Goal: Information Seeking & Learning: Find specific fact

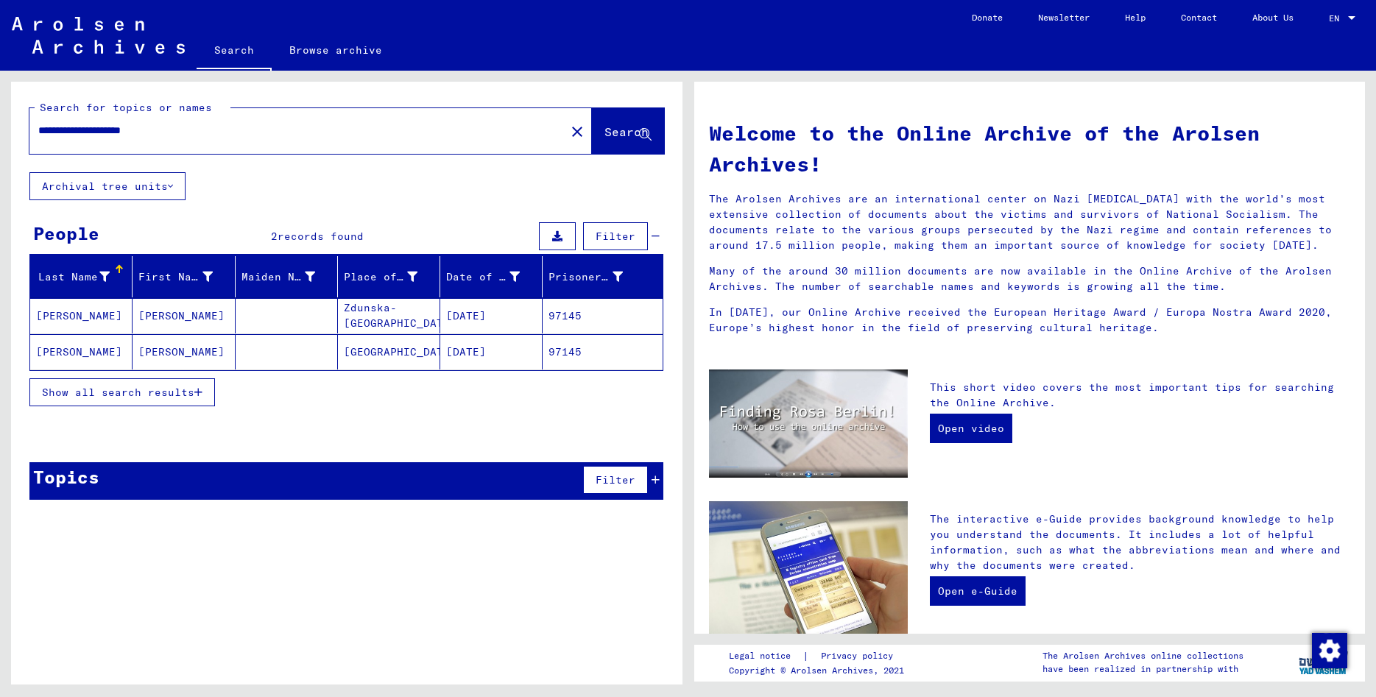
click at [38, 123] on input "**********" at bounding box center [293, 130] width 510 height 15
type input "**********"
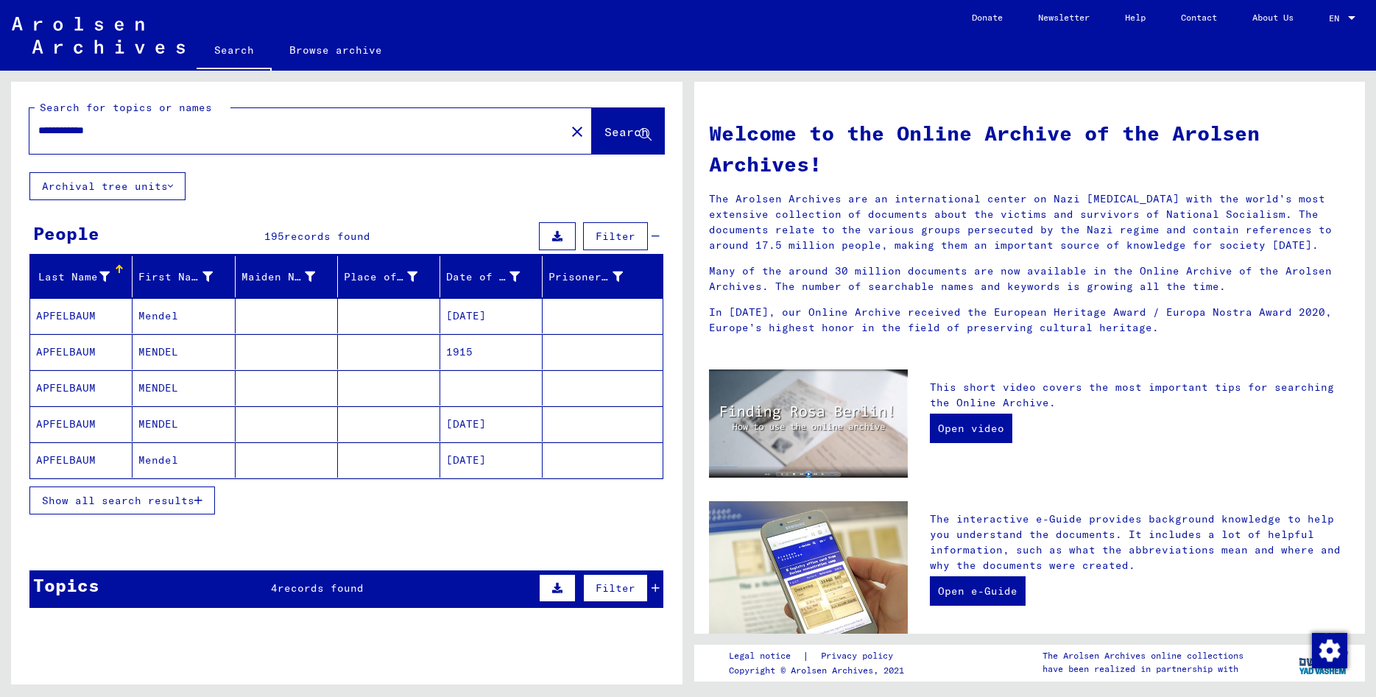
click at [159, 321] on mat-cell "Mendel" at bounding box center [184, 315] width 102 height 35
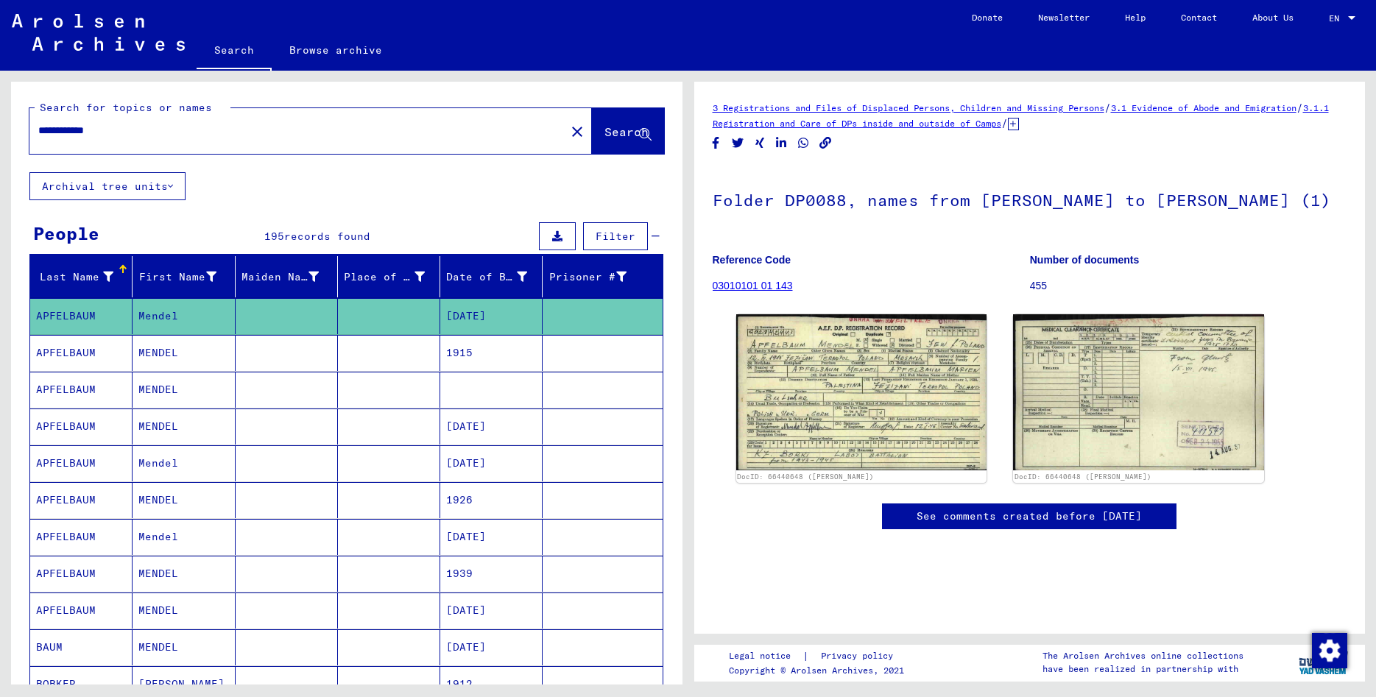
click at [176, 349] on mat-cell "MENDEL" at bounding box center [184, 353] width 102 height 36
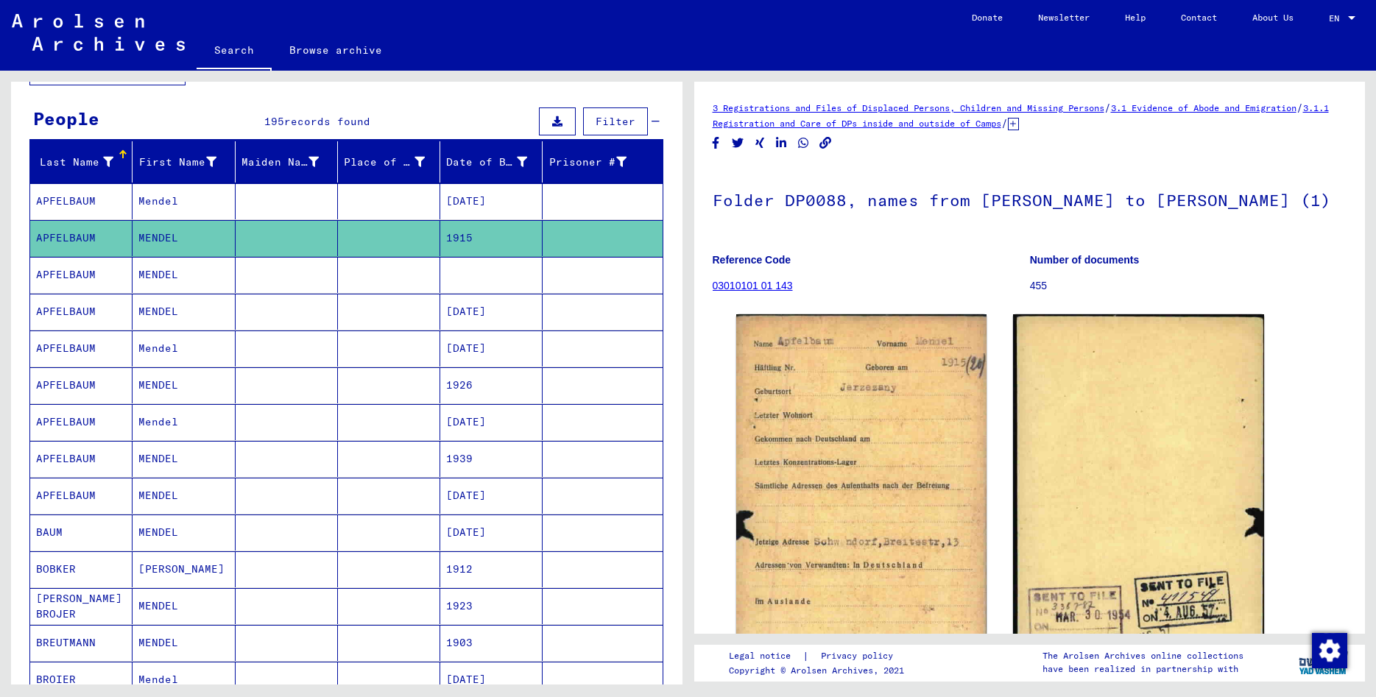
scroll to position [80, 0]
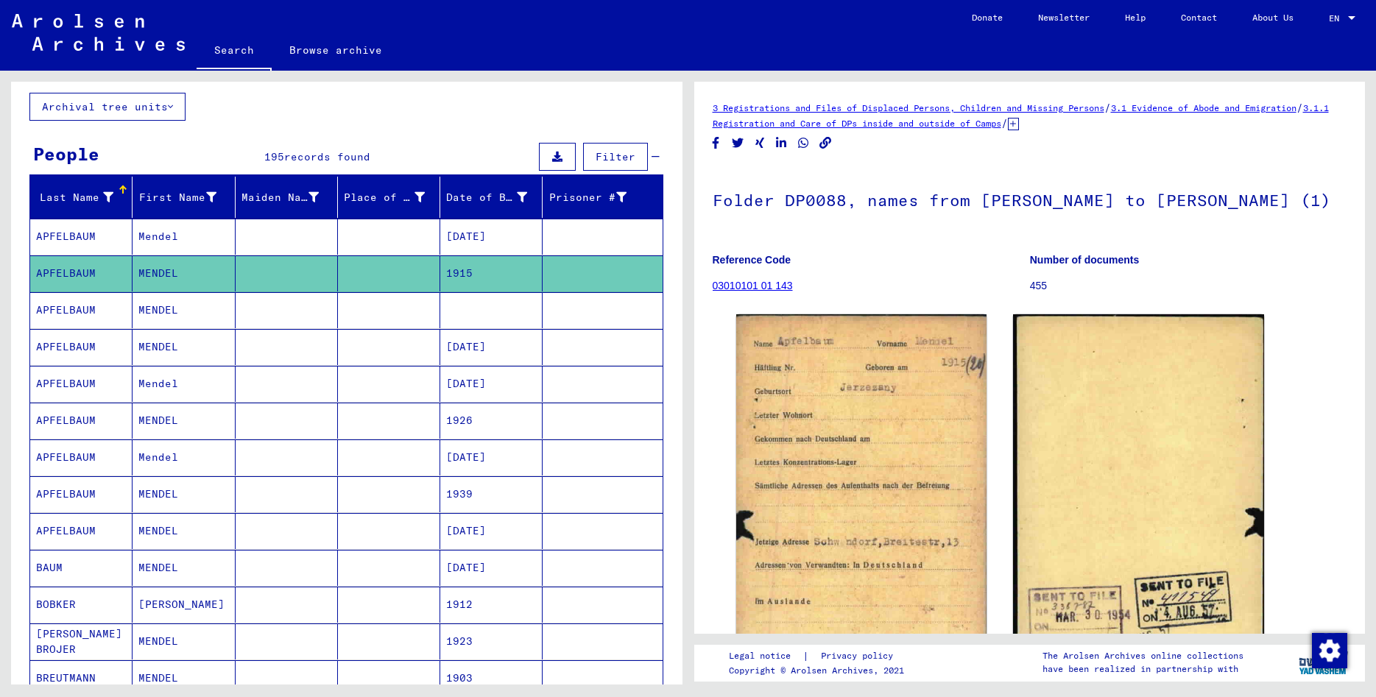
click at [169, 239] on mat-cell "Mendel" at bounding box center [184, 237] width 102 height 36
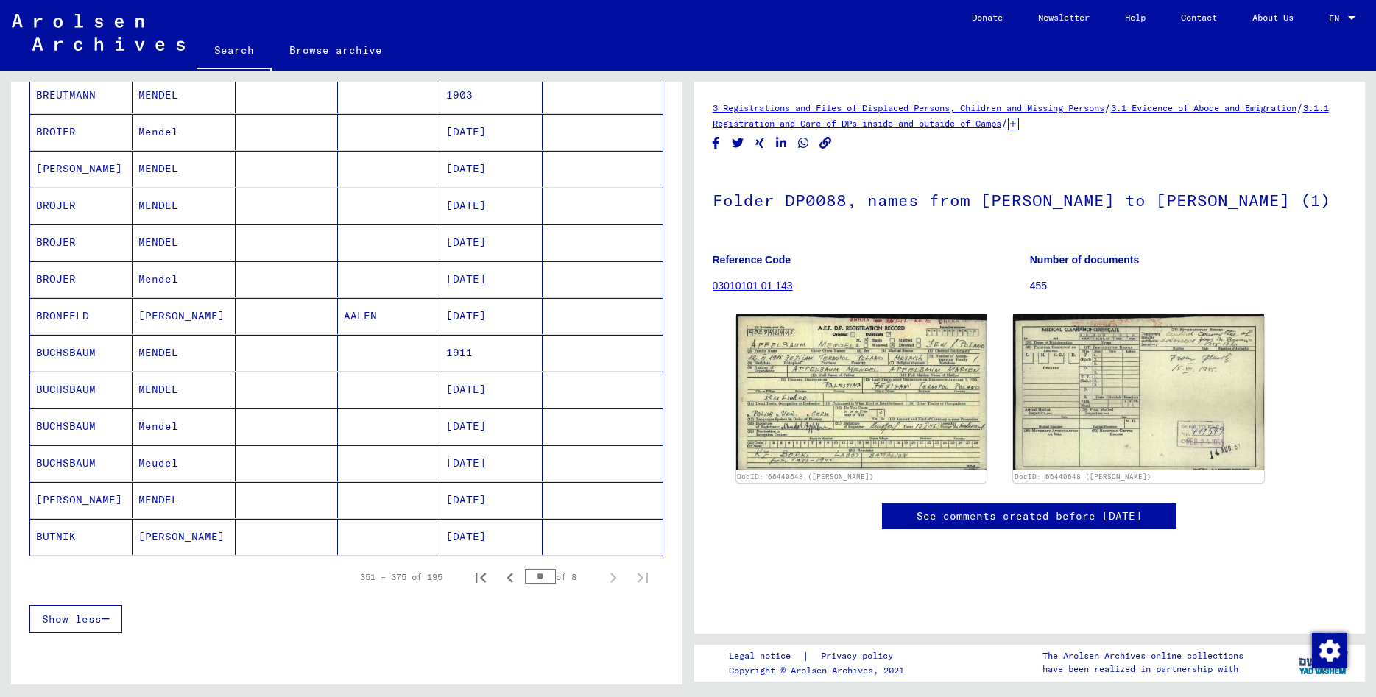
scroll to position [795, 0]
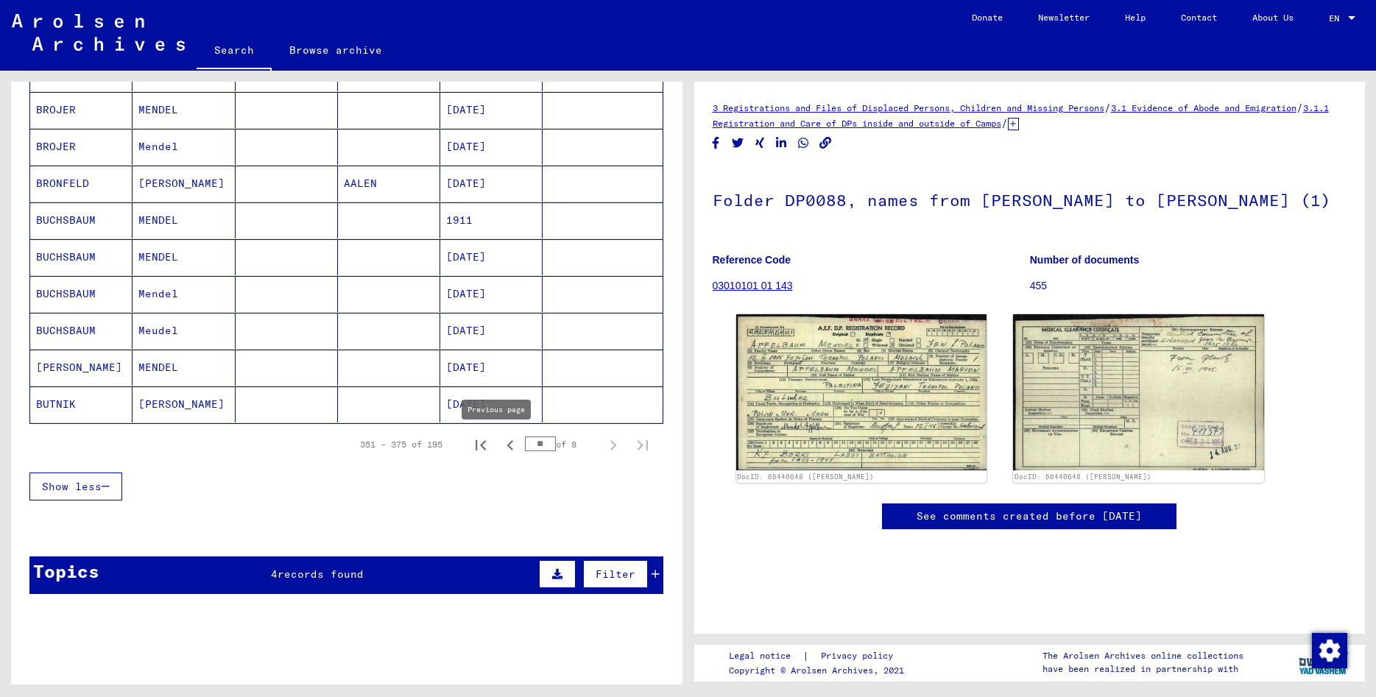
click at [500, 445] on icon "Previous page" at bounding box center [510, 445] width 21 height 21
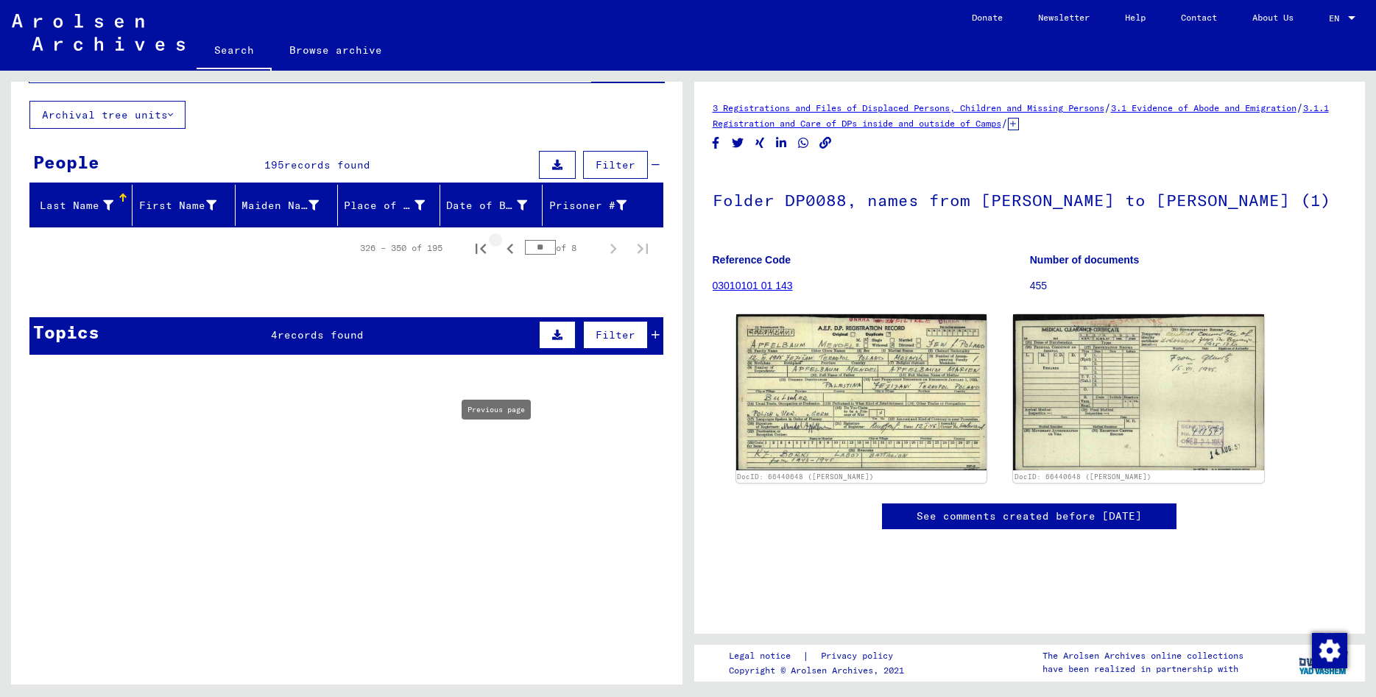
scroll to position [0, 0]
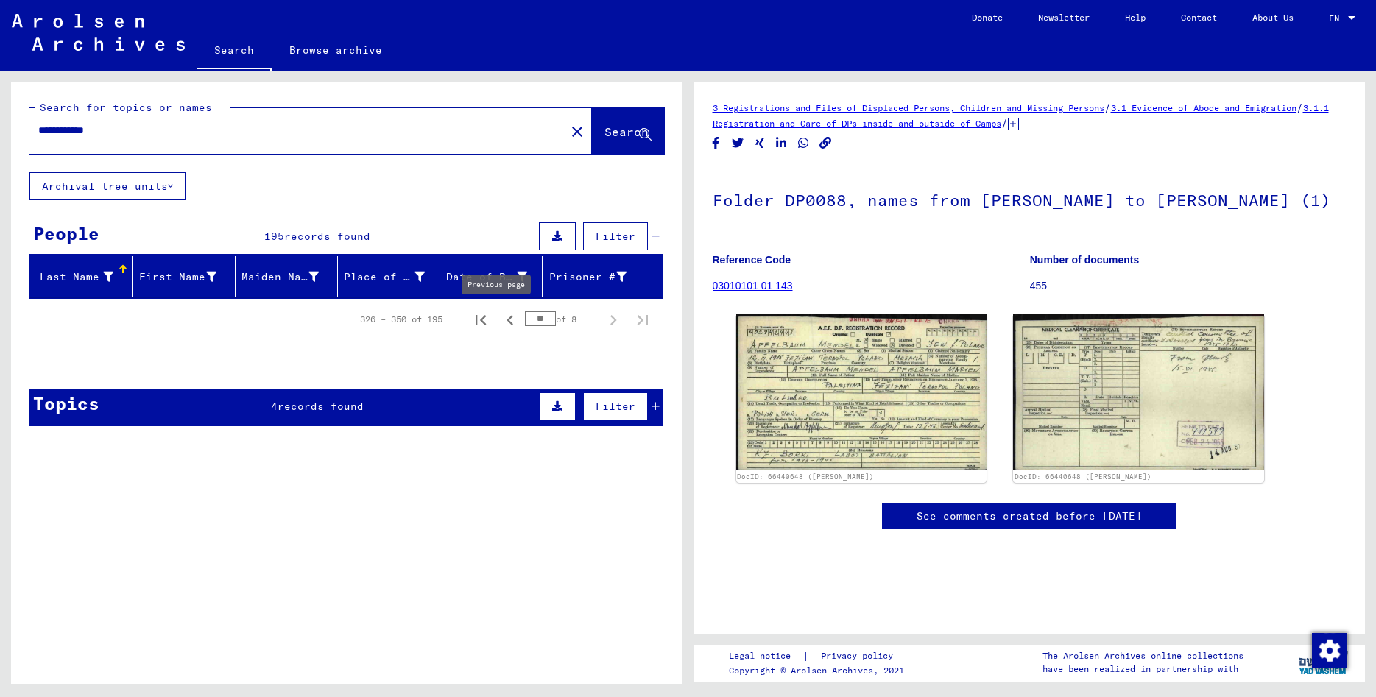
click at [500, 325] on icon "Previous page" at bounding box center [510, 320] width 21 height 21
click at [471, 314] on icon "First page" at bounding box center [481, 320] width 21 height 21
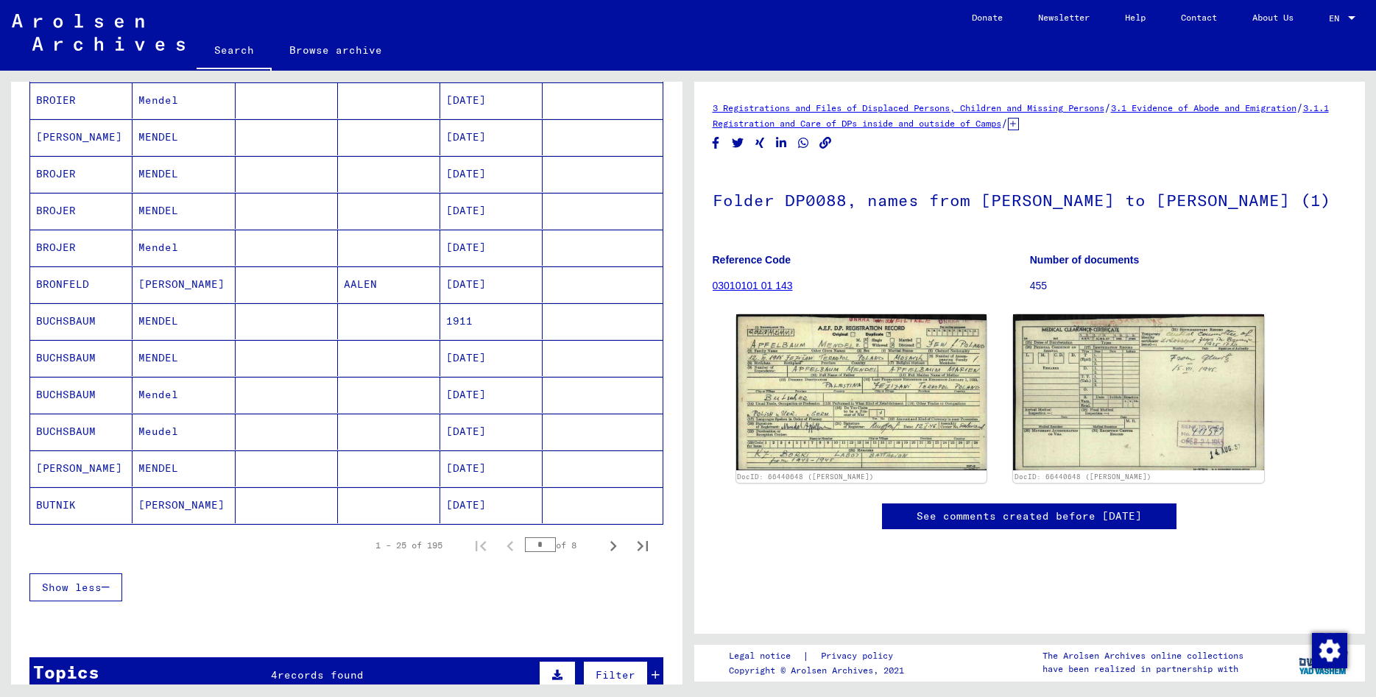
scroll to position [716, 0]
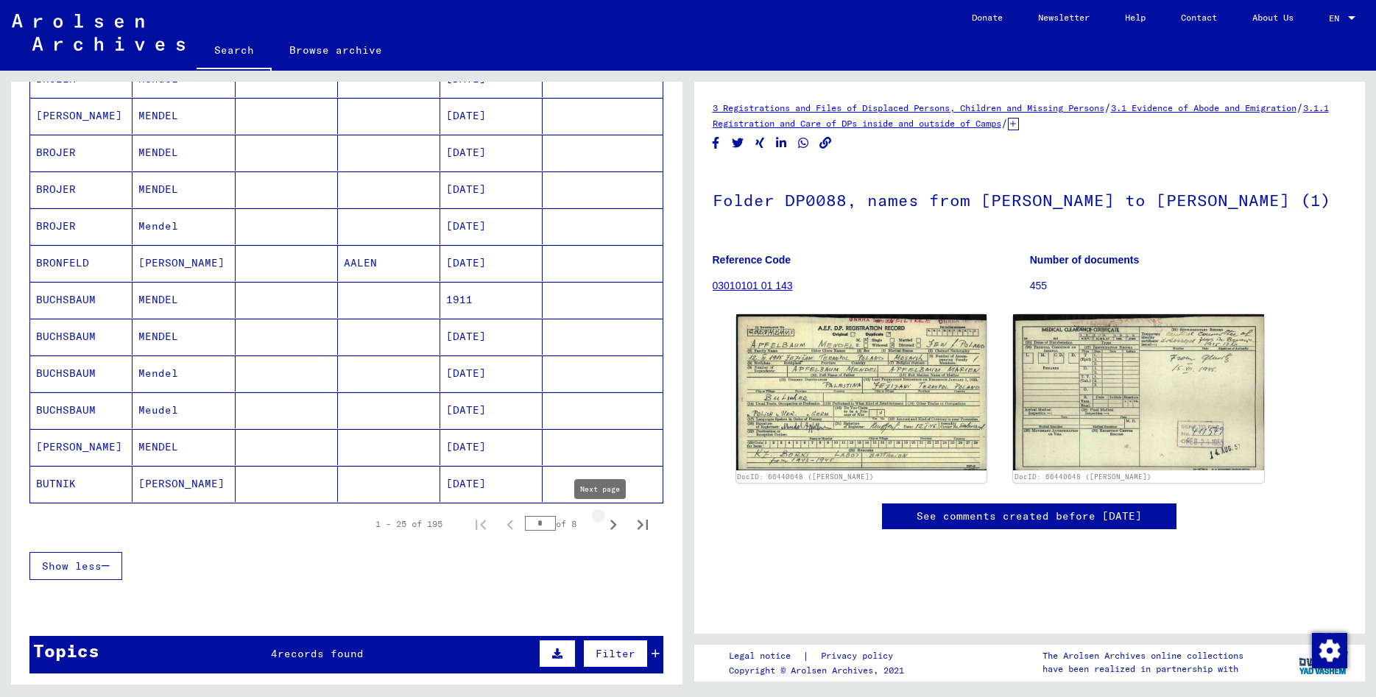
click at [610, 529] on icon "Next page" at bounding box center [613, 525] width 7 height 10
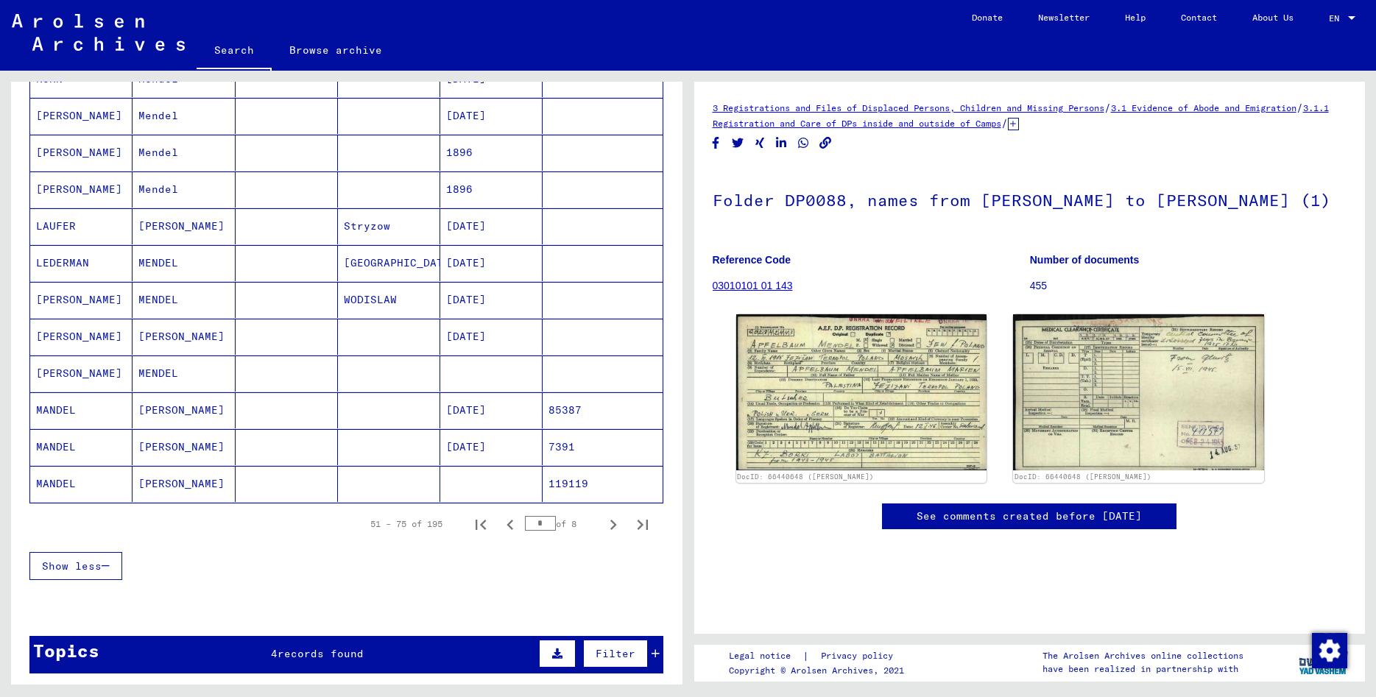
click at [191, 405] on mat-cell "[PERSON_NAME]" at bounding box center [184, 410] width 102 height 36
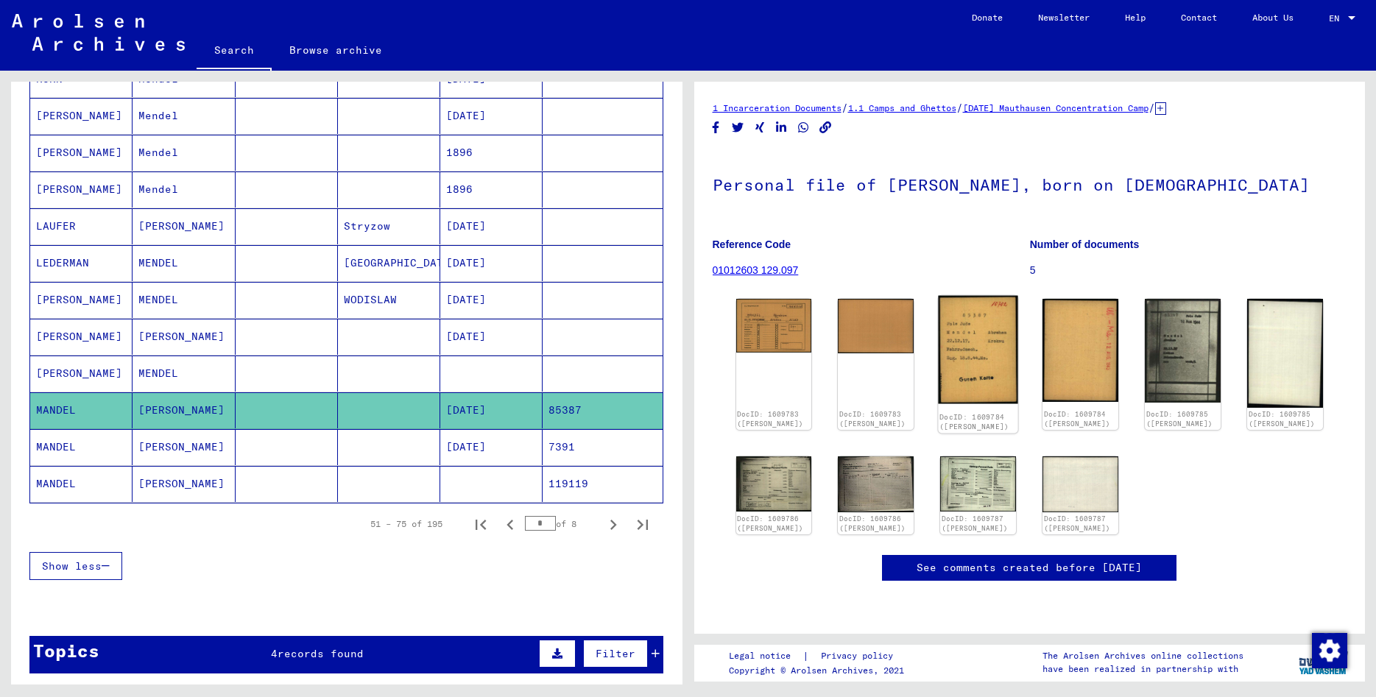
click at [968, 363] on img at bounding box center [979, 350] width 80 height 108
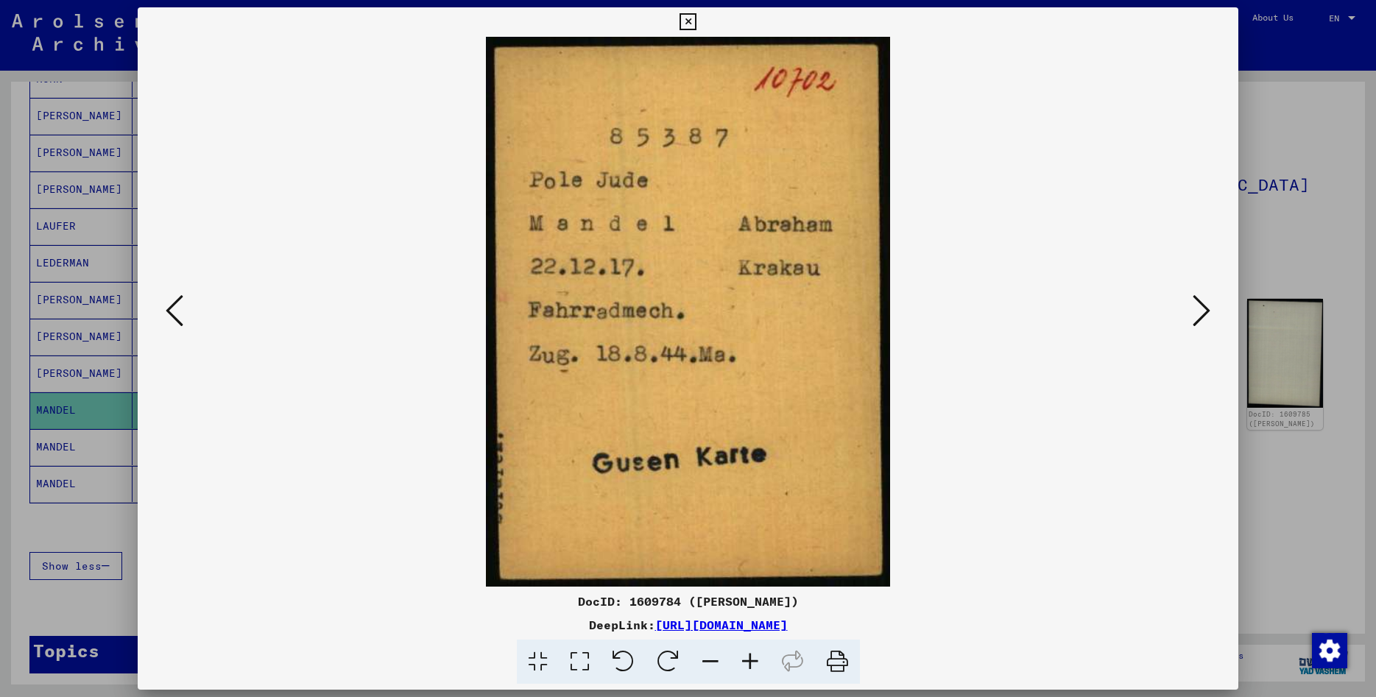
click at [697, 20] on icon at bounding box center [688, 22] width 17 height 18
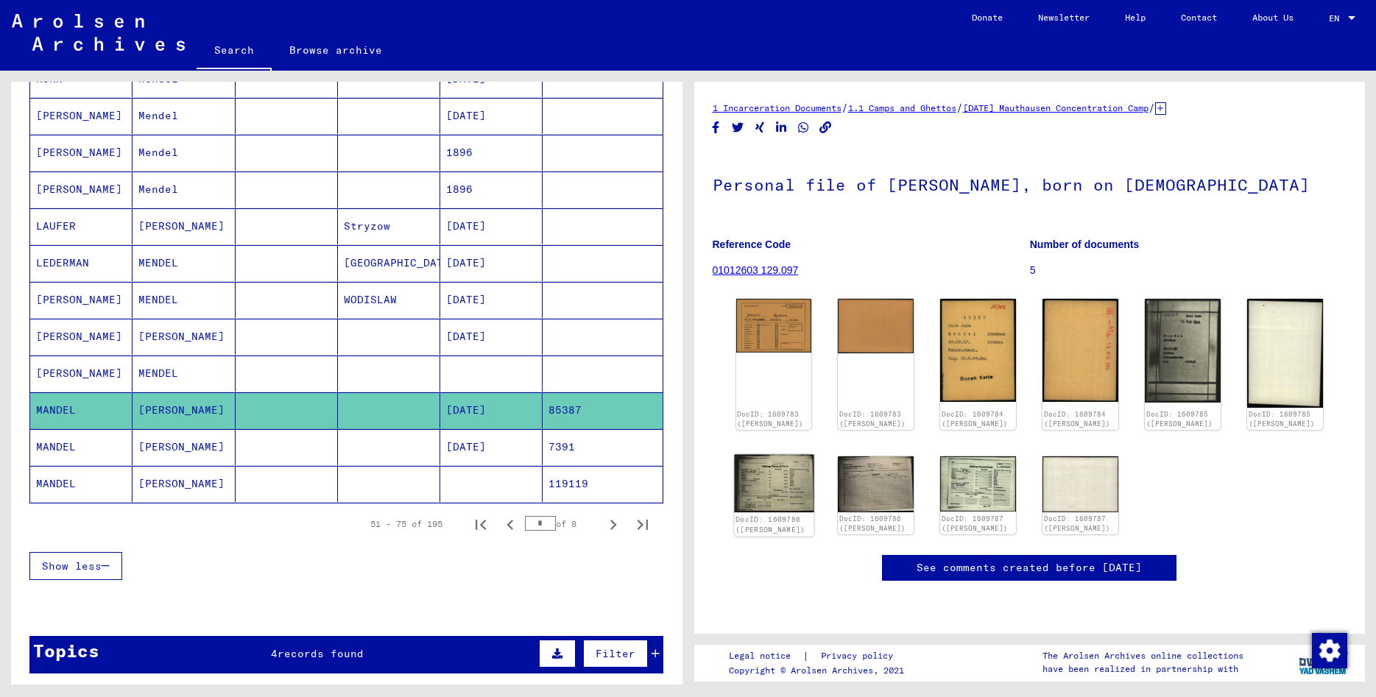
click at [752, 482] on img at bounding box center [774, 484] width 80 height 58
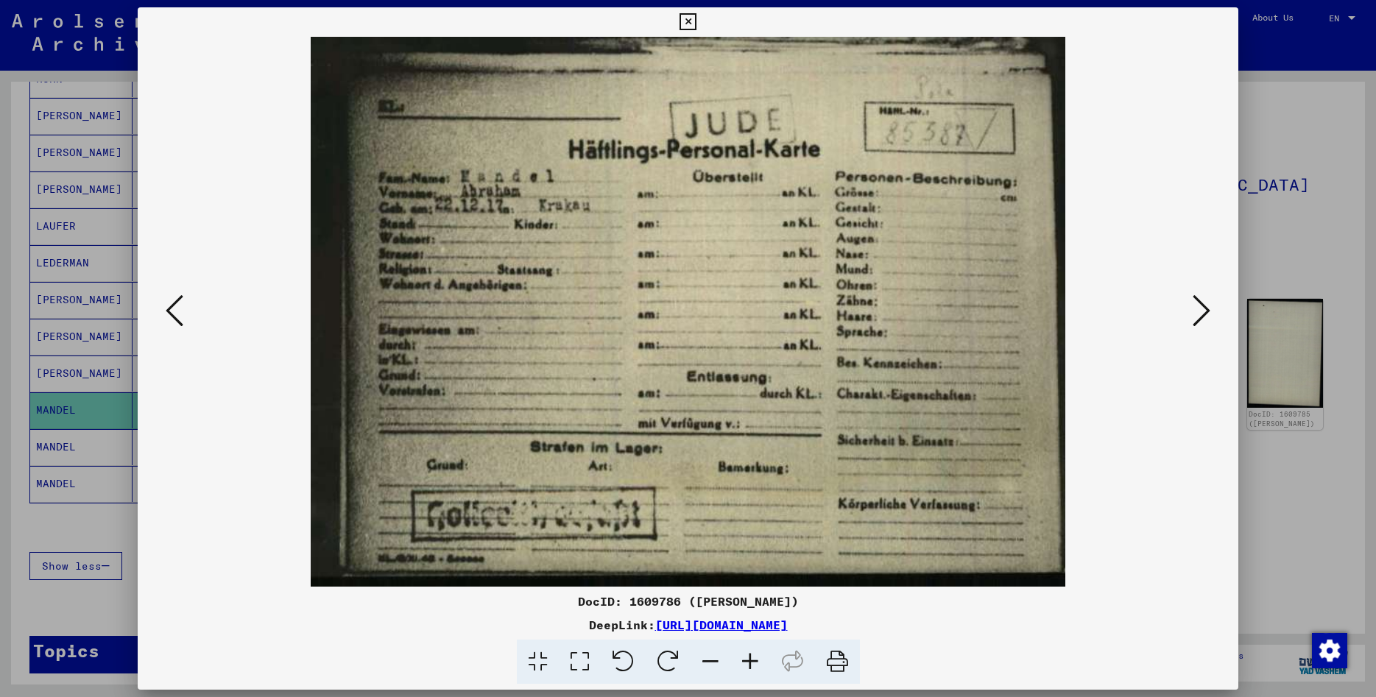
click at [697, 22] on icon at bounding box center [688, 22] width 17 height 18
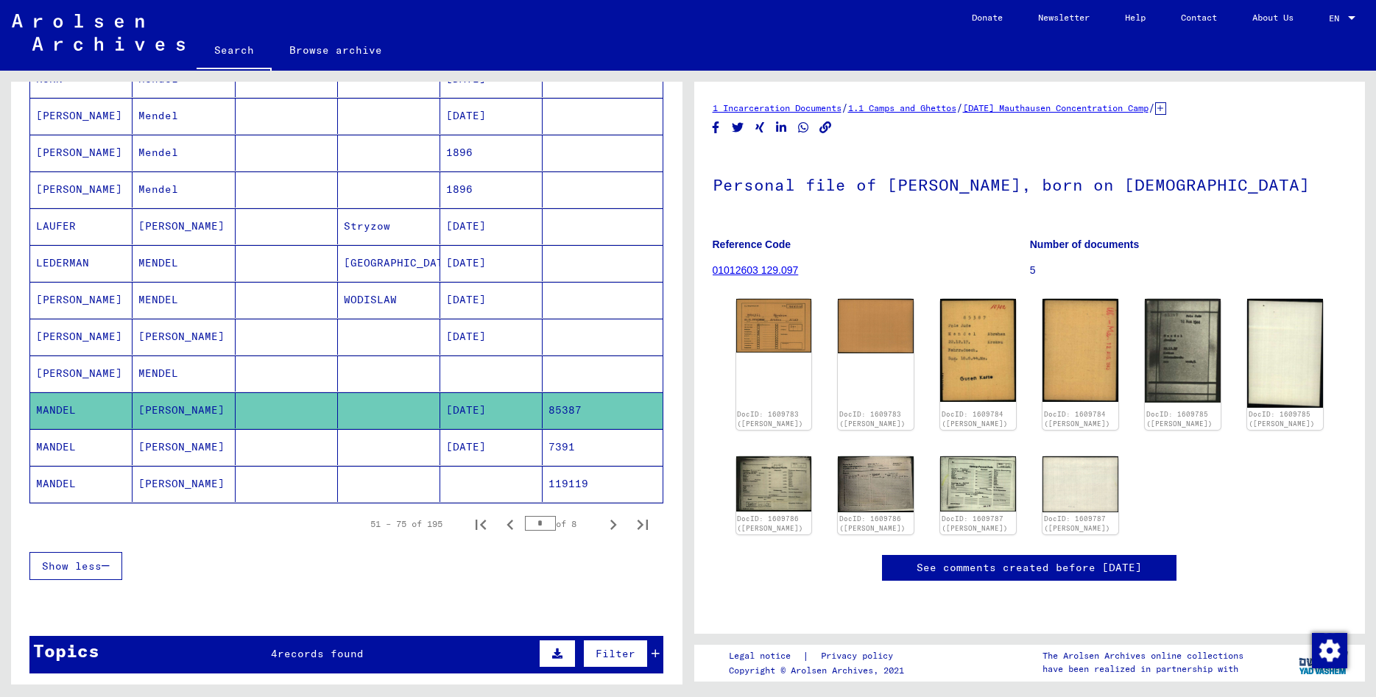
click at [204, 479] on mat-cell "[PERSON_NAME]" at bounding box center [184, 484] width 102 height 36
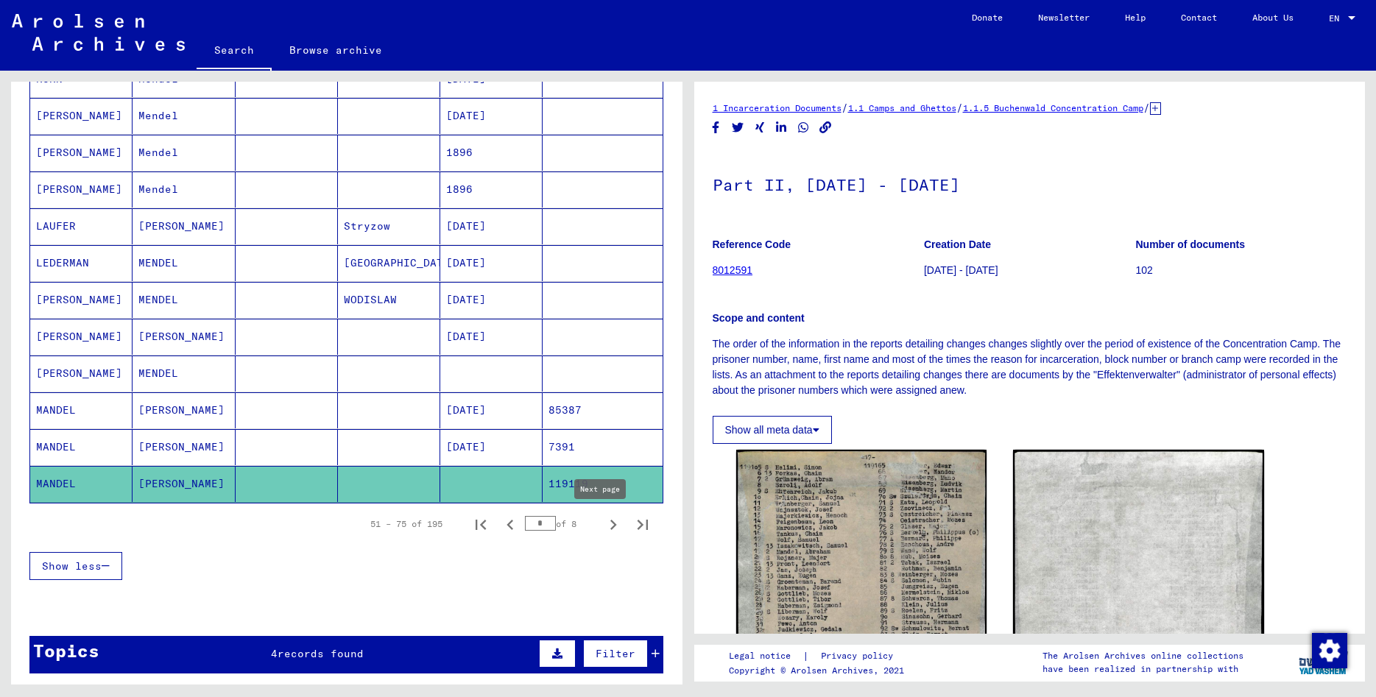
click at [603, 525] on icon "Next page" at bounding box center [613, 525] width 21 height 21
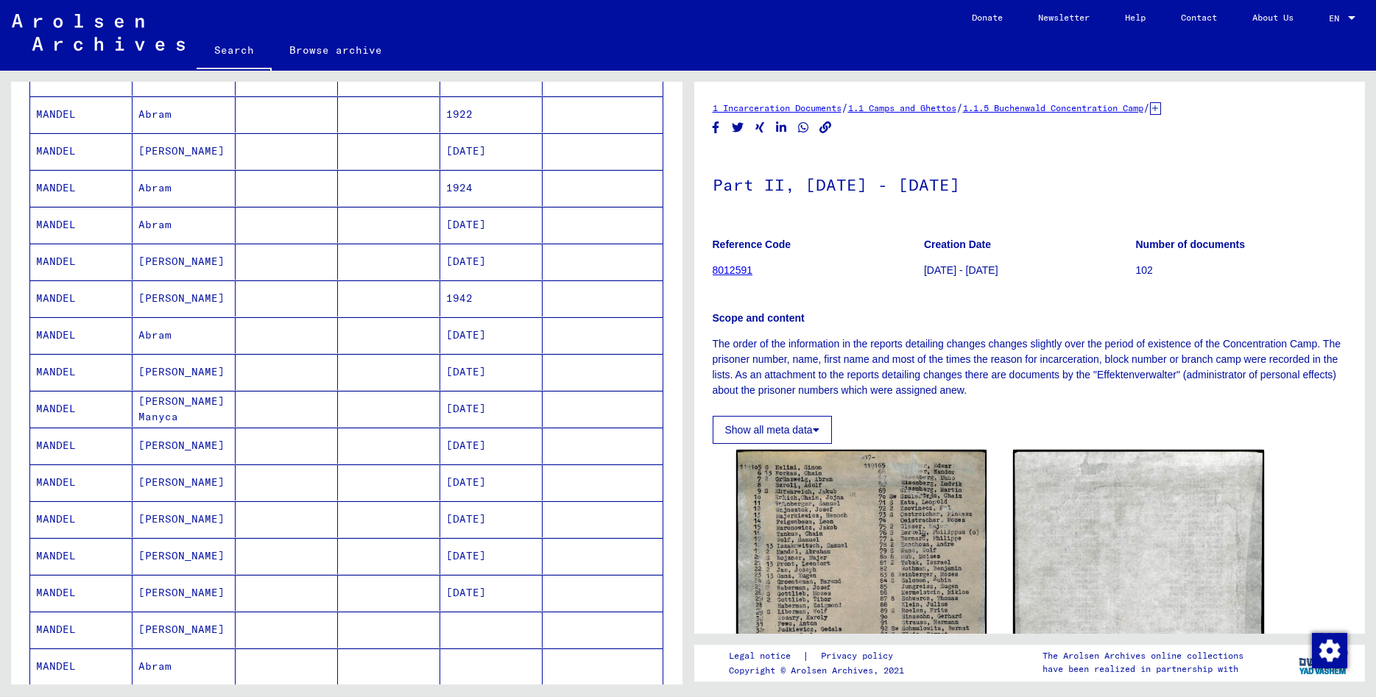
scroll to position [557, 0]
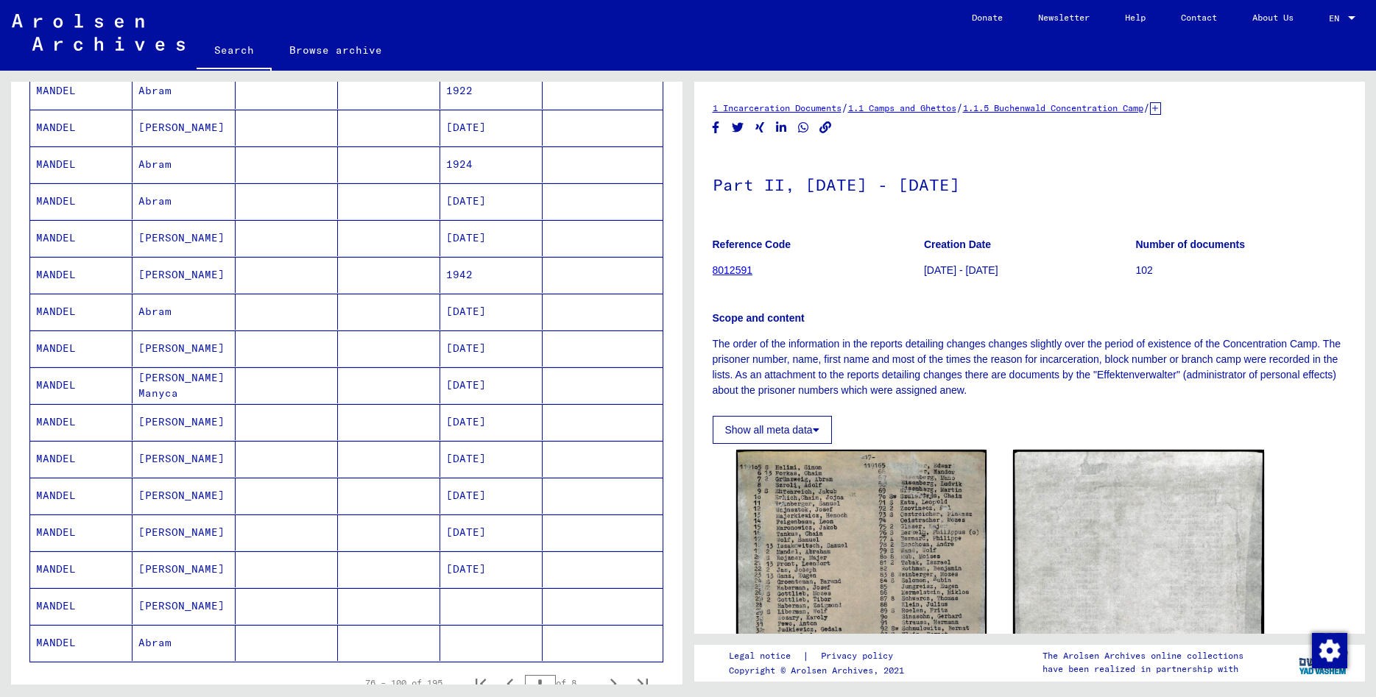
click at [163, 654] on mat-cell "Abram" at bounding box center [184, 643] width 102 height 36
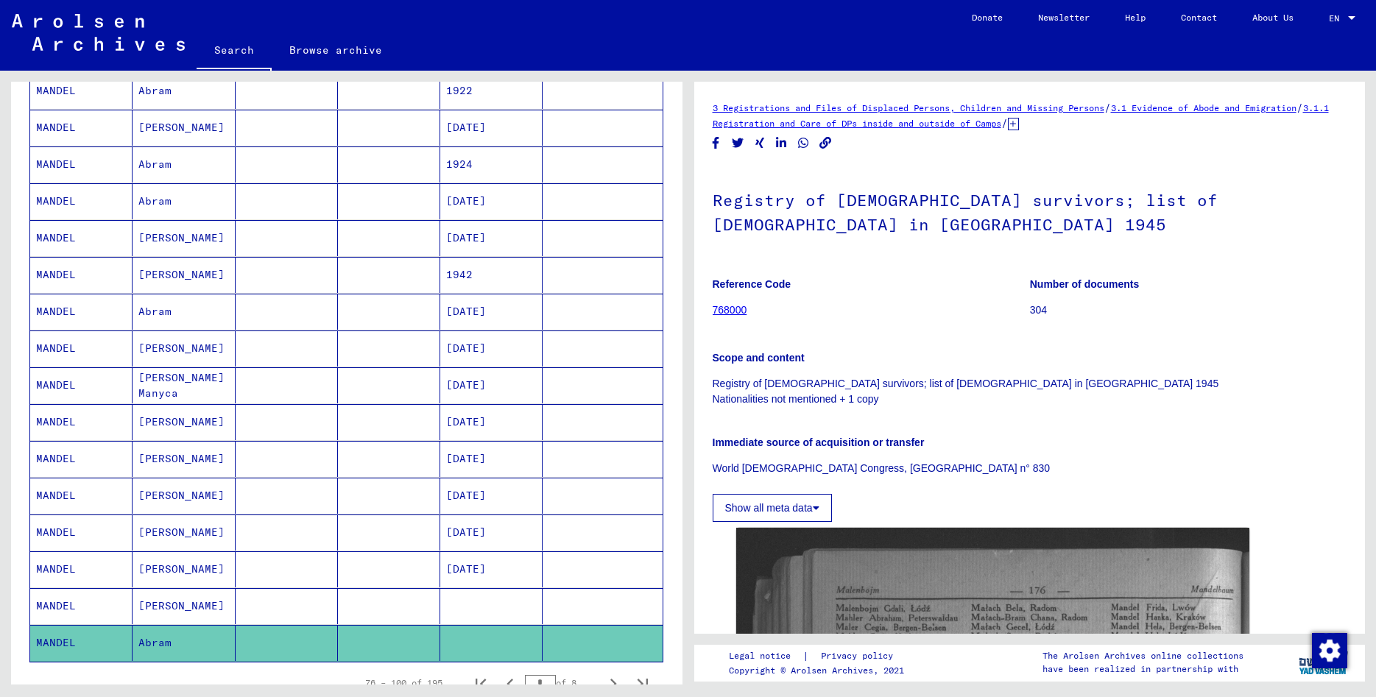
click at [157, 610] on mat-cell "[PERSON_NAME]" at bounding box center [184, 606] width 102 height 36
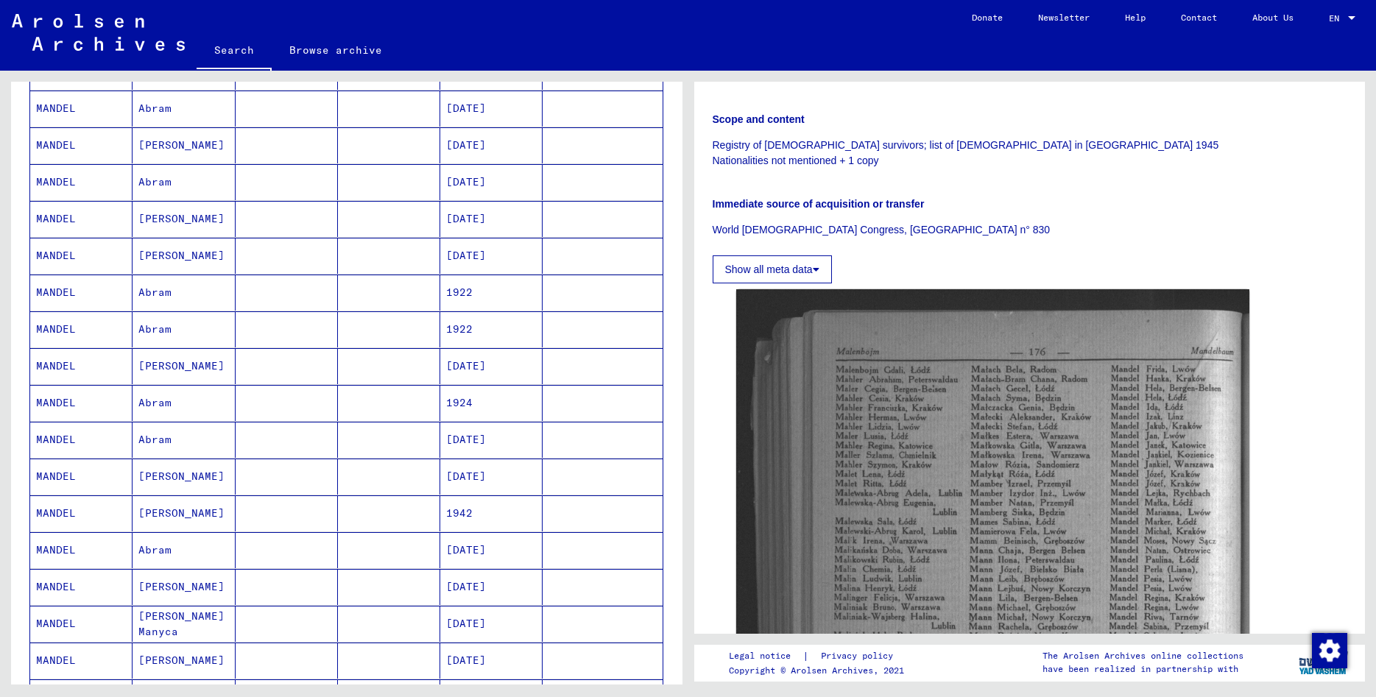
scroll to position [239, 0]
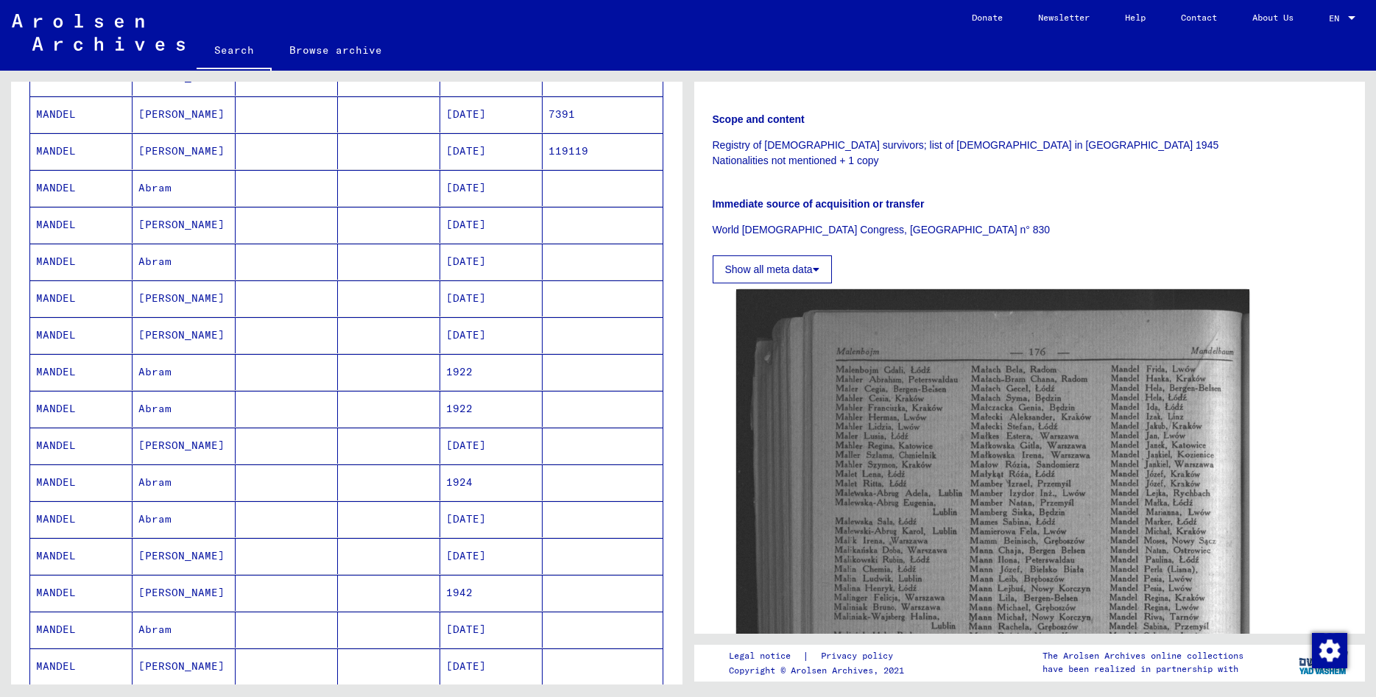
click at [166, 144] on mat-cell "[PERSON_NAME]" at bounding box center [184, 151] width 102 height 36
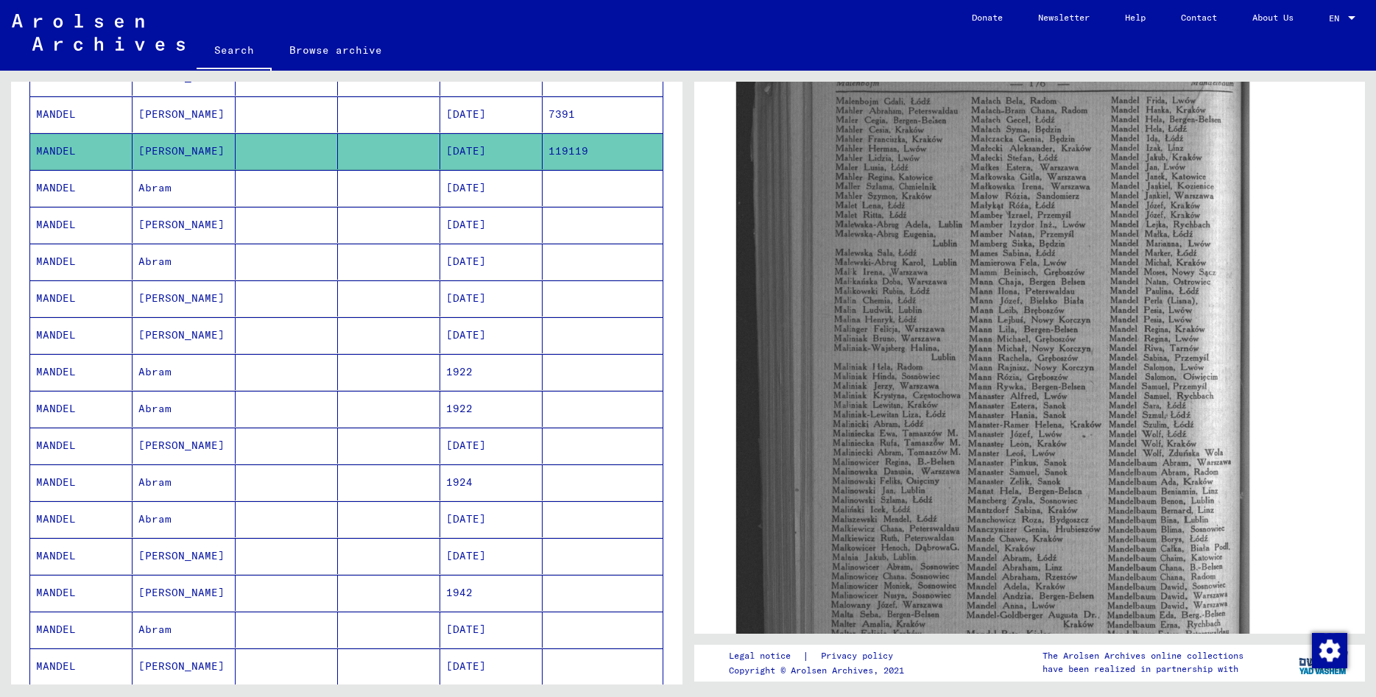
scroll to position [29, 0]
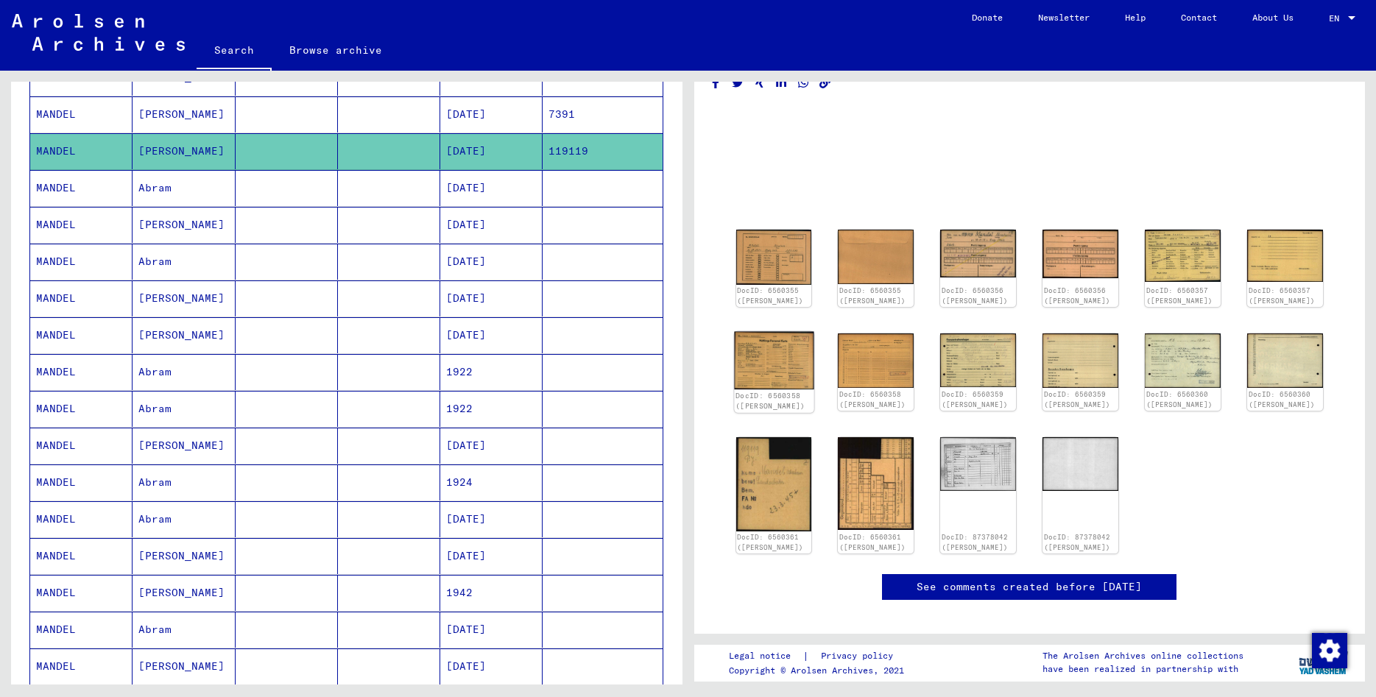
click at [785, 350] on img at bounding box center [774, 359] width 80 height 57
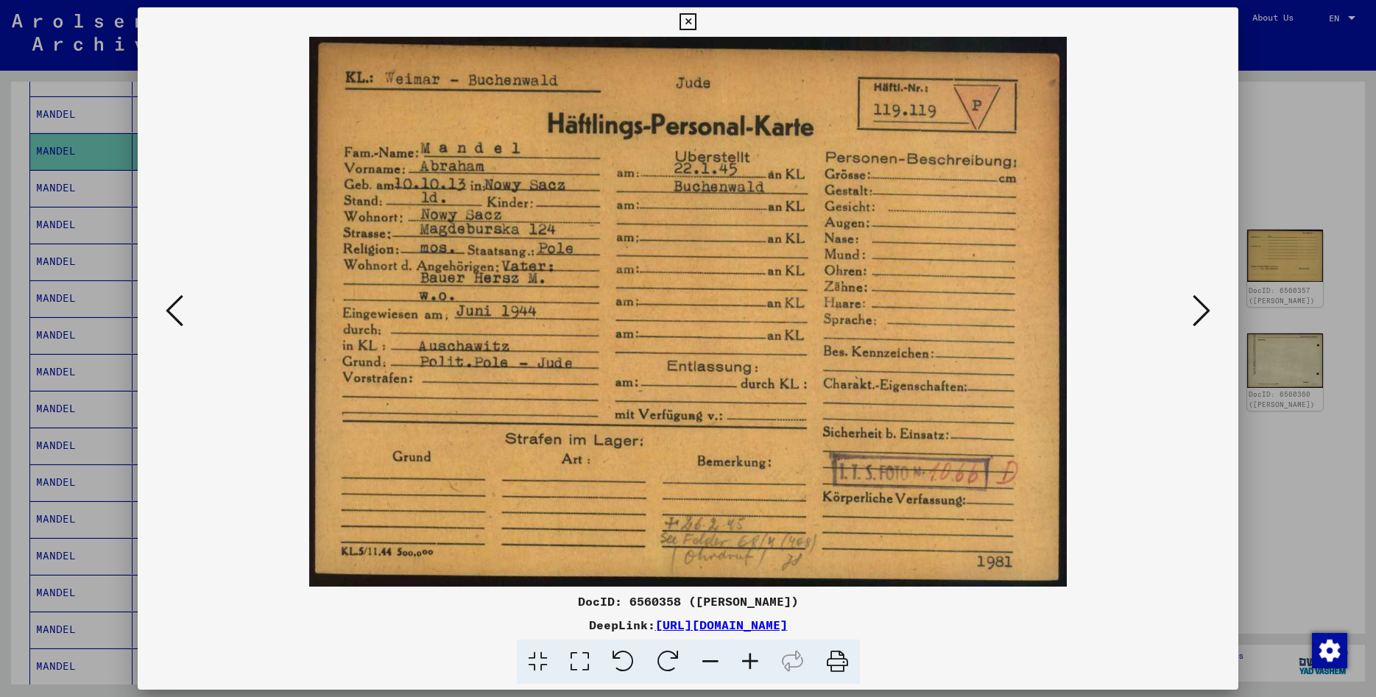
click at [697, 24] on icon at bounding box center [688, 22] width 17 height 18
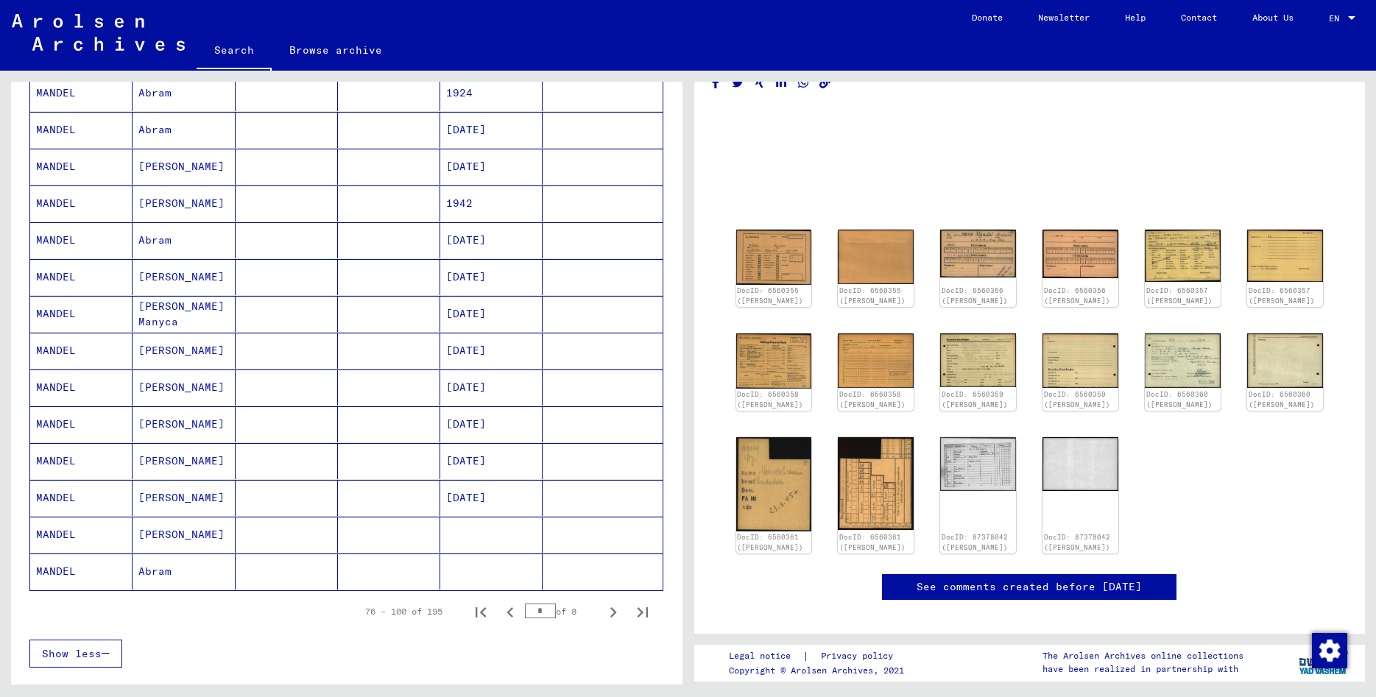
scroll to position [795, 0]
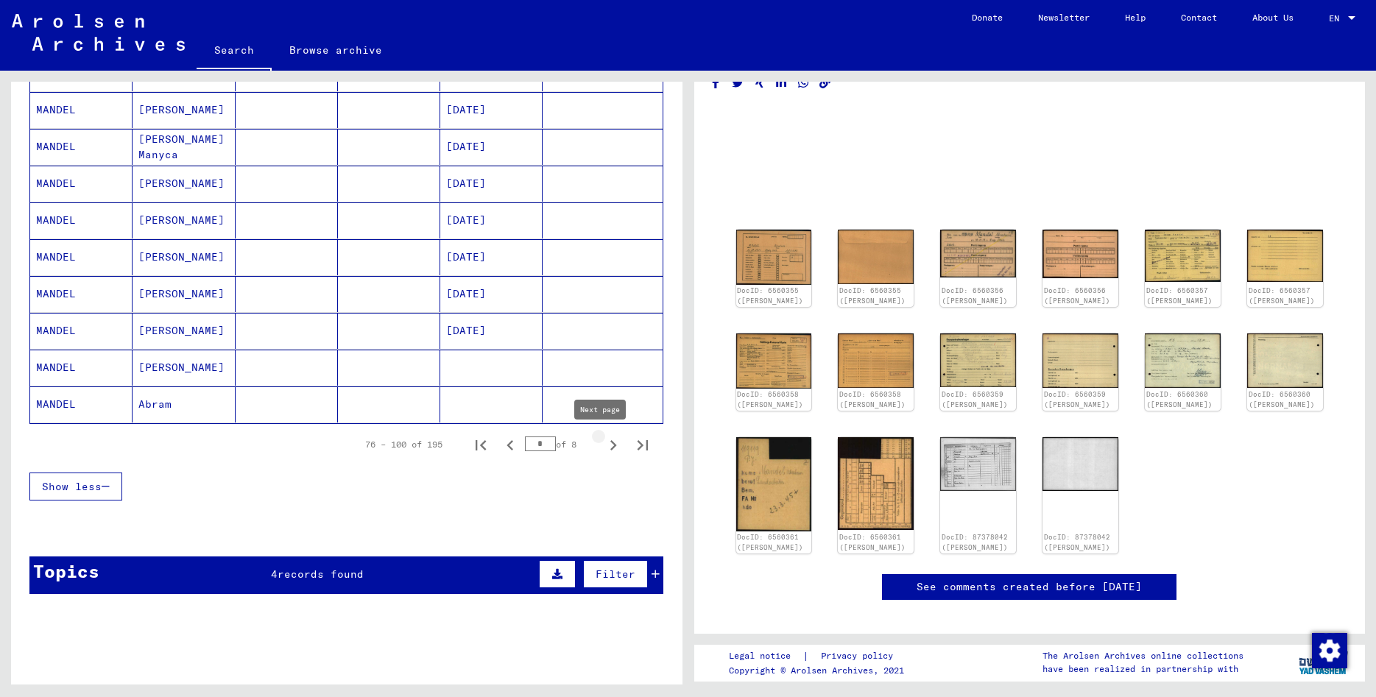
click at [603, 452] on icon "Next page" at bounding box center [613, 445] width 21 height 21
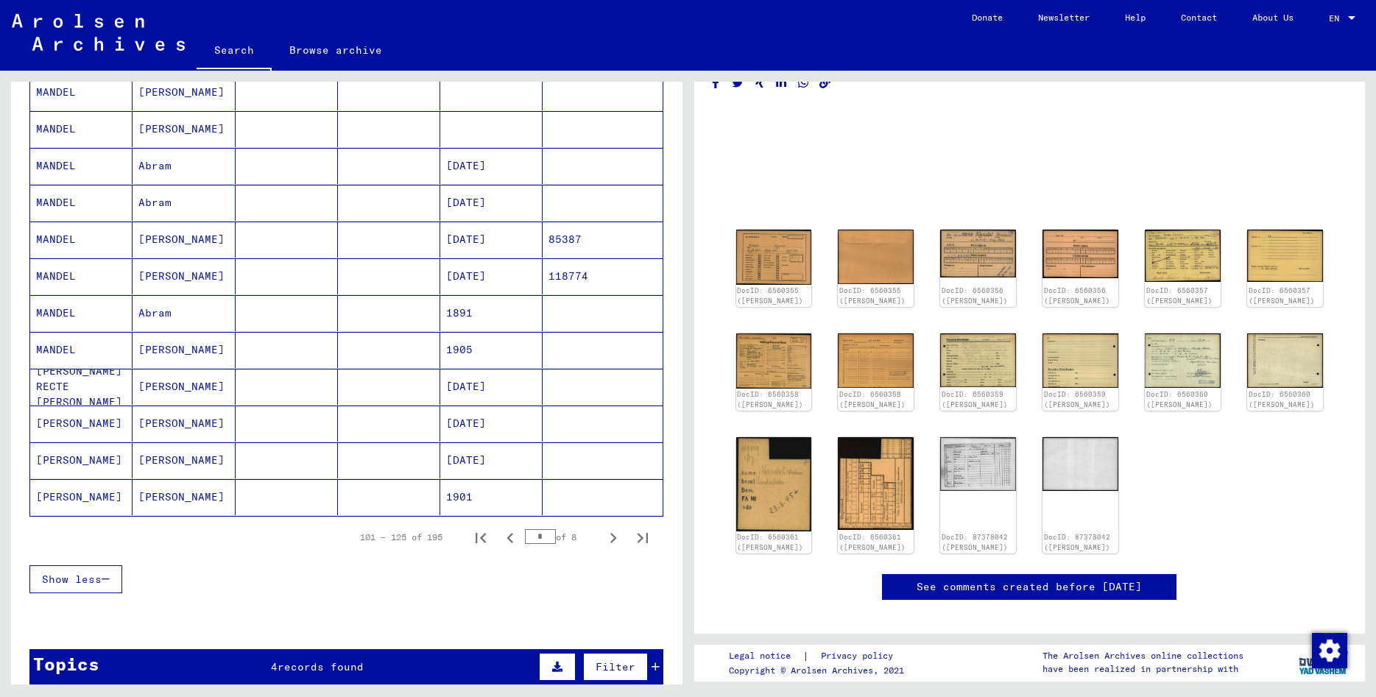
scroll to position [716, 0]
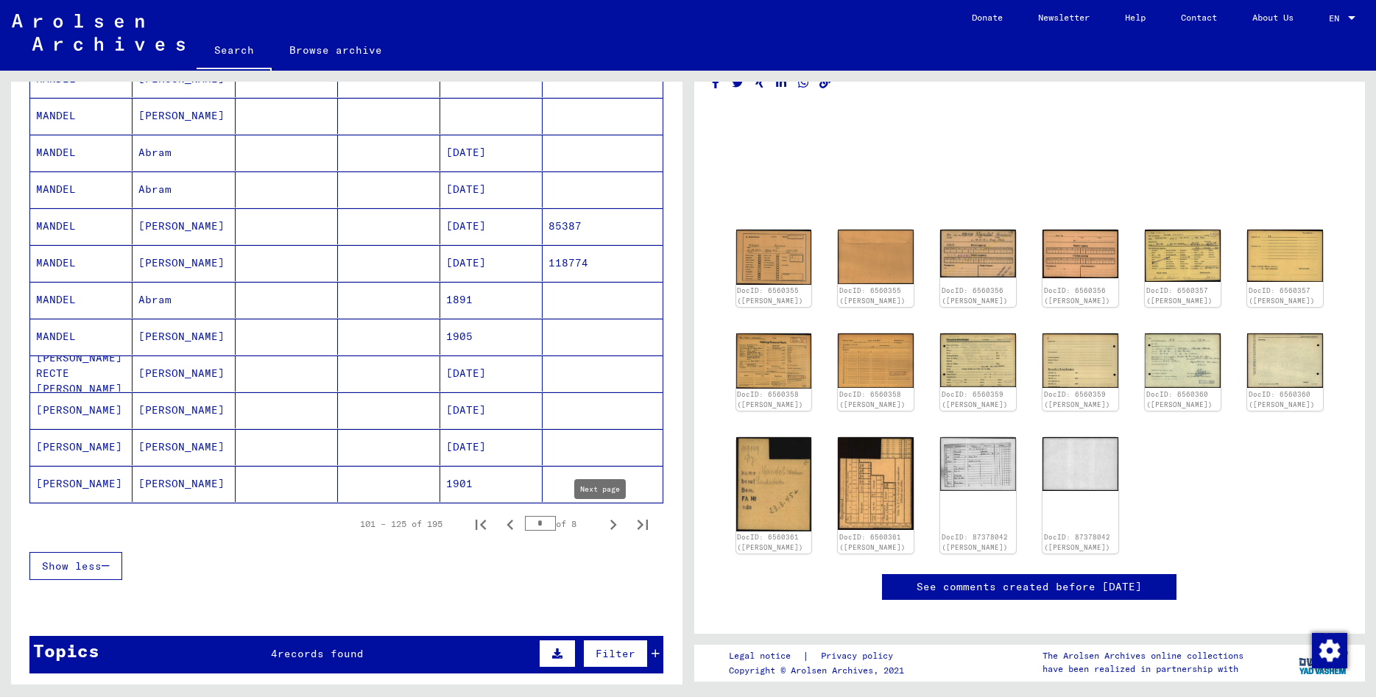
click at [603, 528] on icon "Next page" at bounding box center [613, 525] width 21 height 21
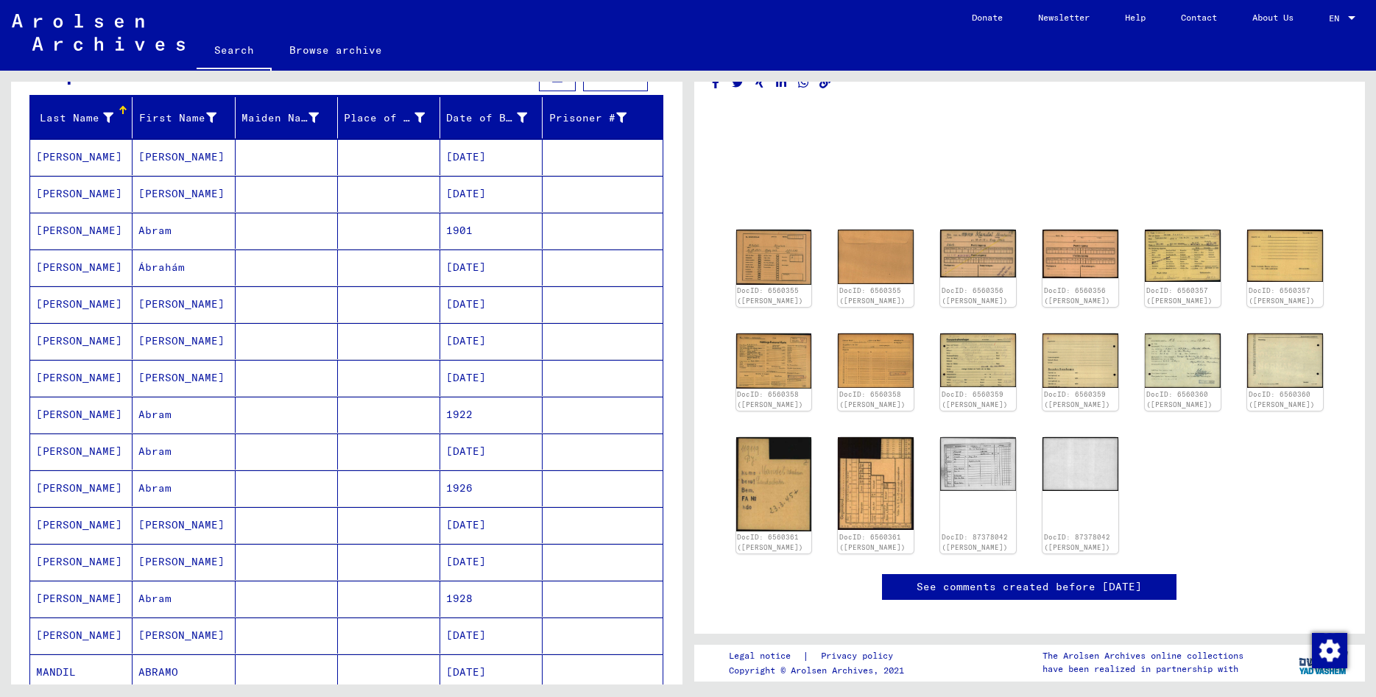
scroll to position [636, 0]
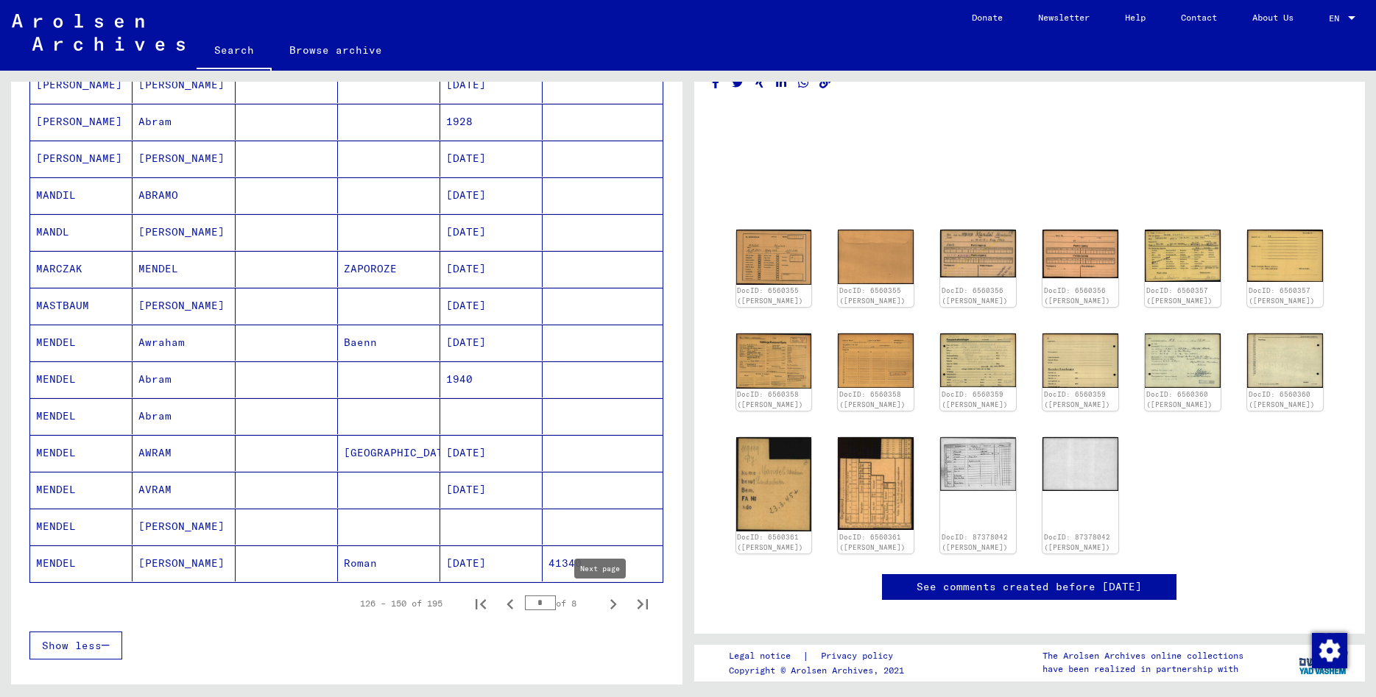
click at [605, 602] on icon "Next page" at bounding box center [613, 604] width 21 height 21
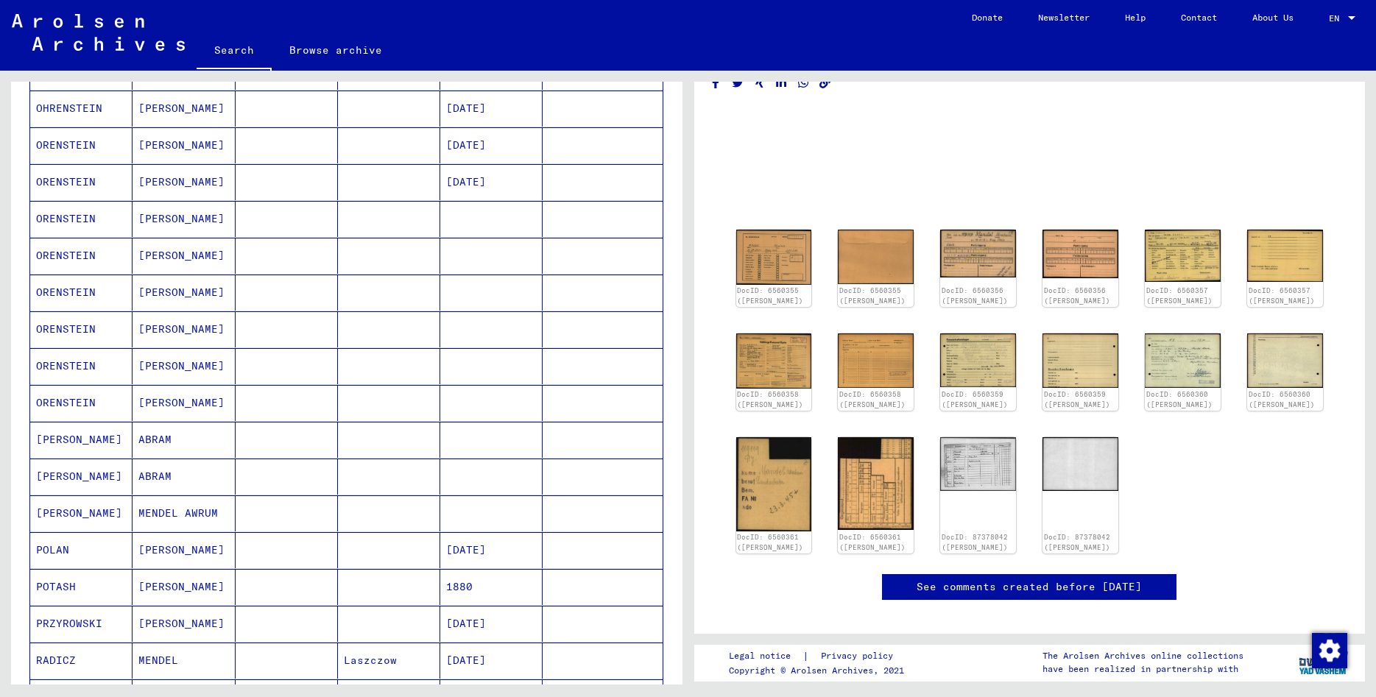
scroll to position [716, 0]
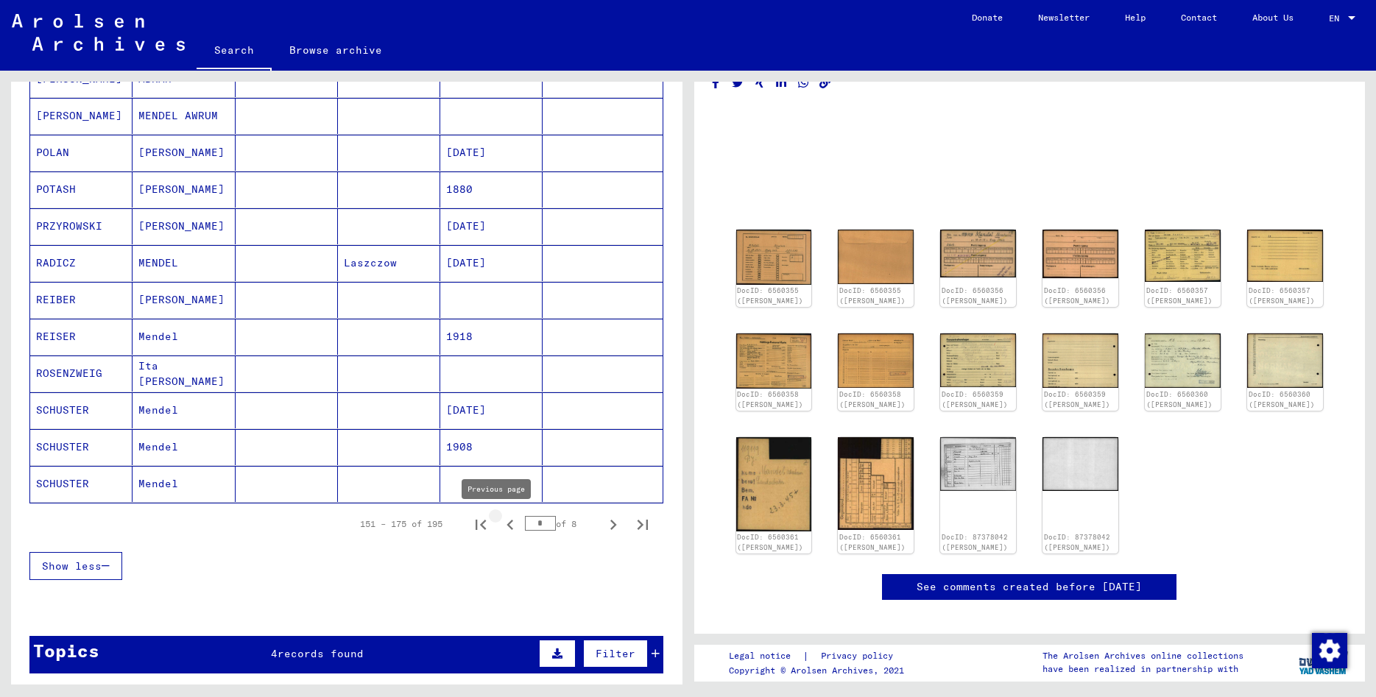
click at [500, 526] on icon "Previous page" at bounding box center [510, 525] width 21 height 21
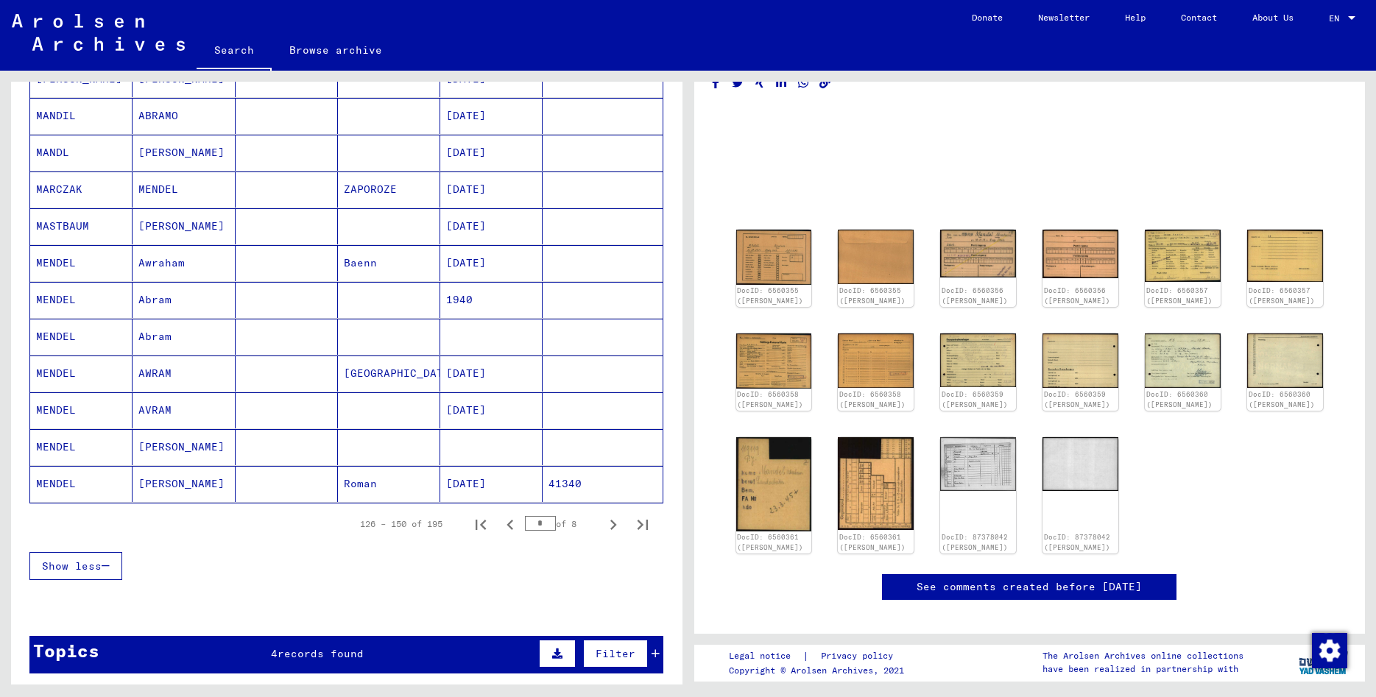
click at [185, 447] on mat-cell "[PERSON_NAME]" at bounding box center [184, 447] width 102 height 36
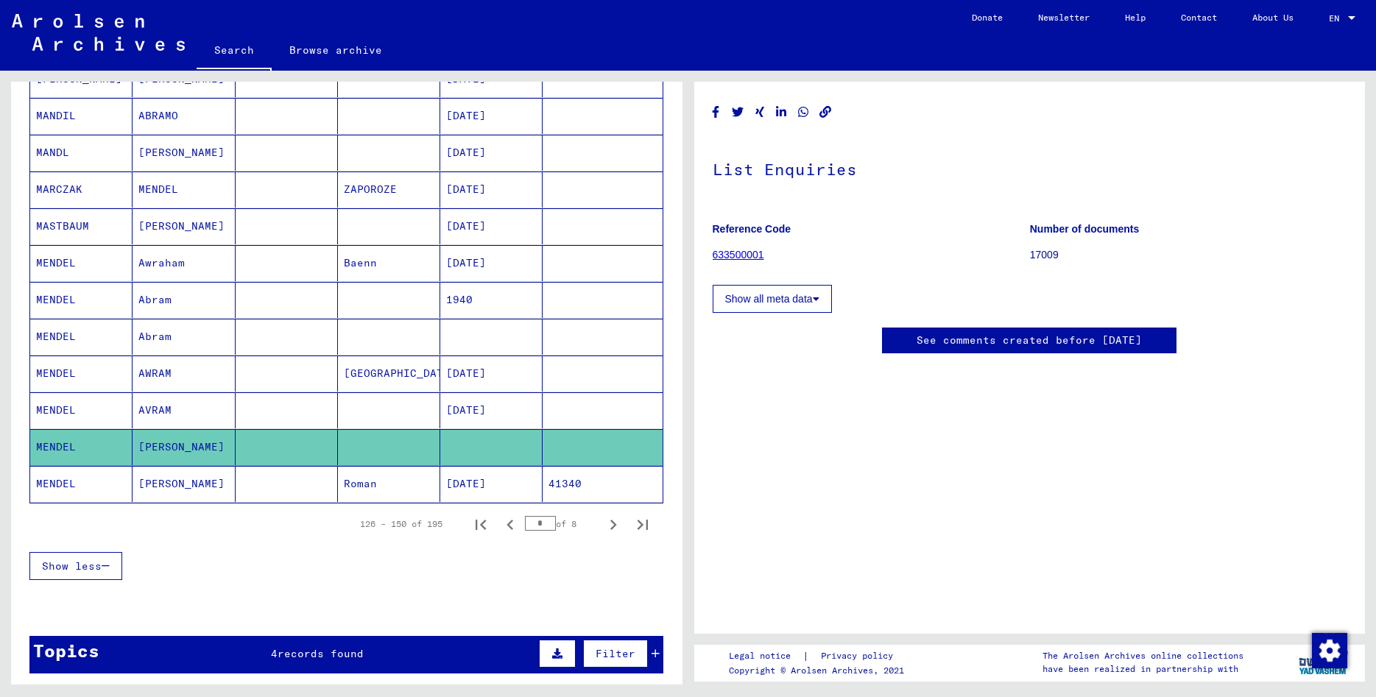
scroll to position [636, 0]
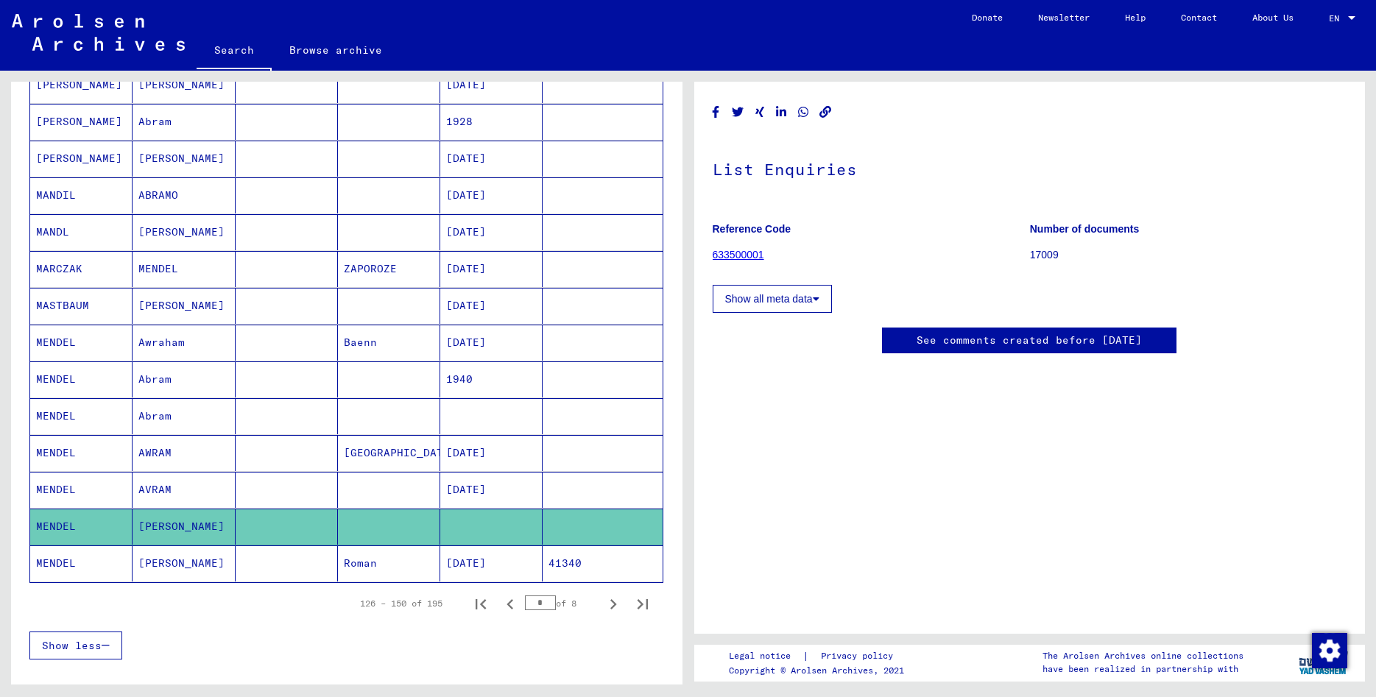
click at [156, 412] on mat-cell "Abram" at bounding box center [184, 416] width 102 height 36
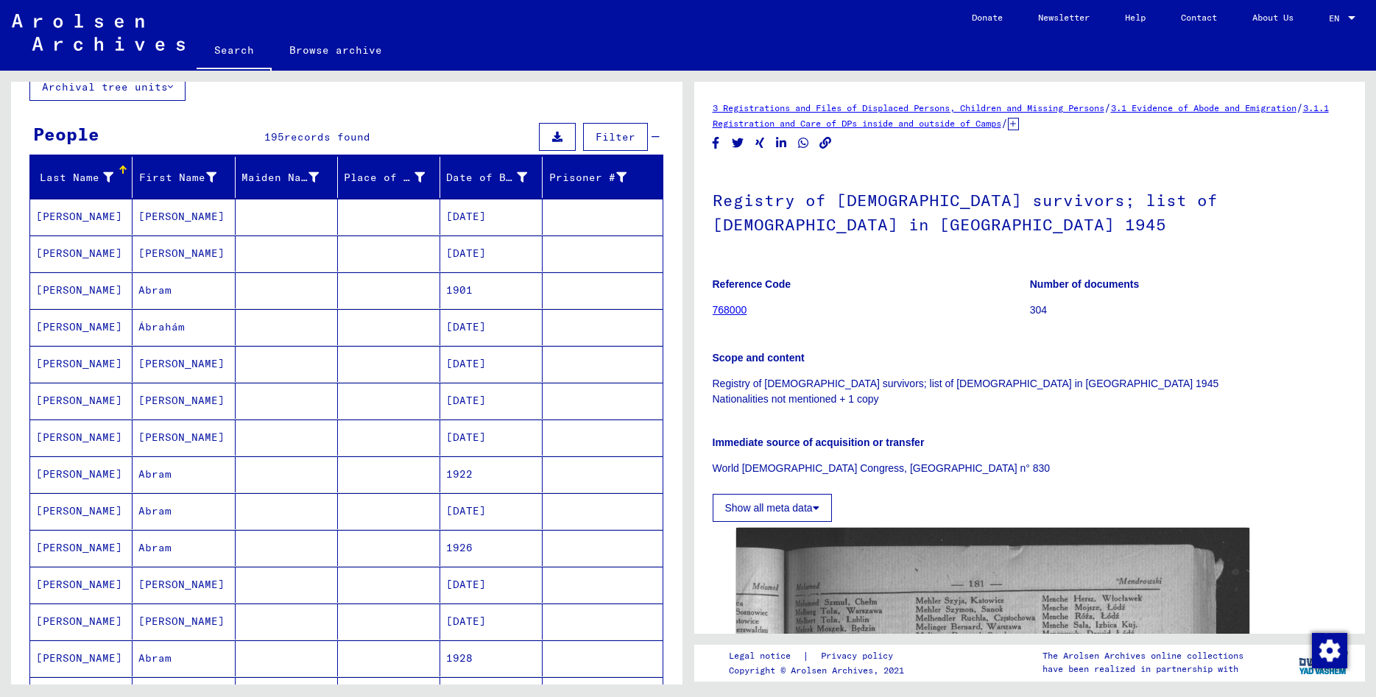
scroll to position [80, 0]
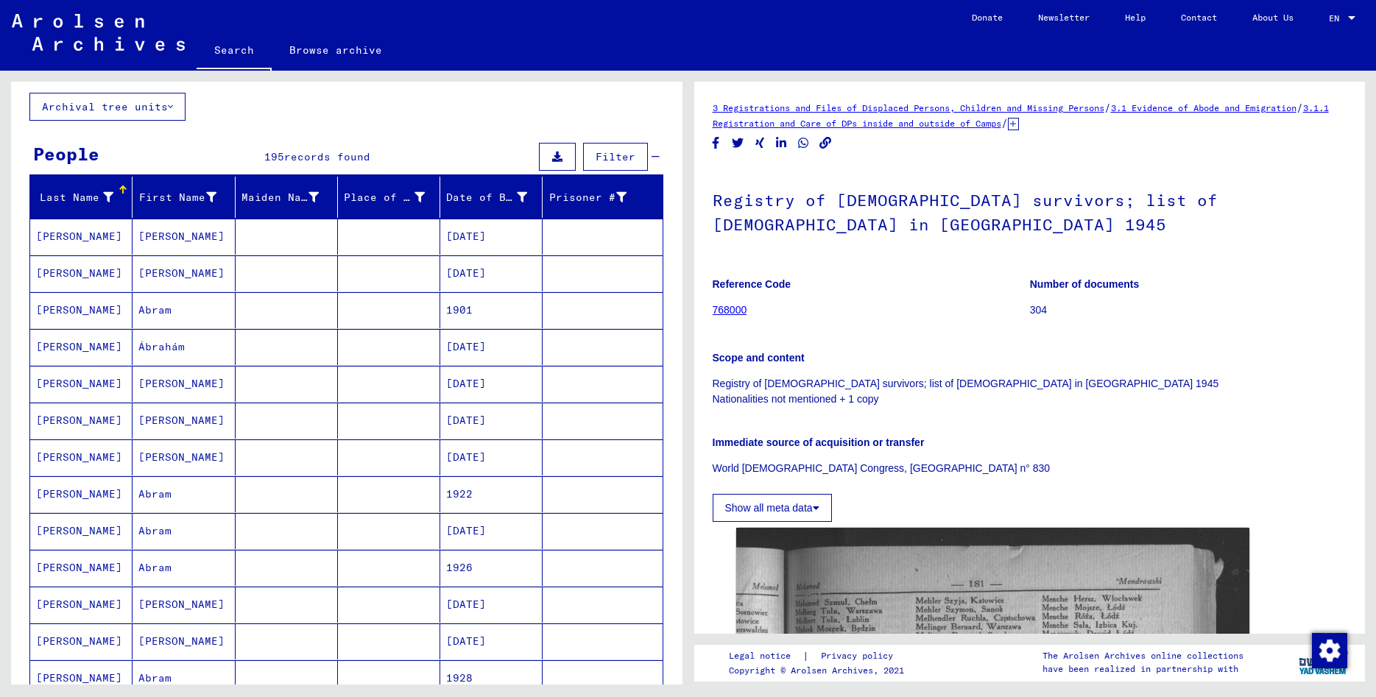
click at [173, 458] on mat-cell "[PERSON_NAME]" at bounding box center [184, 458] width 102 height 36
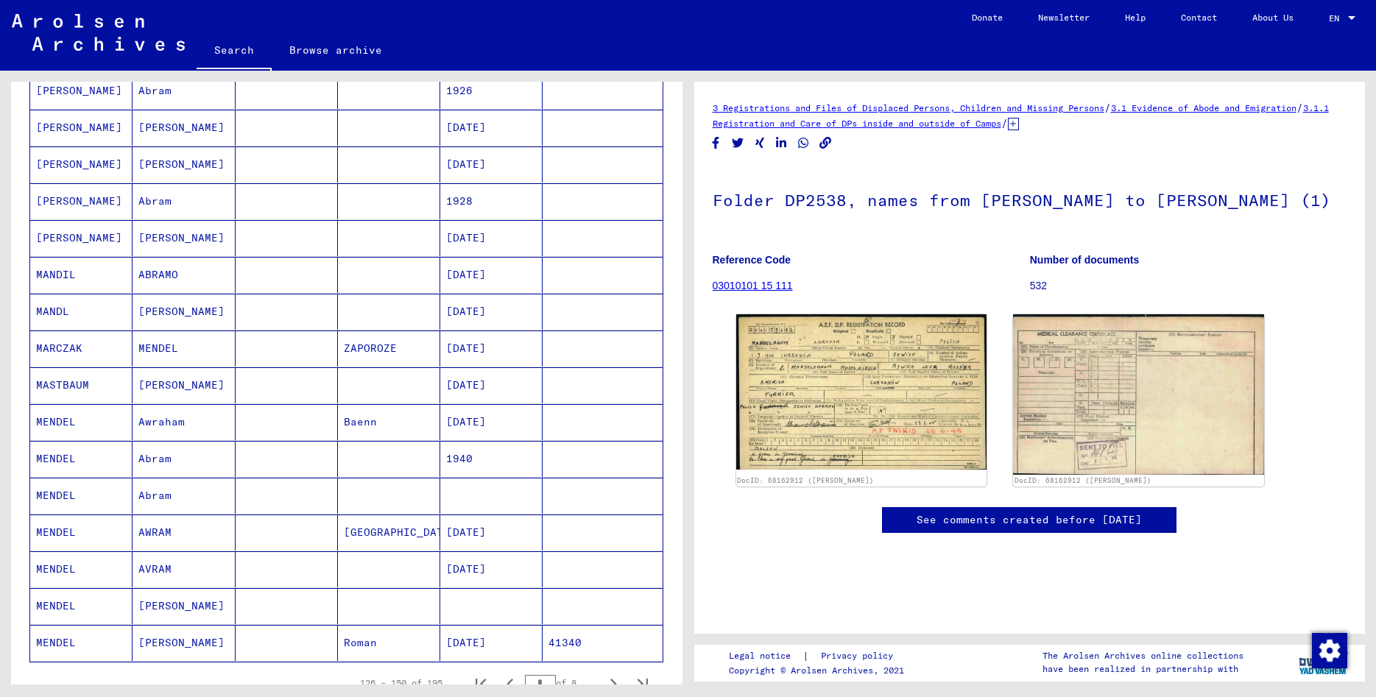
scroll to position [795, 0]
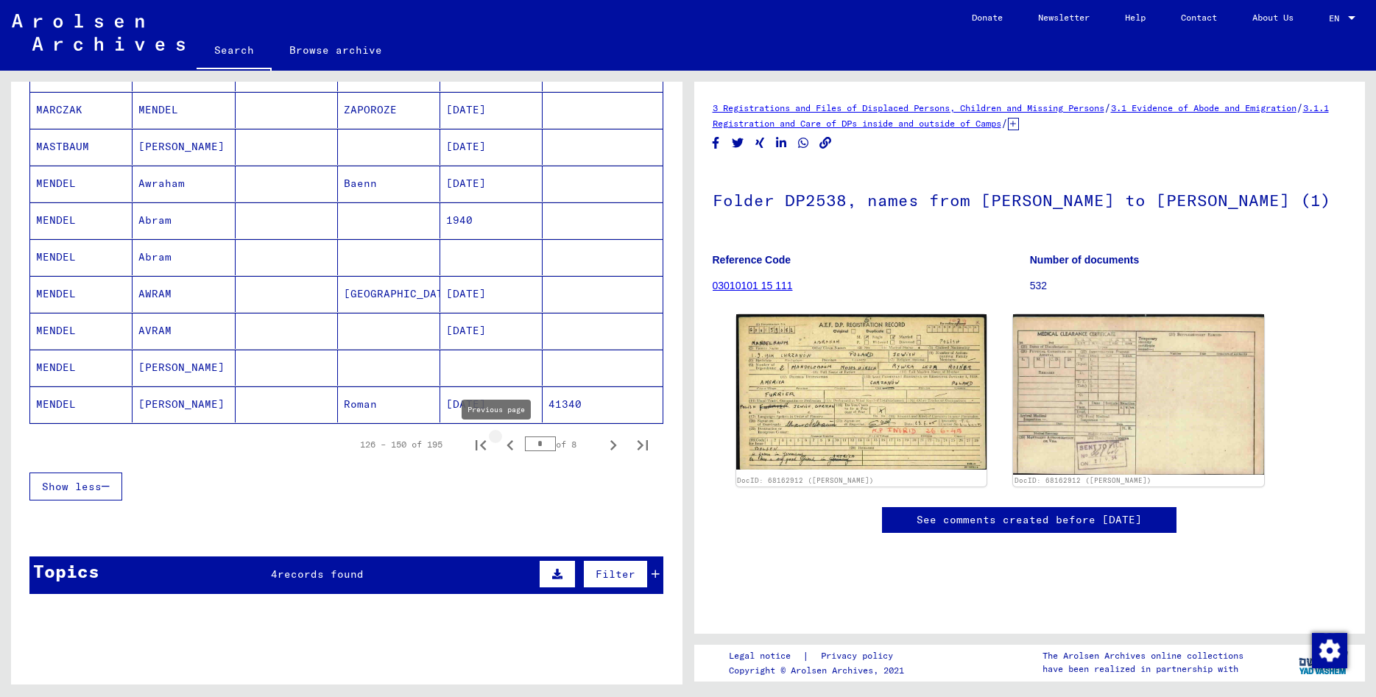
click at [507, 442] on icon "Previous page" at bounding box center [510, 445] width 7 height 10
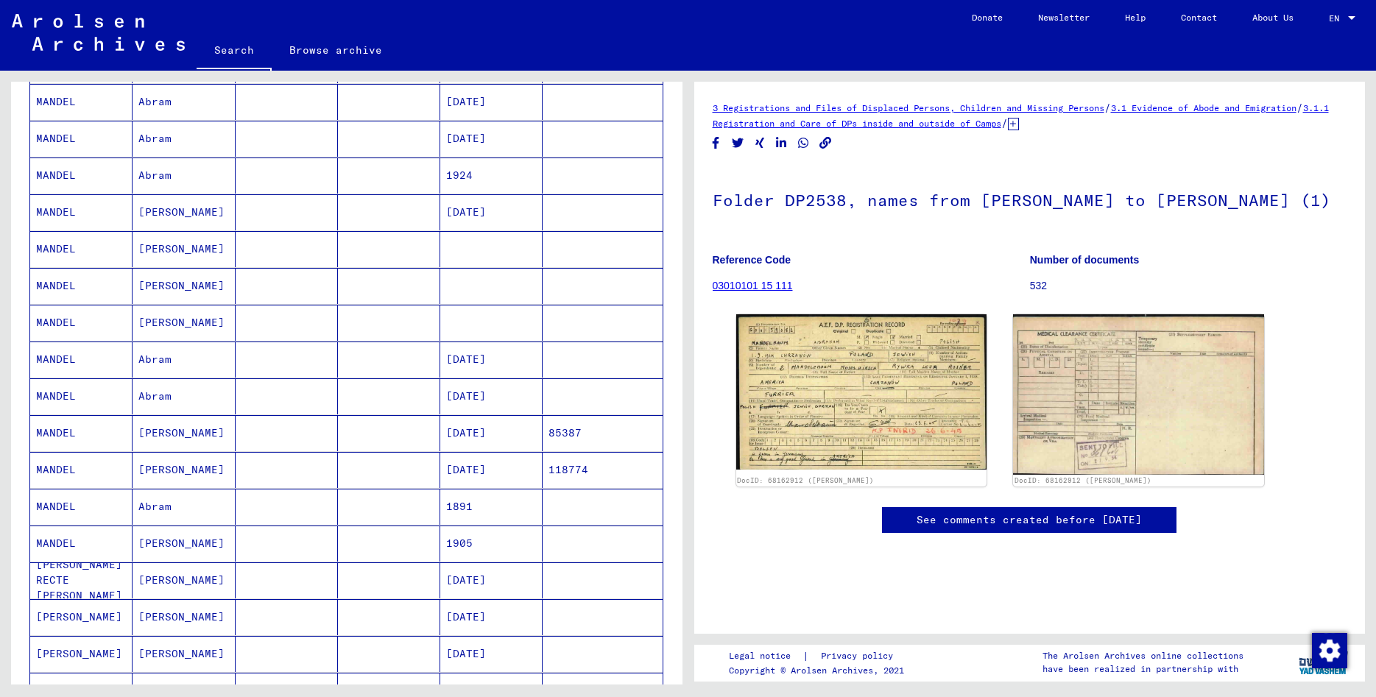
scroll to position [477, 0]
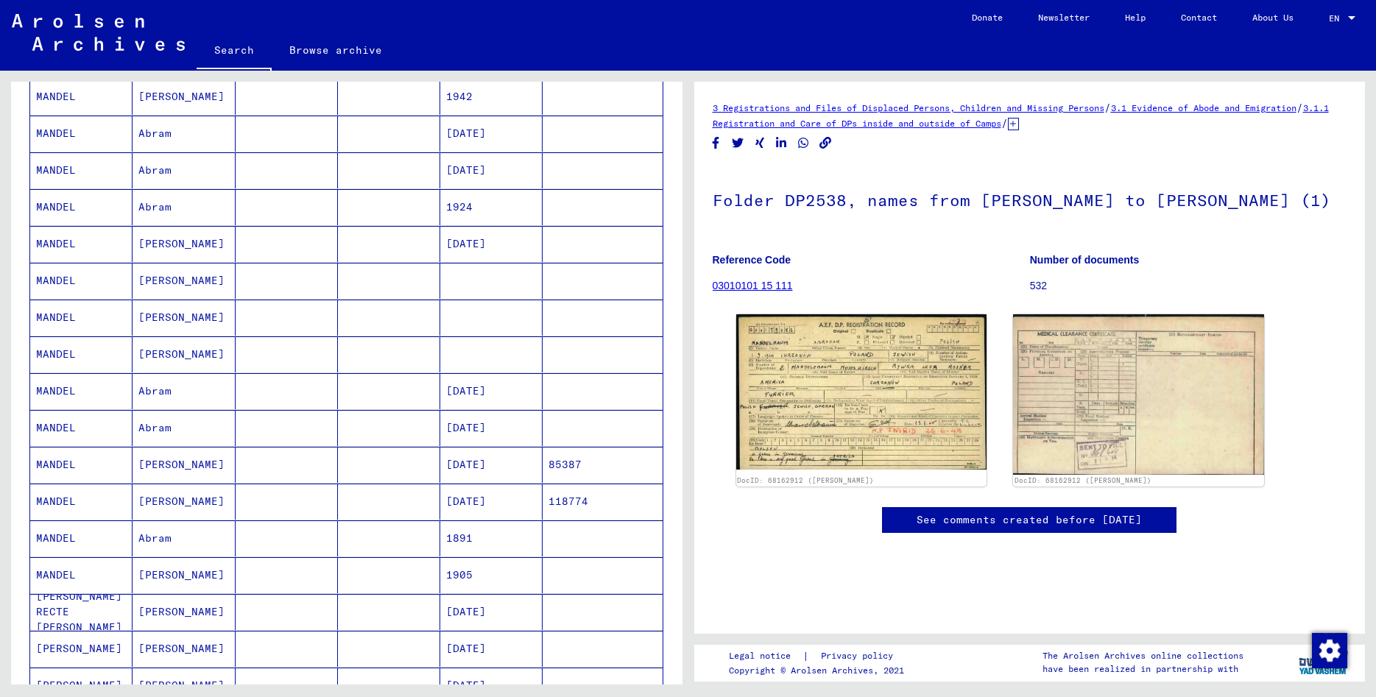
click at [195, 355] on mat-cell "[PERSON_NAME]" at bounding box center [184, 355] width 102 height 36
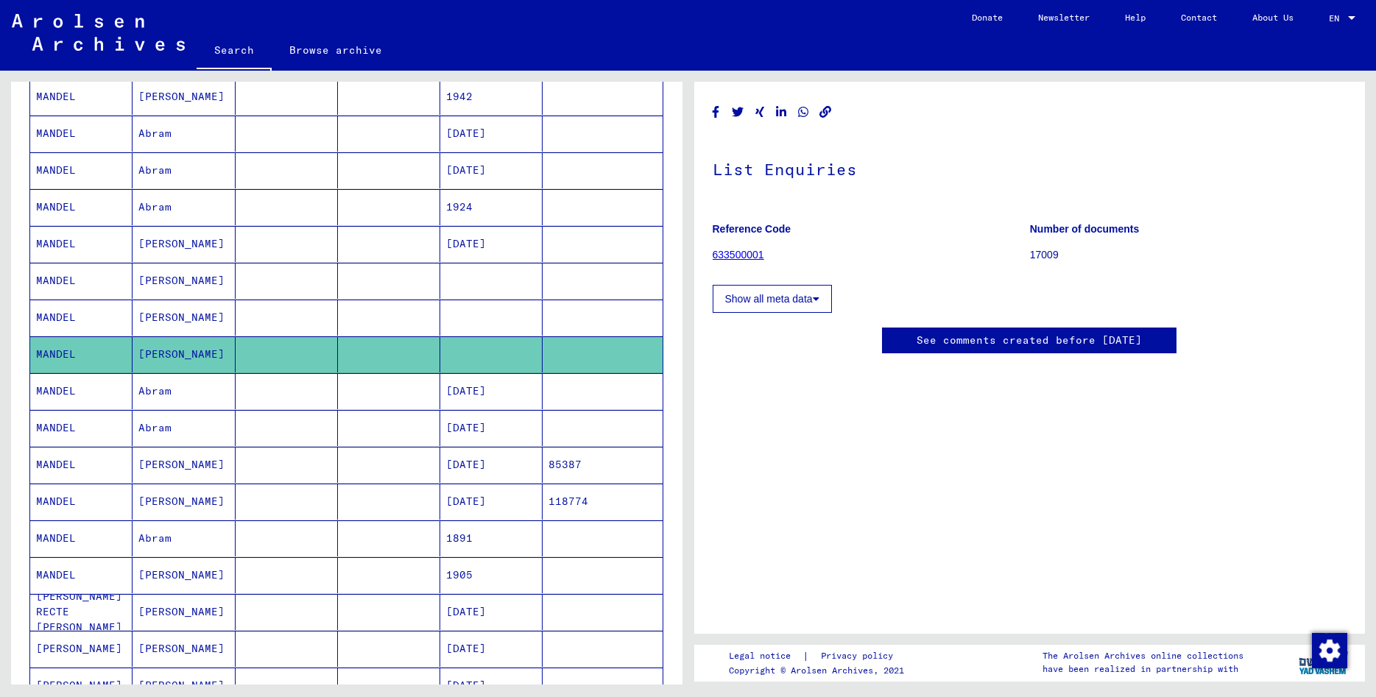
click at [182, 316] on mat-cell "[PERSON_NAME]" at bounding box center [184, 318] width 102 height 36
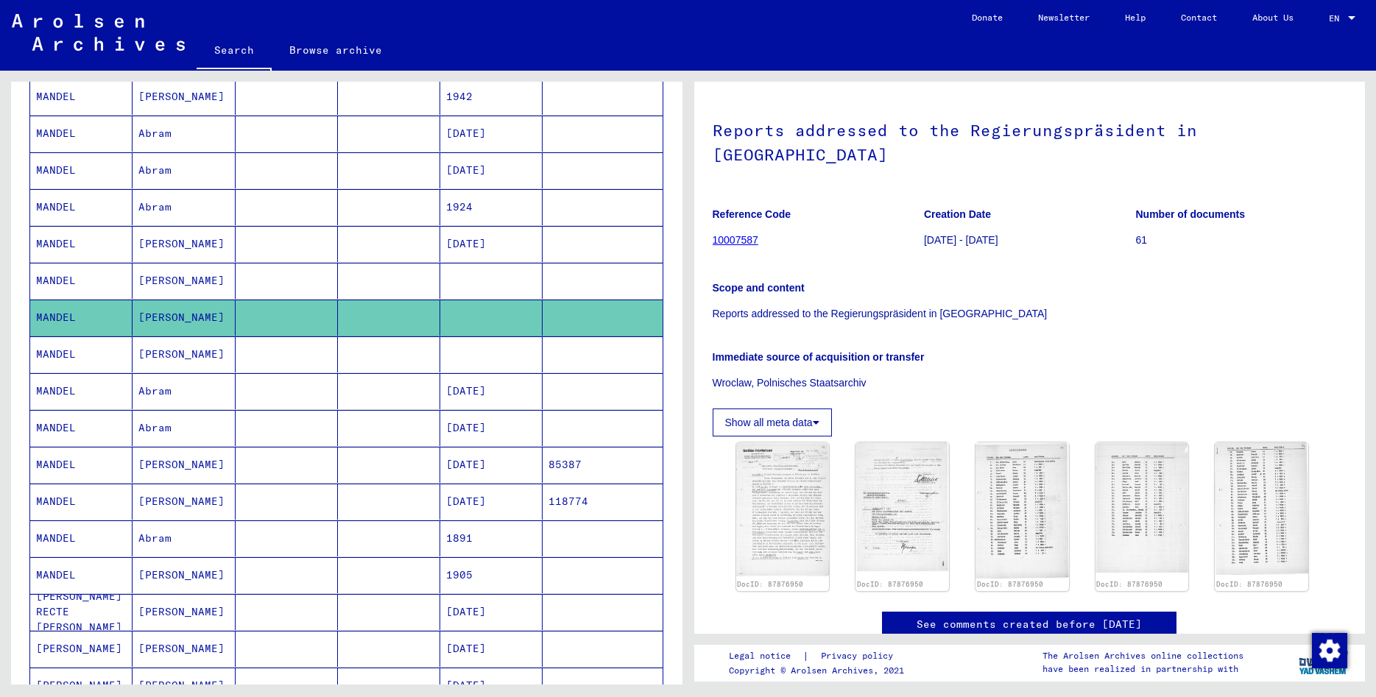
scroll to position [113, 0]
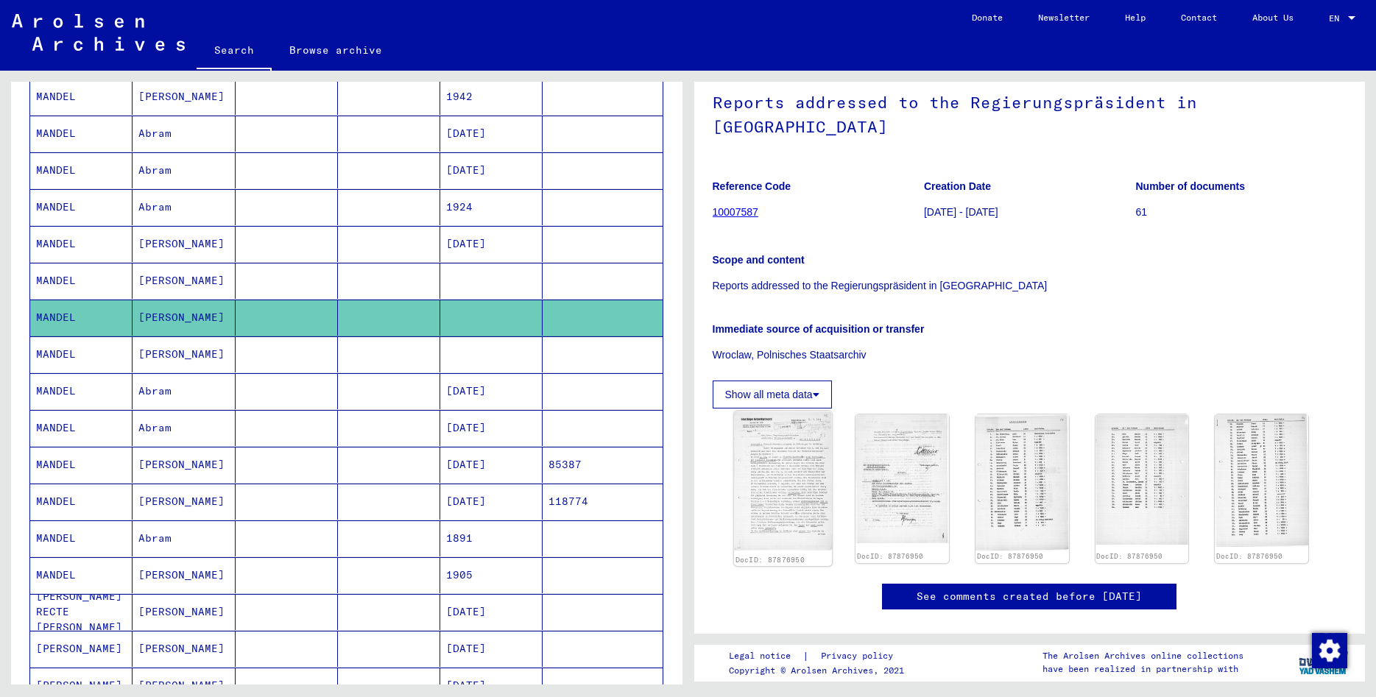
click at [800, 423] on img at bounding box center [782, 481] width 98 height 140
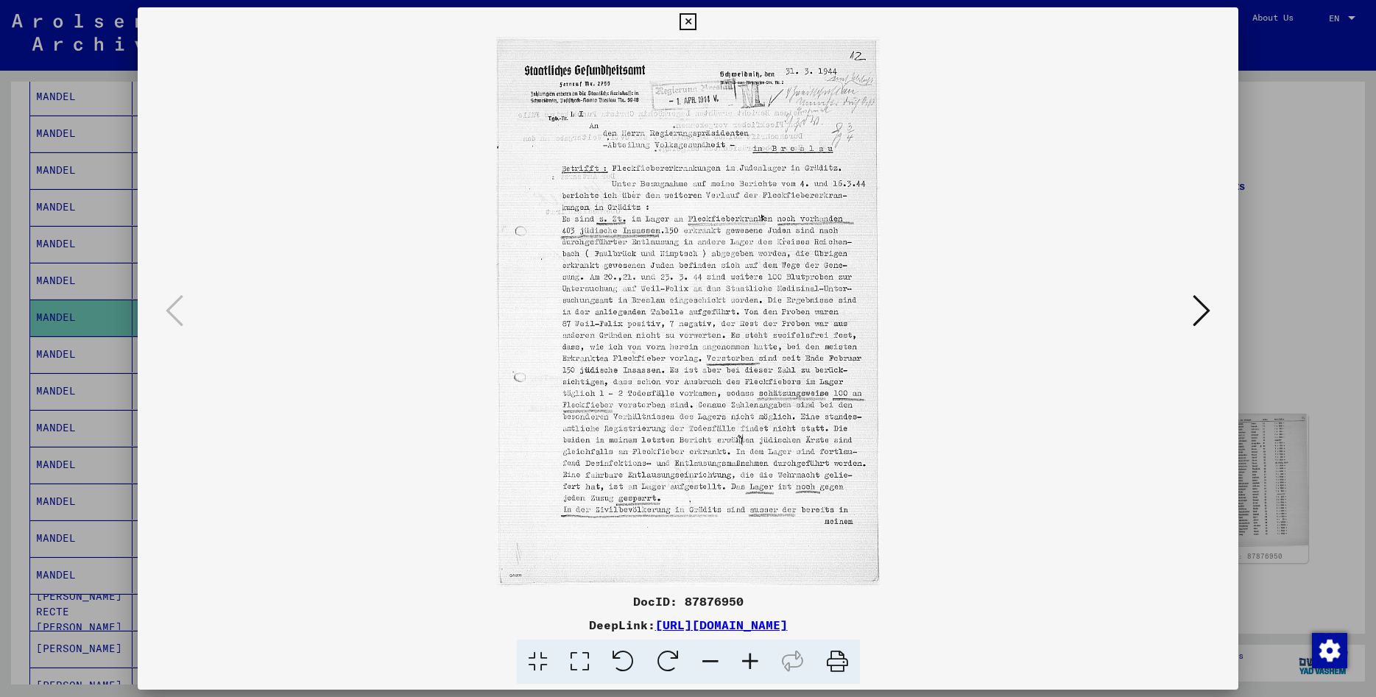
click at [697, 26] on icon at bounding box center [688, 22] width 17 height 18
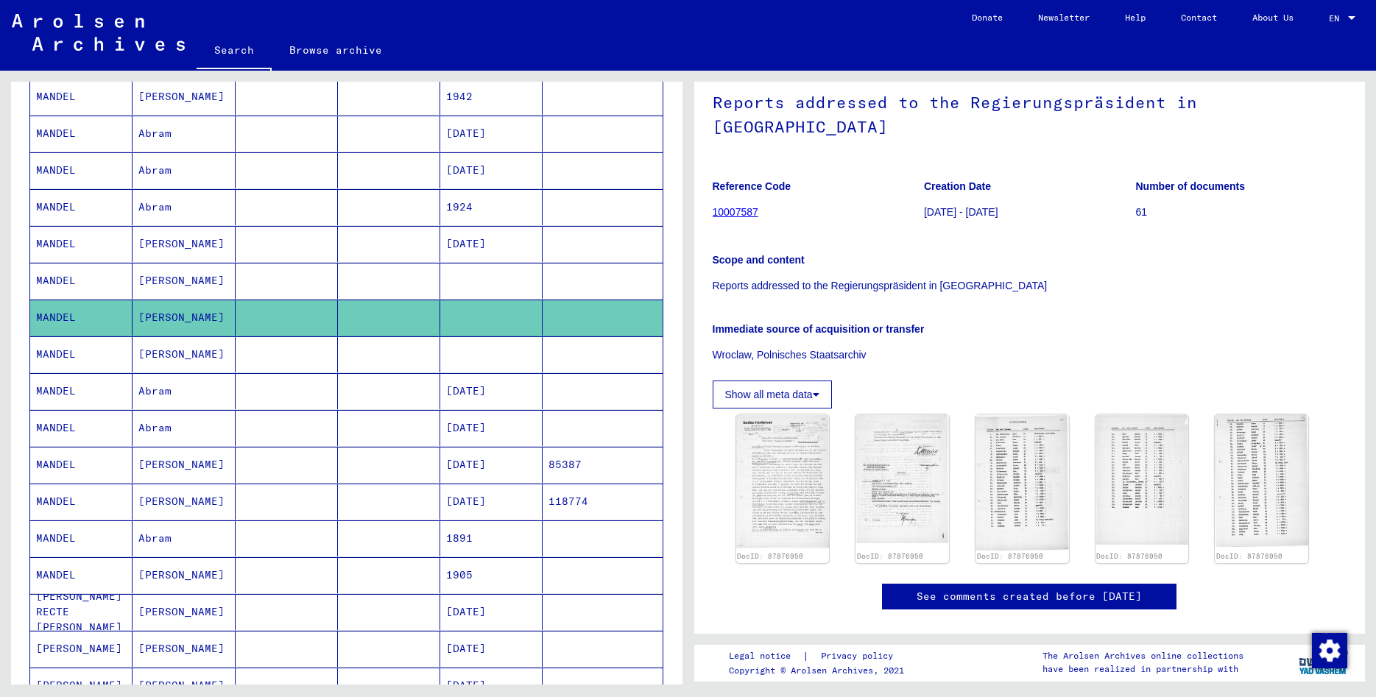
click at [177, 276] on mat-cell "[PERSON_NAME]" at bounding box center [184, 281] width 102 height 36
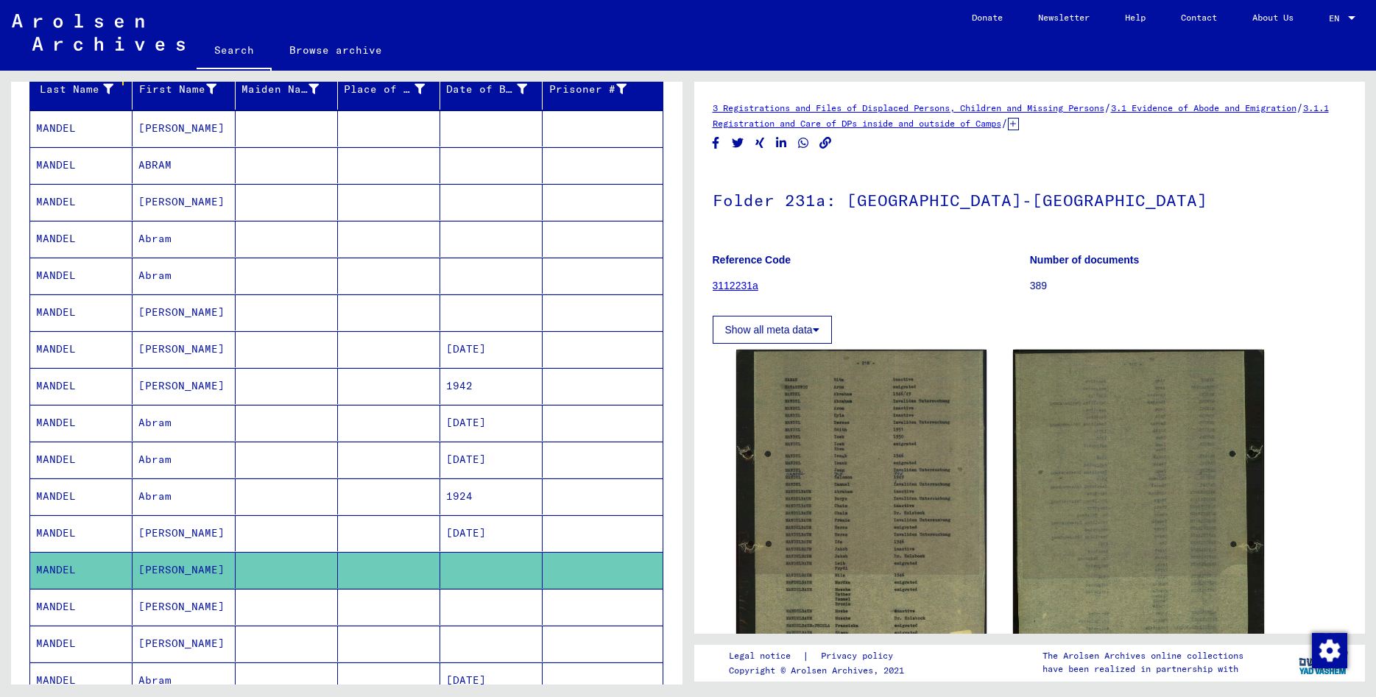
scroll to position [159, 0]
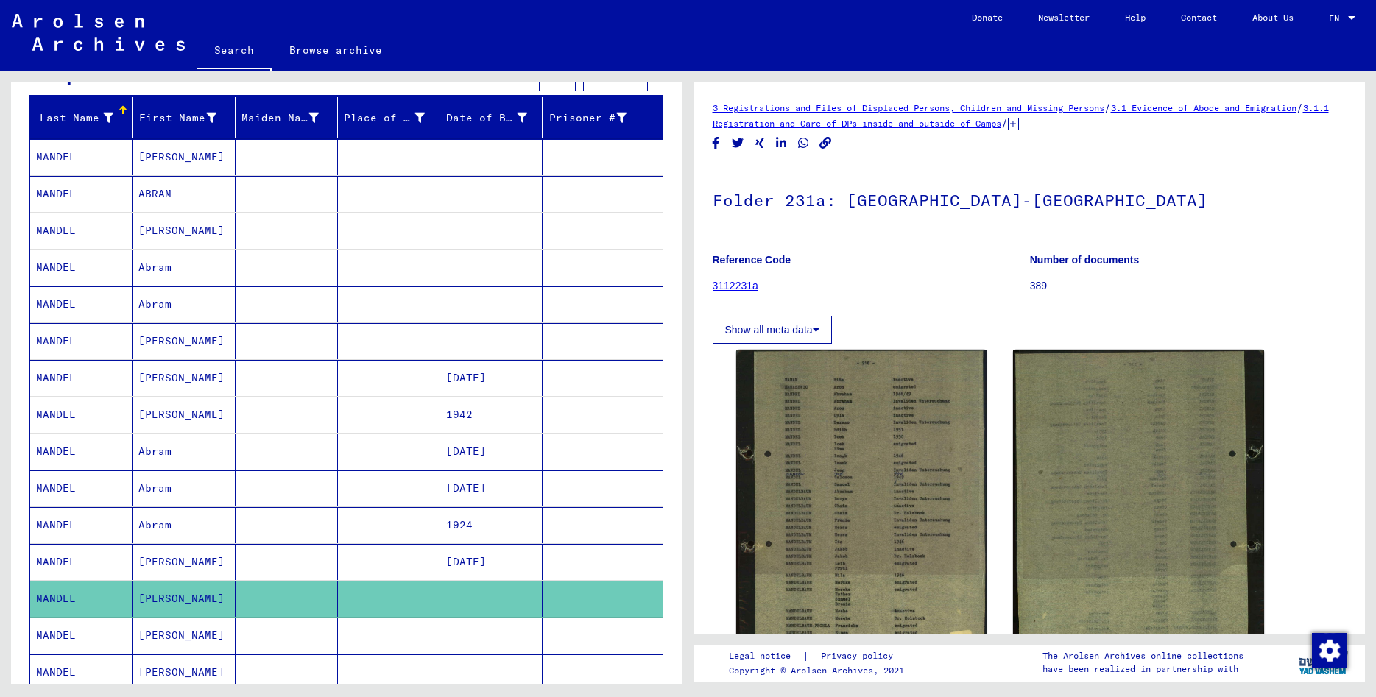
click at [162, 348] on mat-cell "[PERSON_NAME]" at bounding box center [184, 341] width 102 height 36
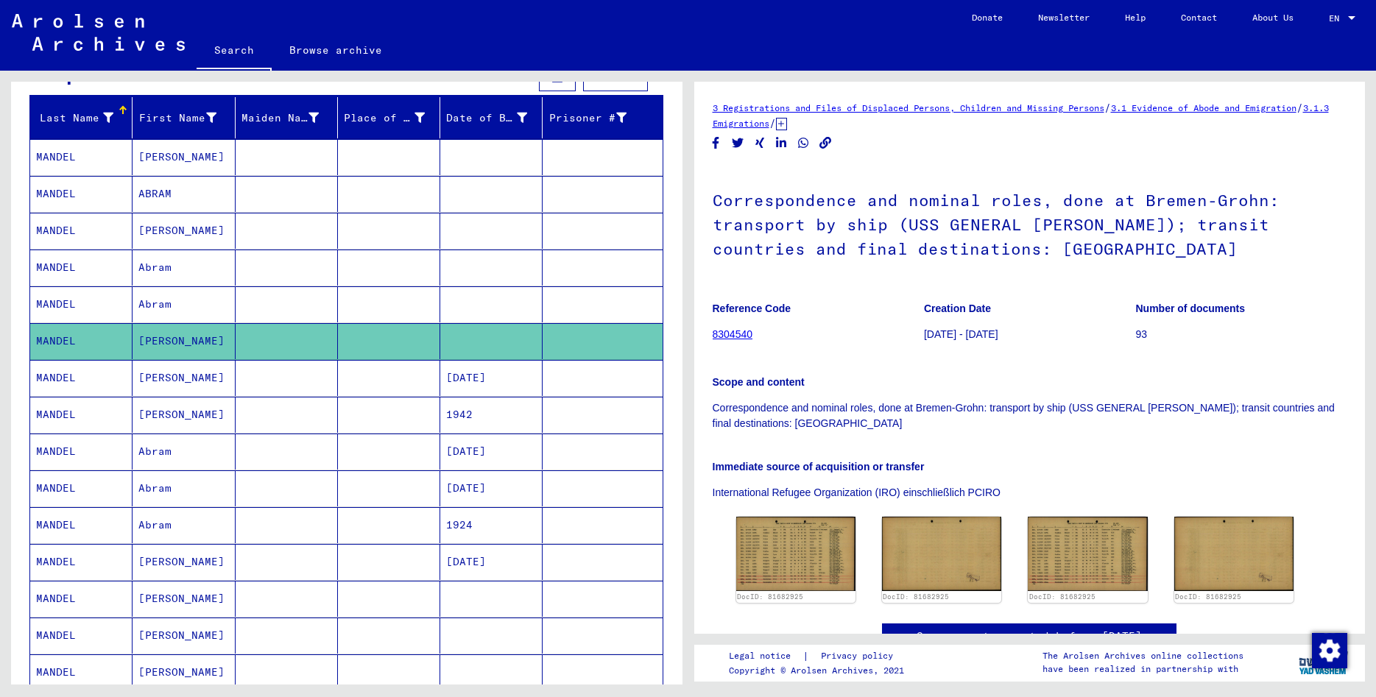
click at [166, 303] on mat-cell "Abram" at bounding box center [184, 304] width 102 height 36
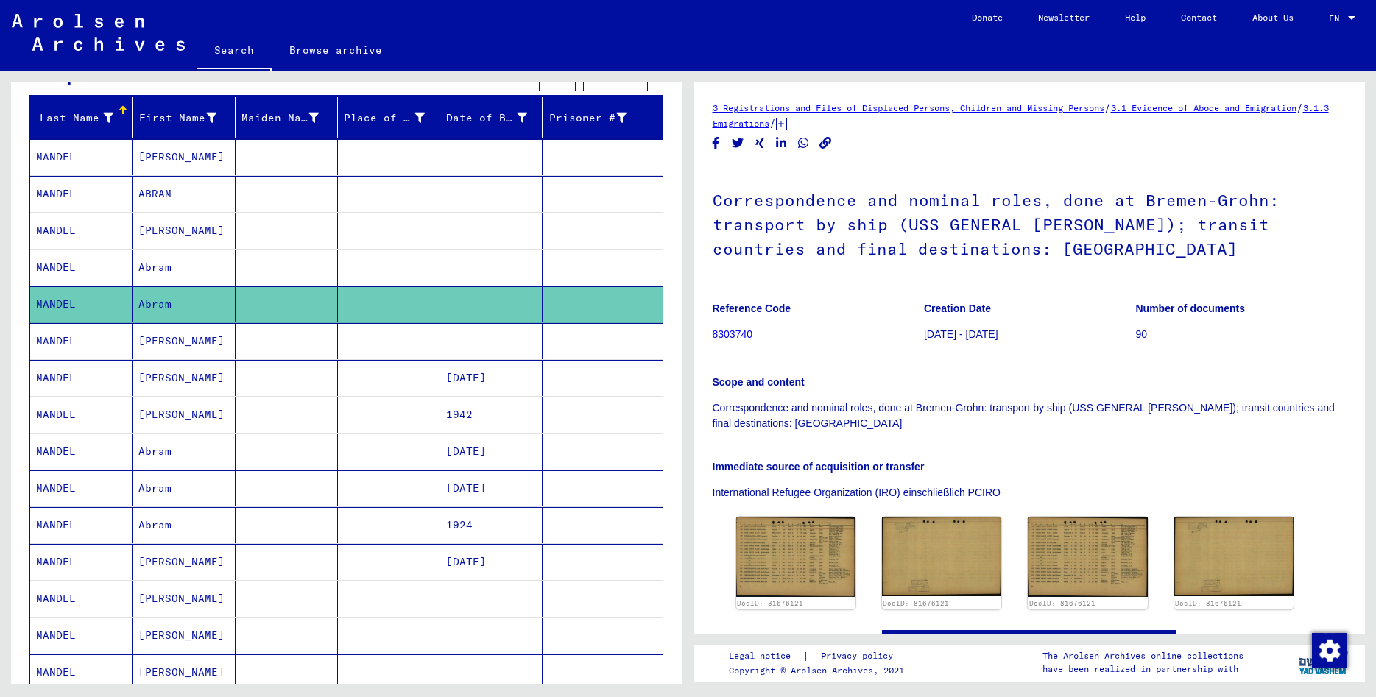
click at [182, 264] on mat-cell "Abram" at bounding box center [184, 268] width 102 height 36
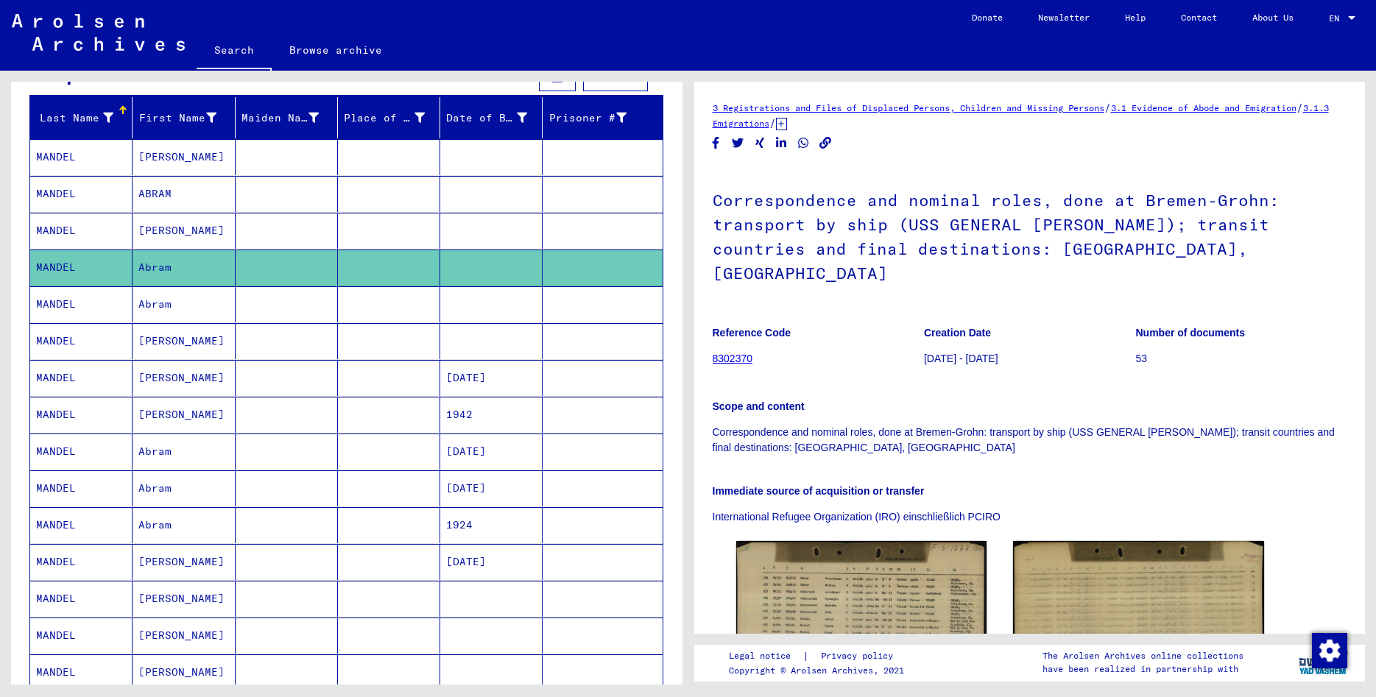
click at [170, 196] on mat-cell "ABRAM" at bounding box center [184, 194] width 102 height 36
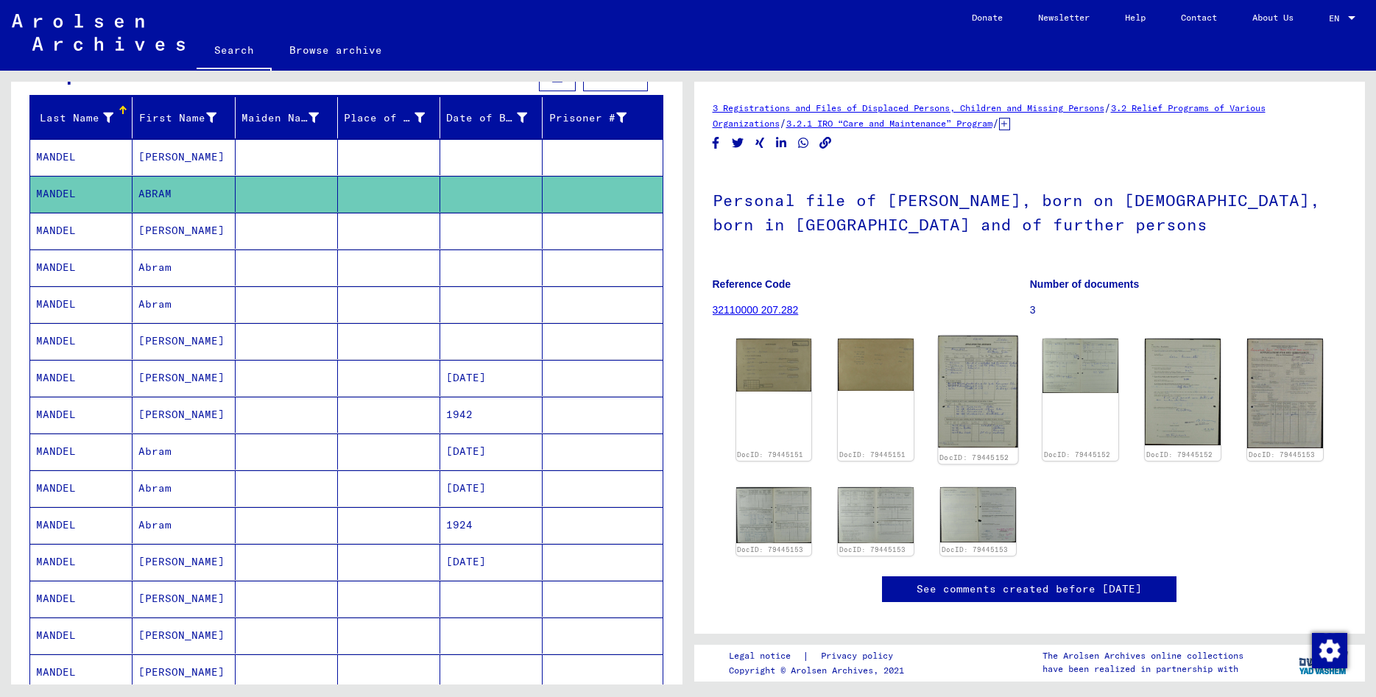
click at [973, 381] on img at bounding box center [979, 392] width 80 height 112
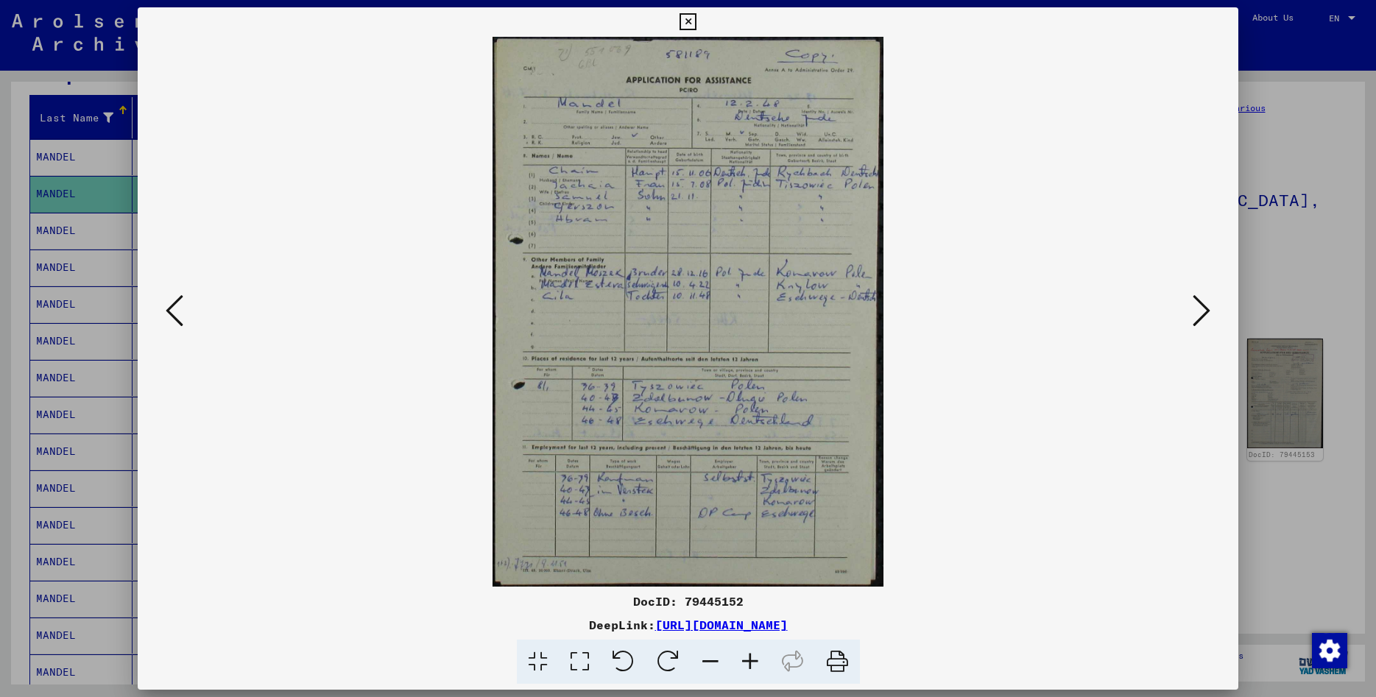
click at [1197, 320] on icon at bounding box center [1202, 310] width 18 height 35
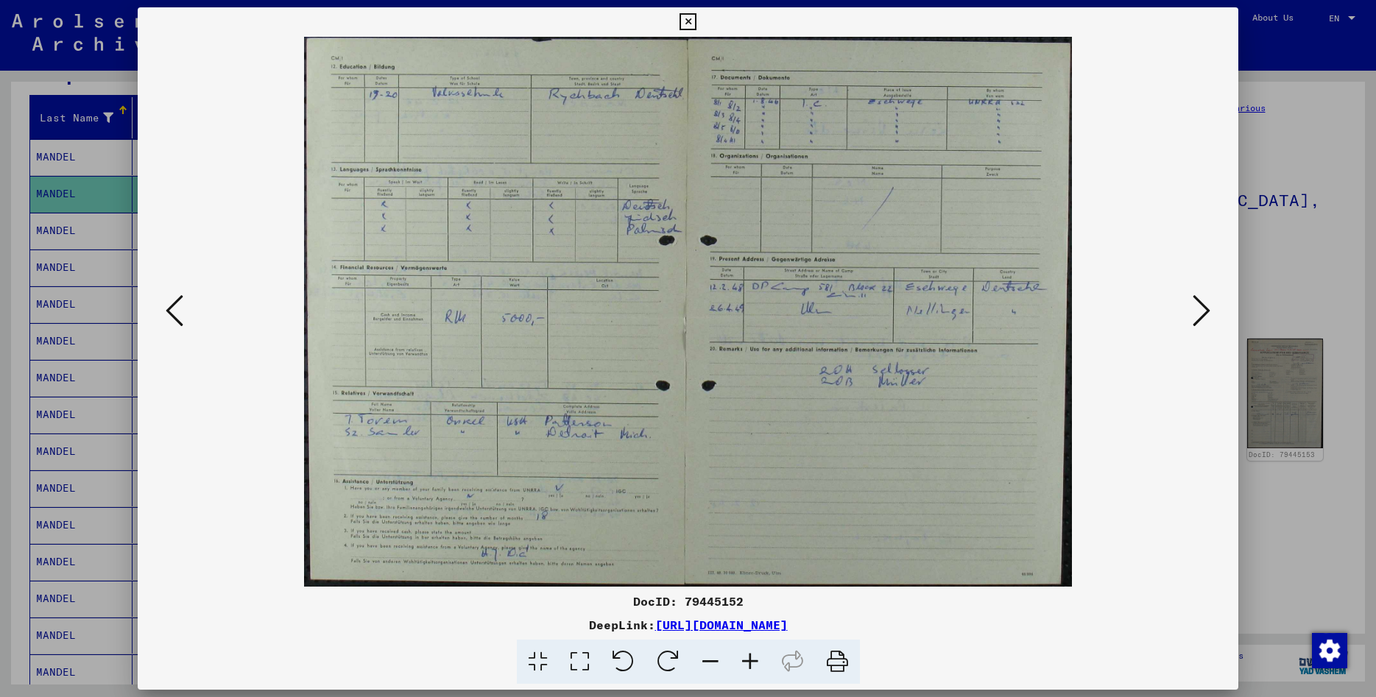
click at [1197, 320] on icon at bounding box center [1202, 310] width 18 height 35
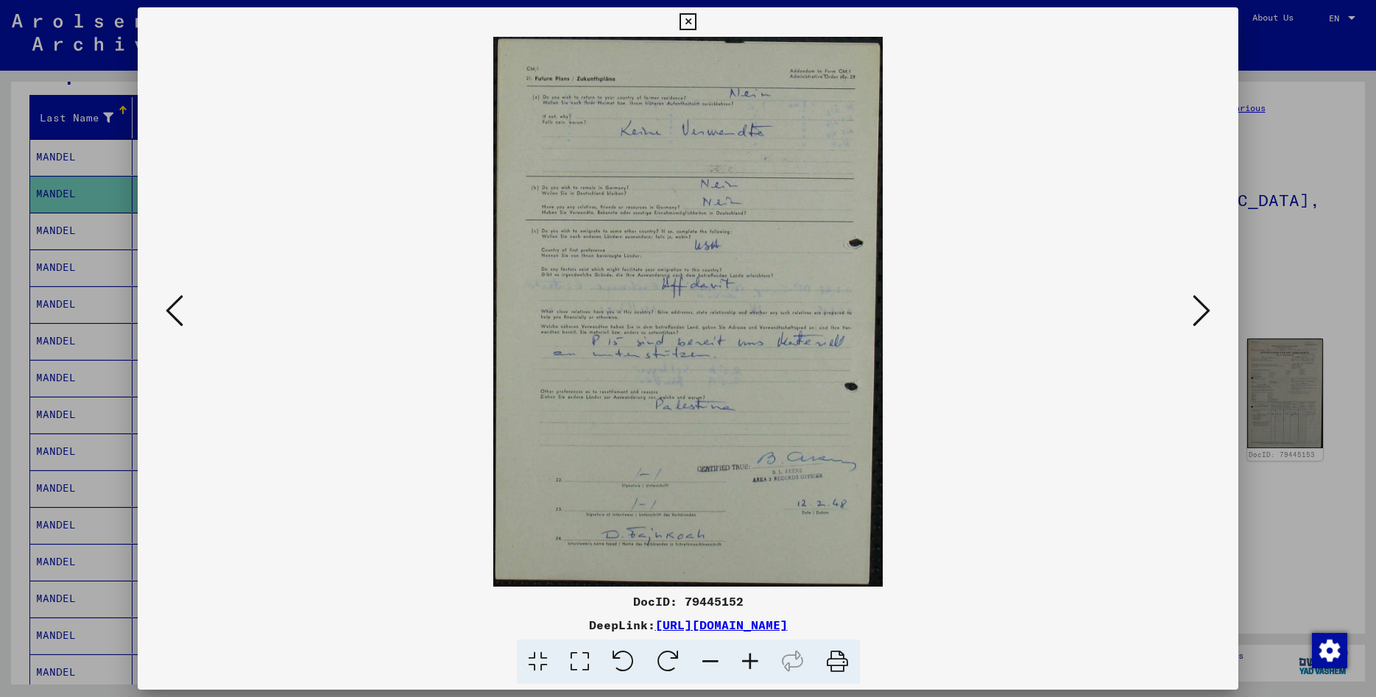
click at [1197, 320] on icon at bounding box center [1202, 310] width 18 height 35
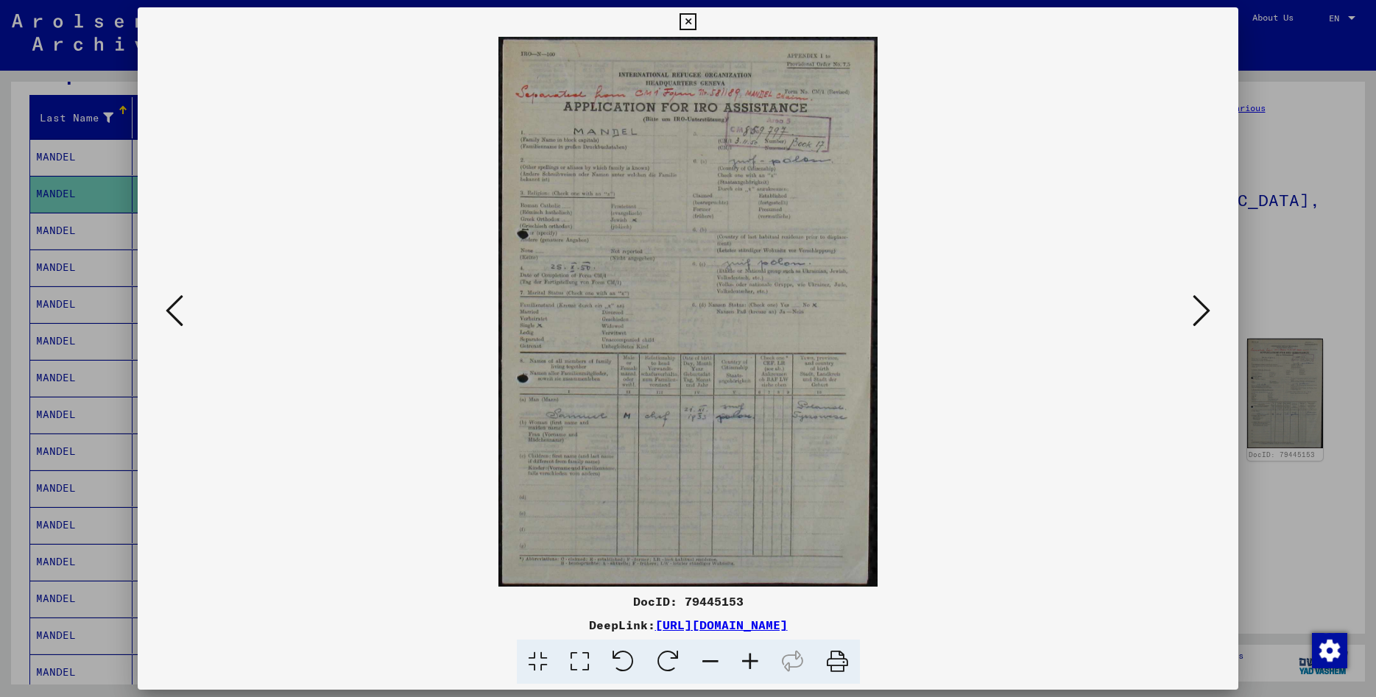
click at [1197, 320] on icon at bounding box center [1202, 310] width 18 height 35
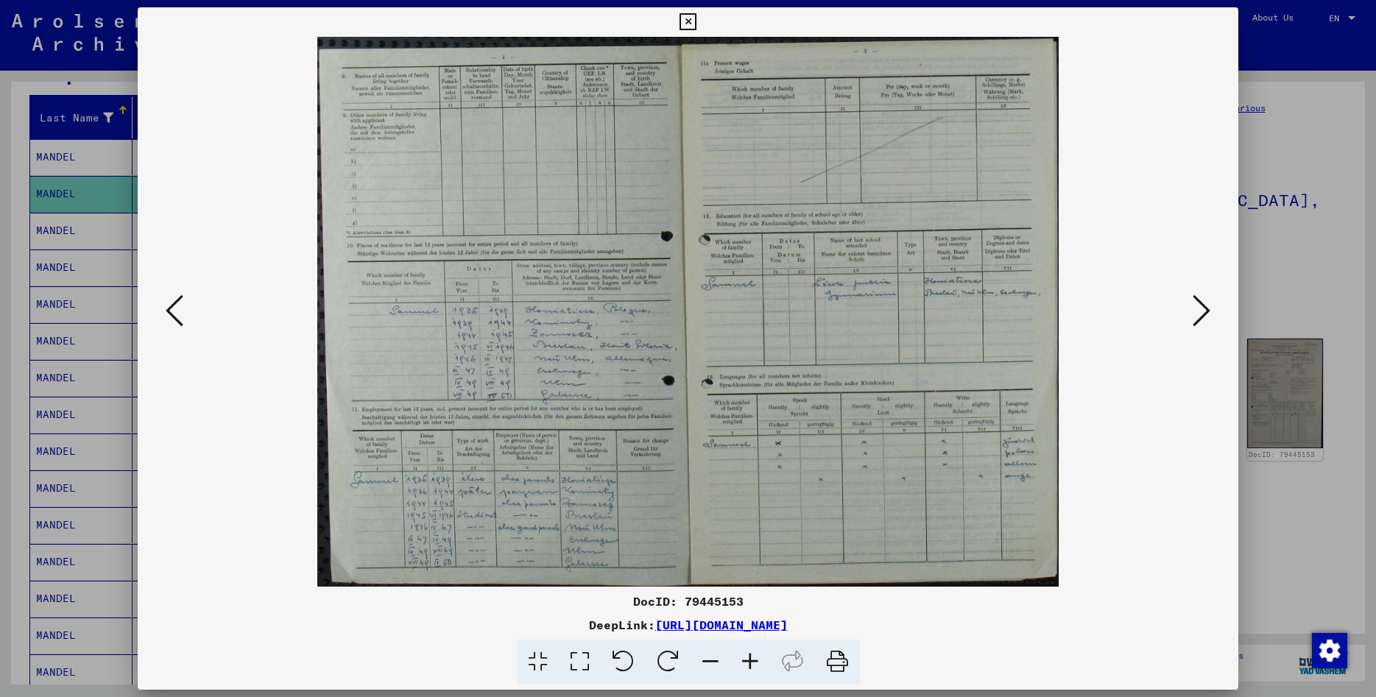
click at [1197, 320] on icon at bounding box center [1202, 310] width 18 height 35
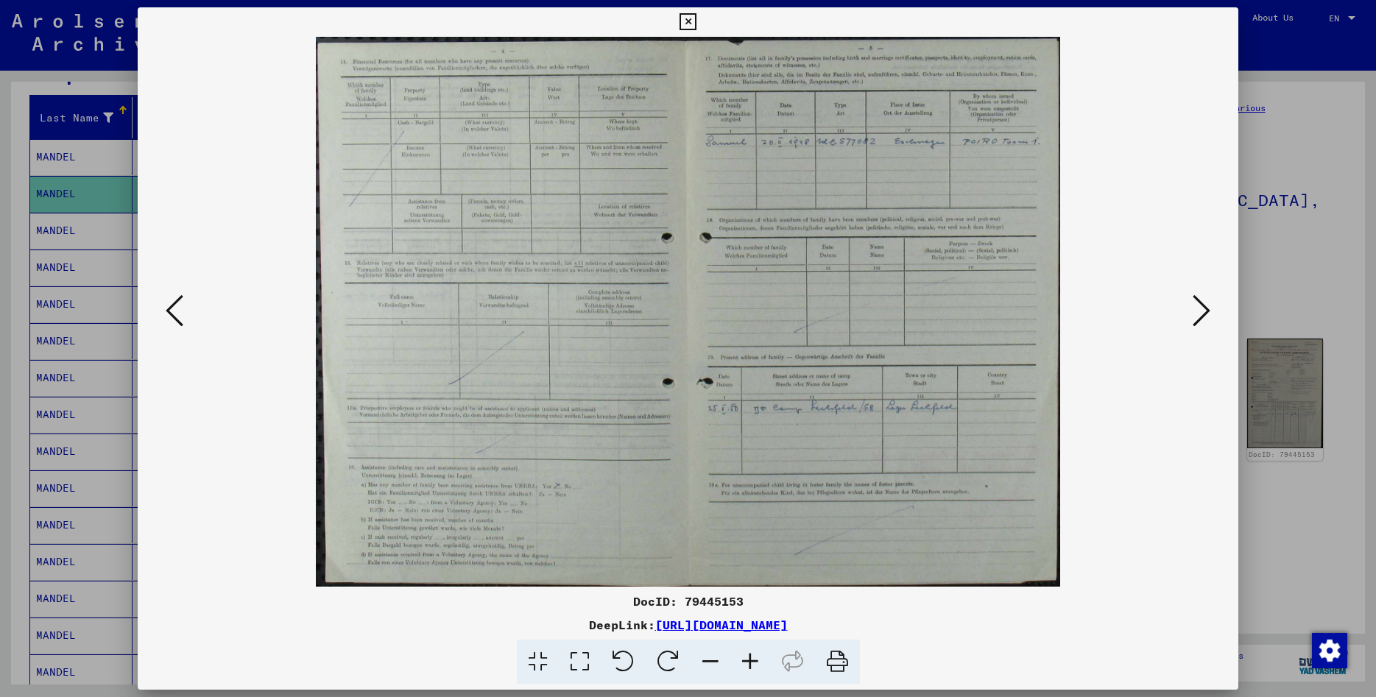
click at [1197, 320] on icon at bounding box center [1202, 310] width 18 height 35
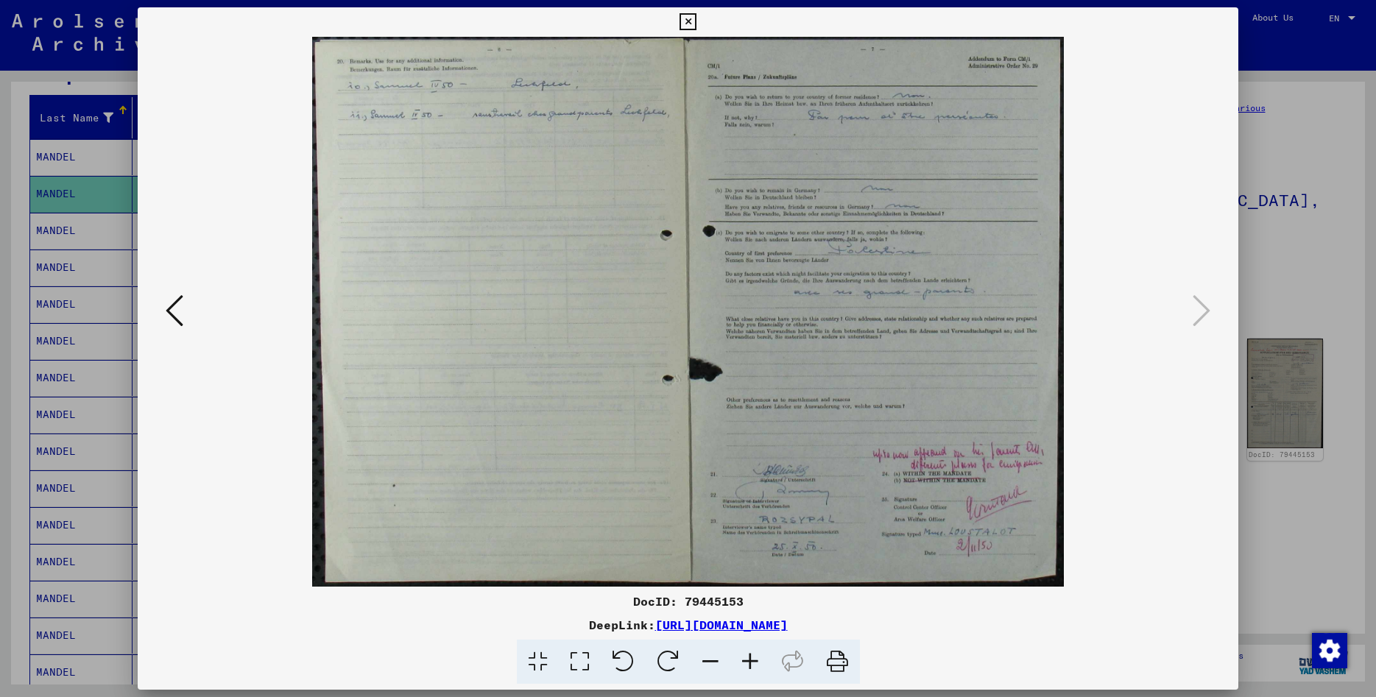
click at [697, 14] on icon at bounding box center [688, 22] width 17 height 18
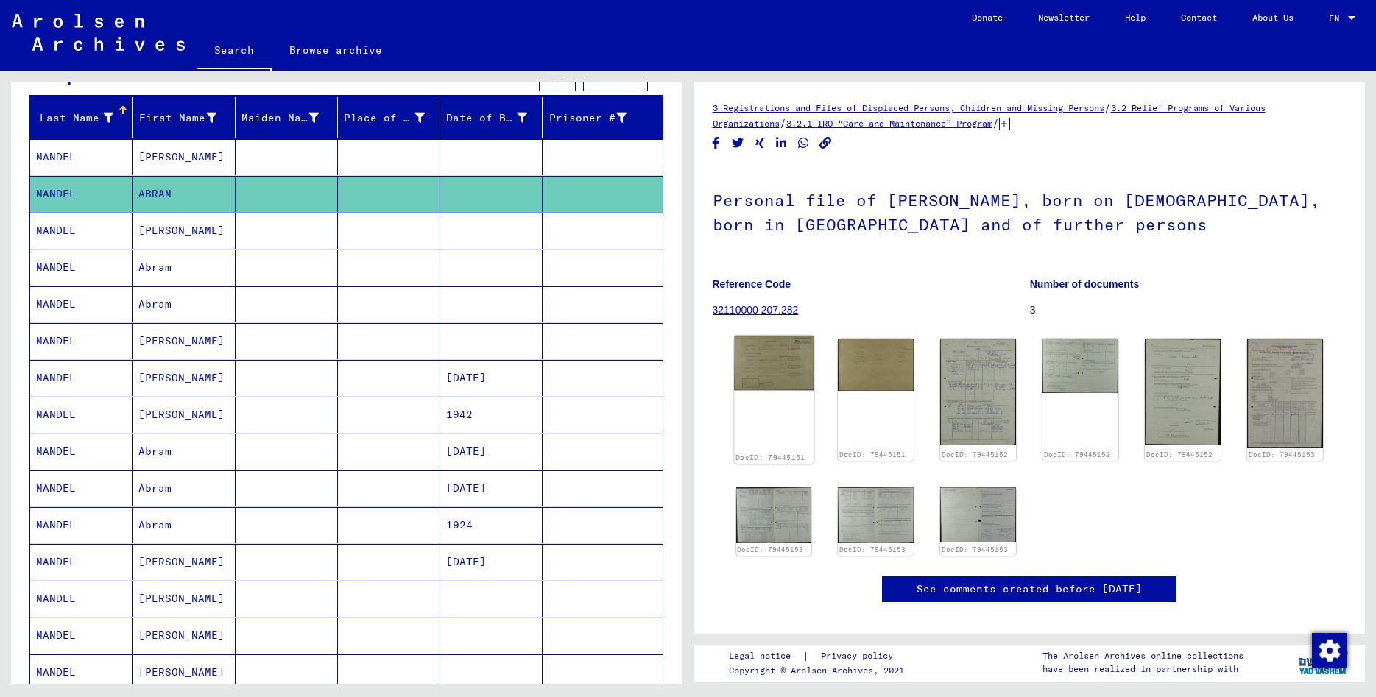
click at [768, 379] on img at bounding box center [774, 363] width 80 height 55
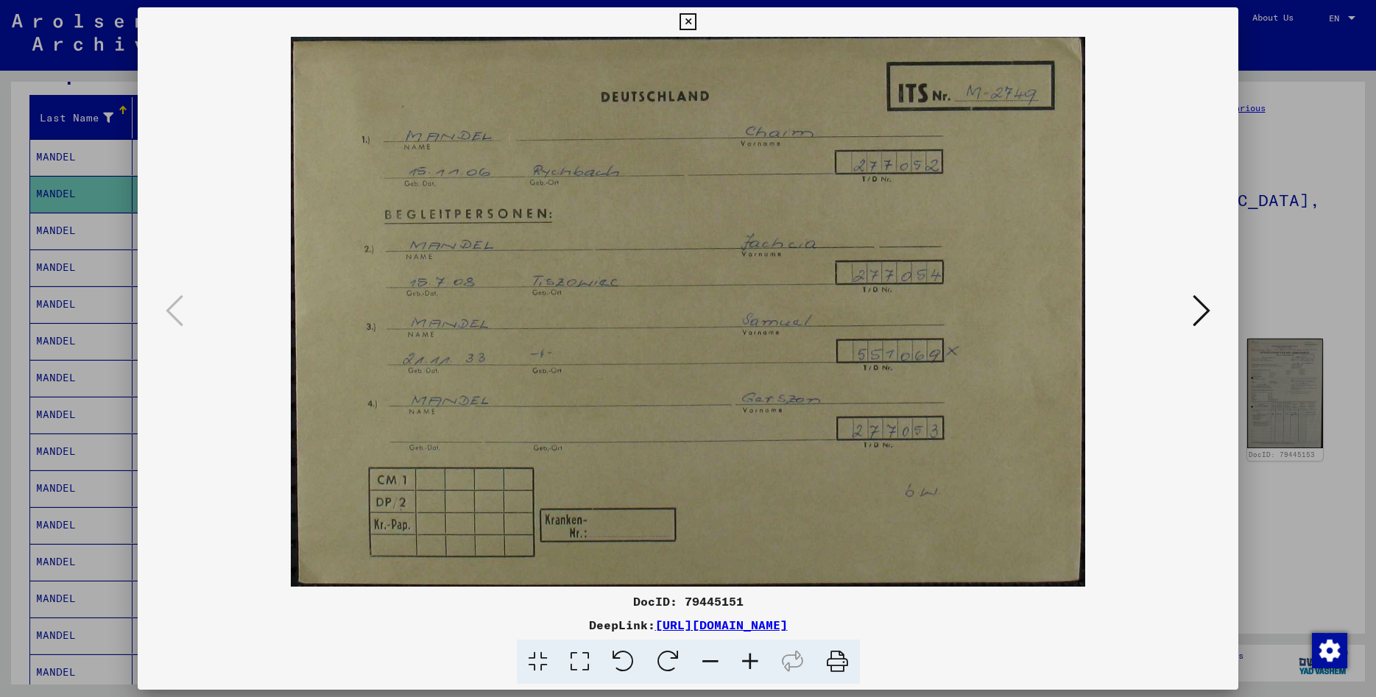
click at [697, 19] on icon at bounding box center [688, 22] width 17 height 18
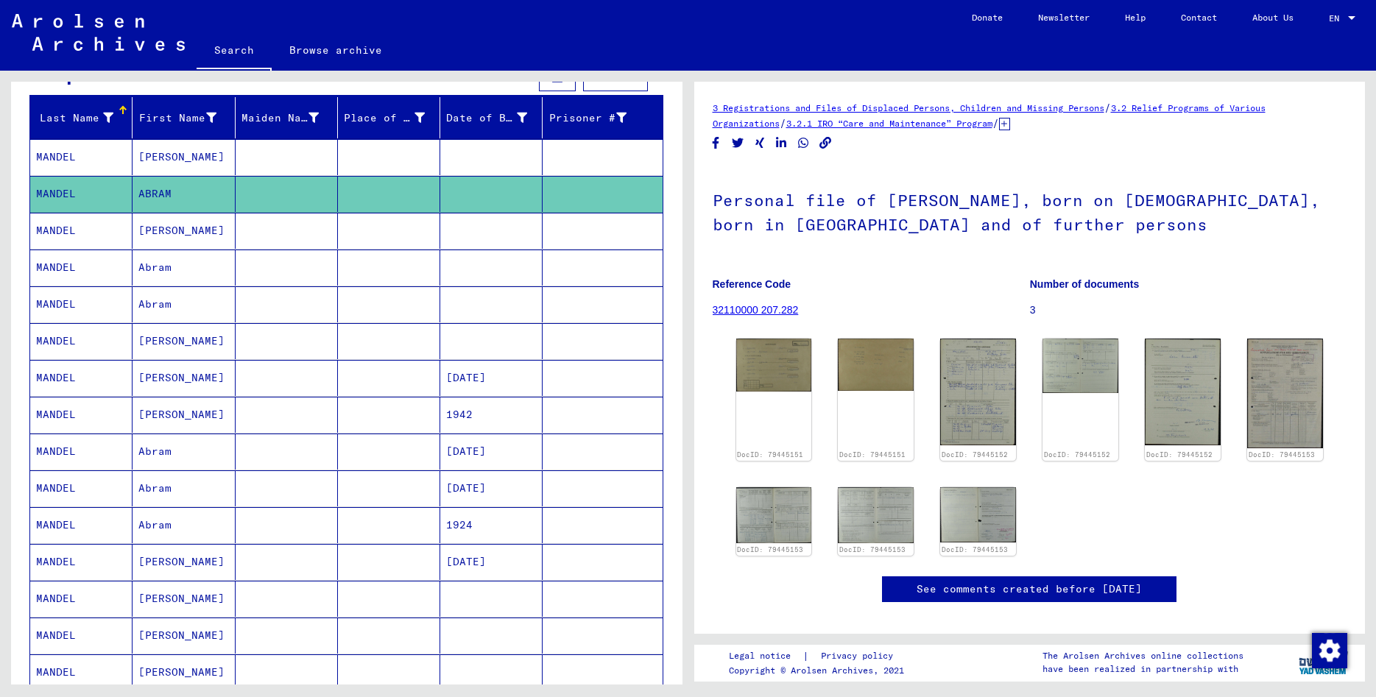
click at [169, 149] on mat-cell "[PERSON_NAME]" at bounding box center [184, 157] width 102 height 36
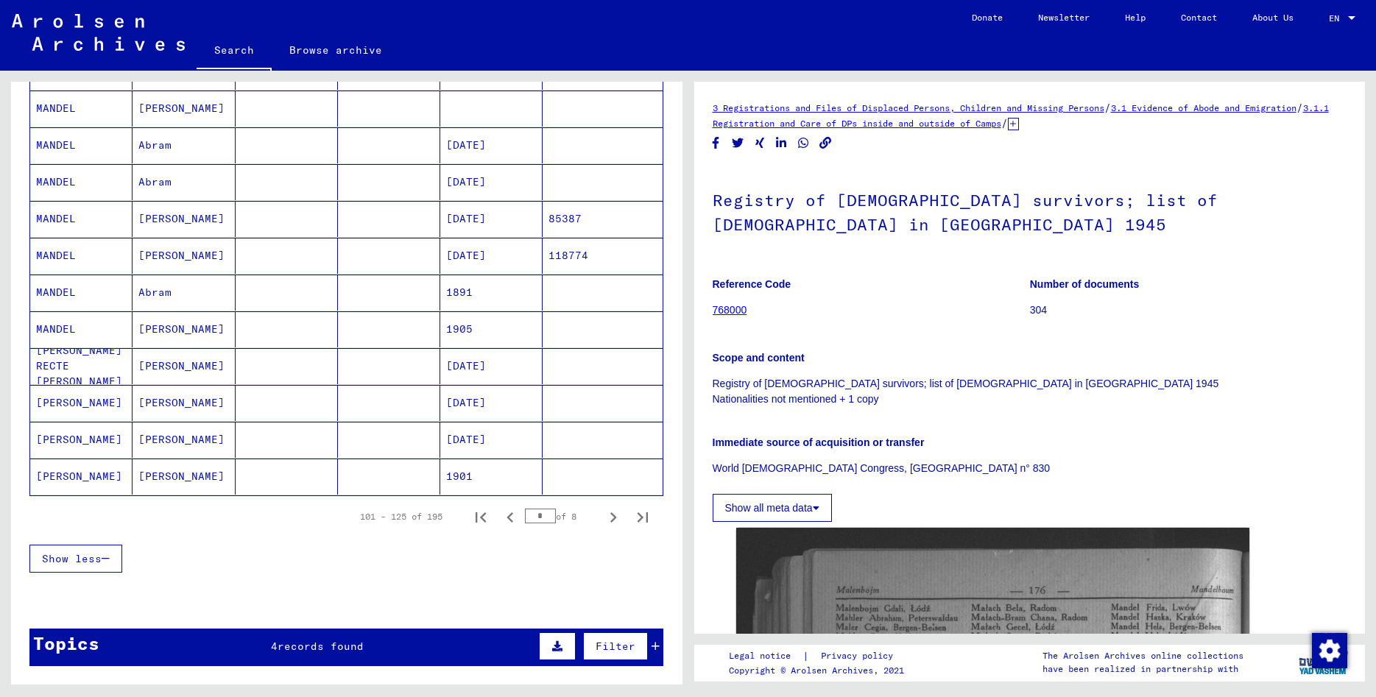
scroll to position [716, 0]
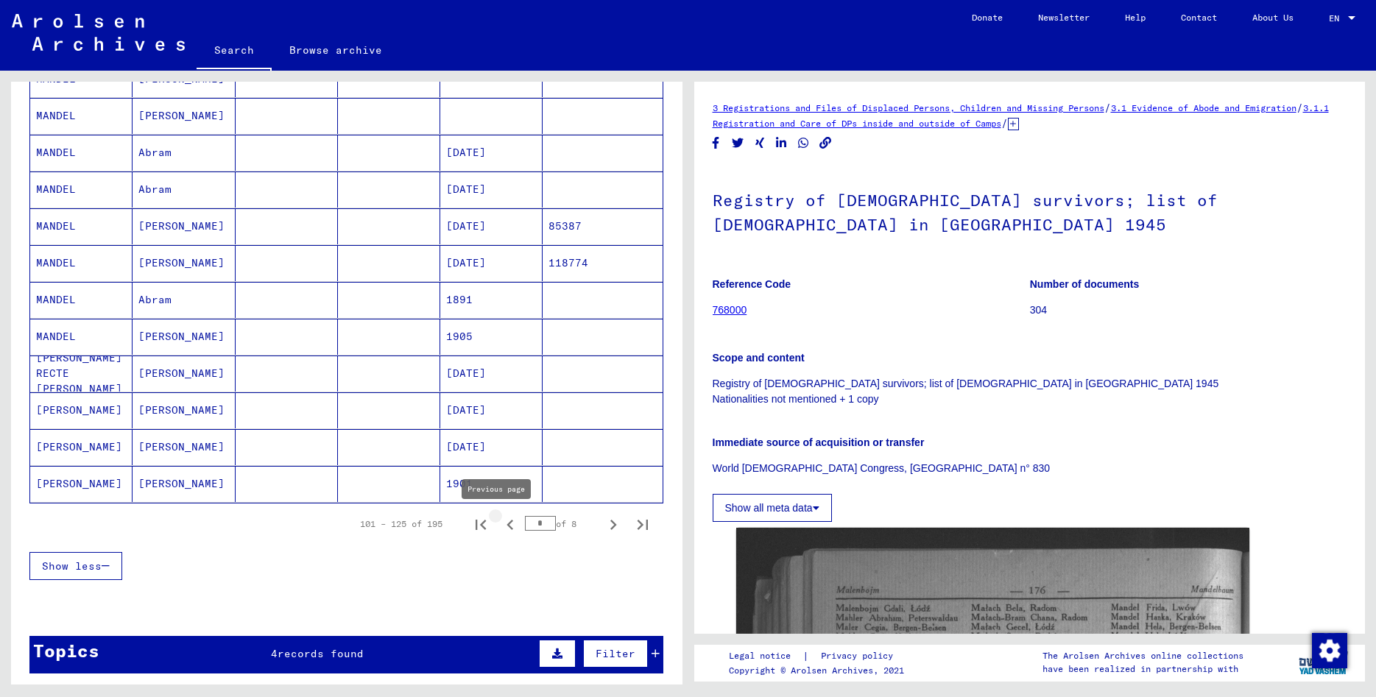
click at [507, 527] on icon "Previous page" at bounding box center [510, 525] width 7 height 10
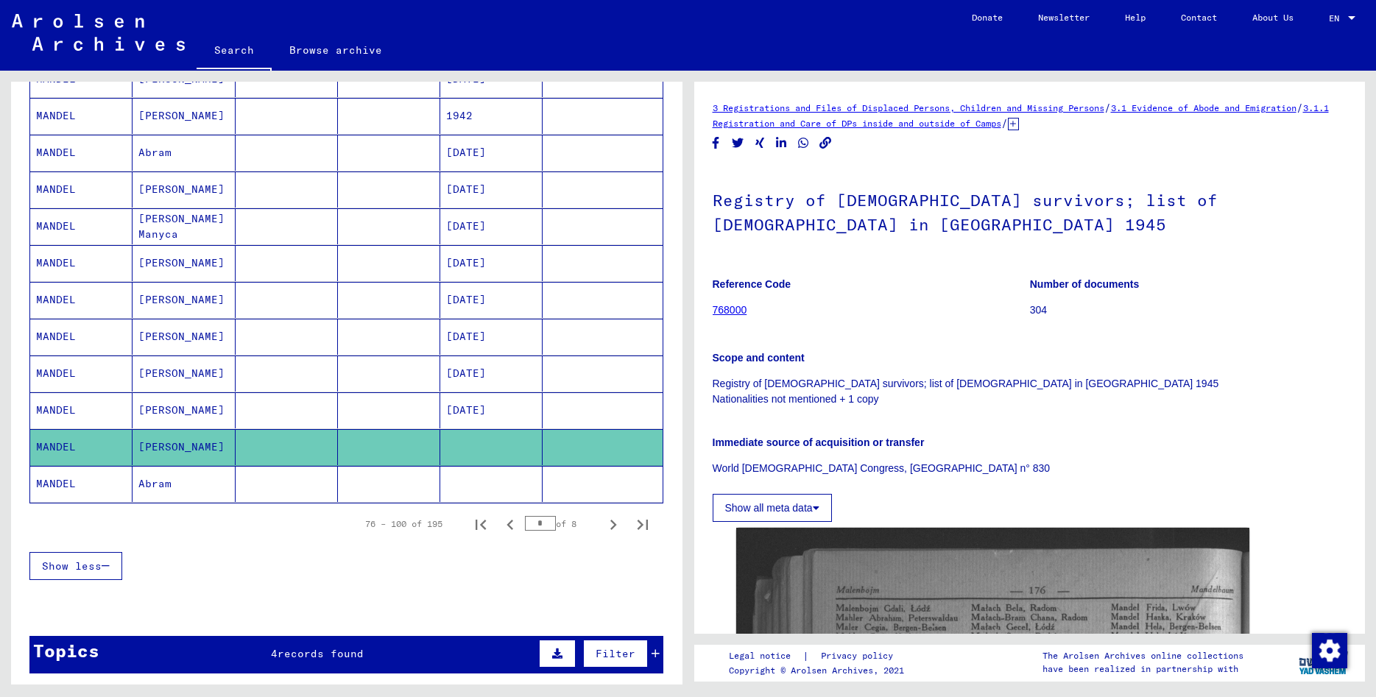
click at [208, 476] on mat-cell "Abram" at bounding box center [184, 484] width 102 height 36
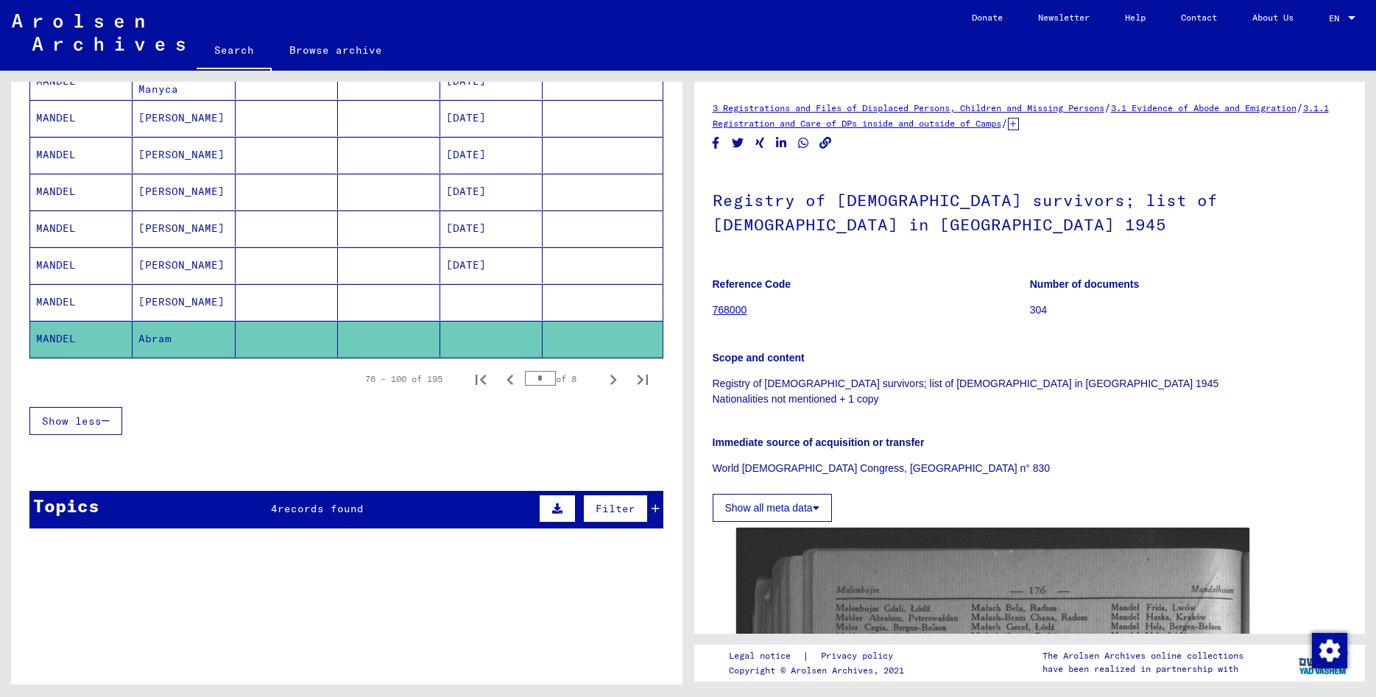
scroll to position [716, 0]
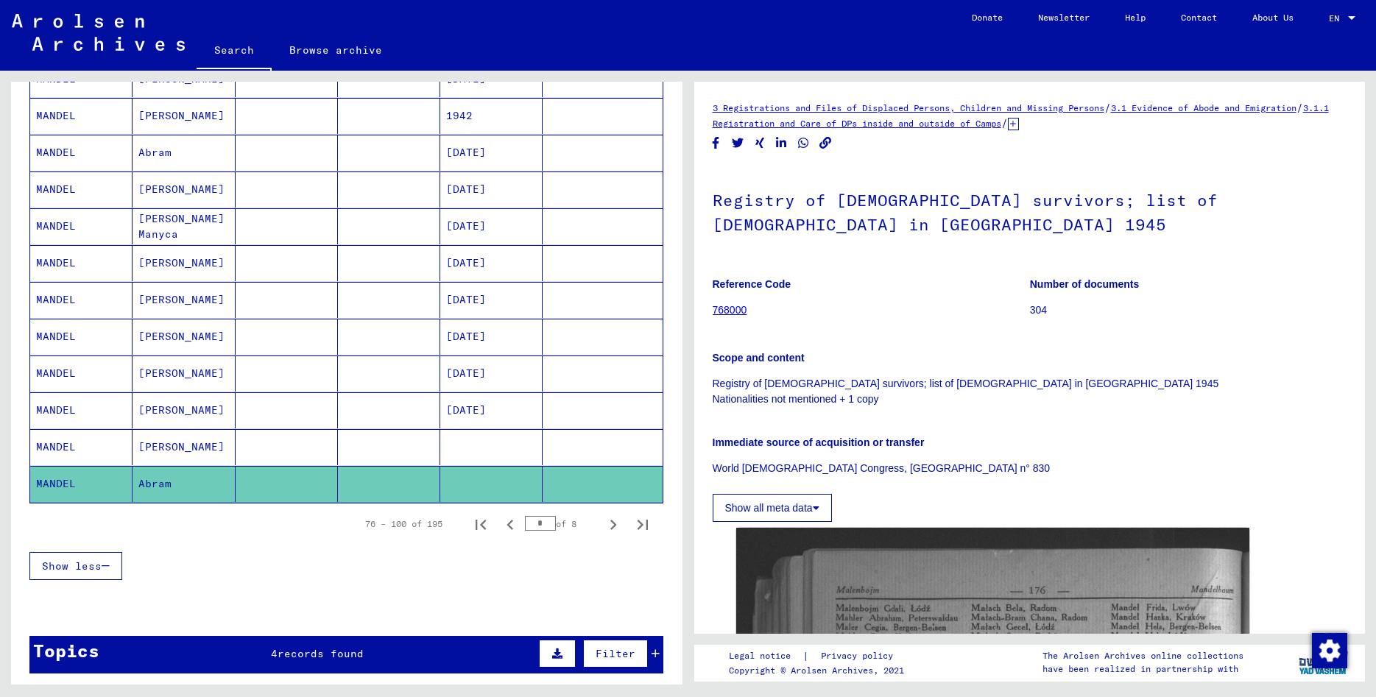
click at [180, 441] on mat-cell "[PERSON_NAME]" at bounding box center [184, 447] width 102 height 36
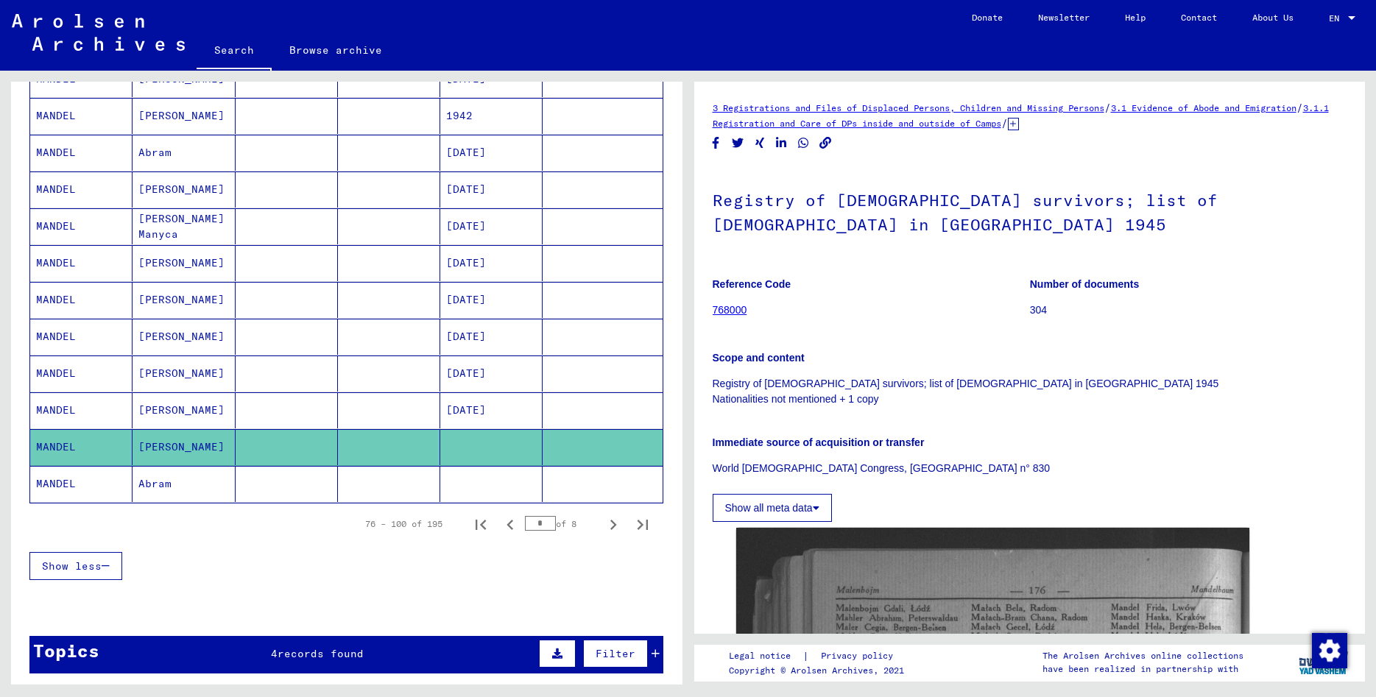
click at [165, 483] on mat-cell "Abram" at bounding box center [184, 484] width 102 height 36
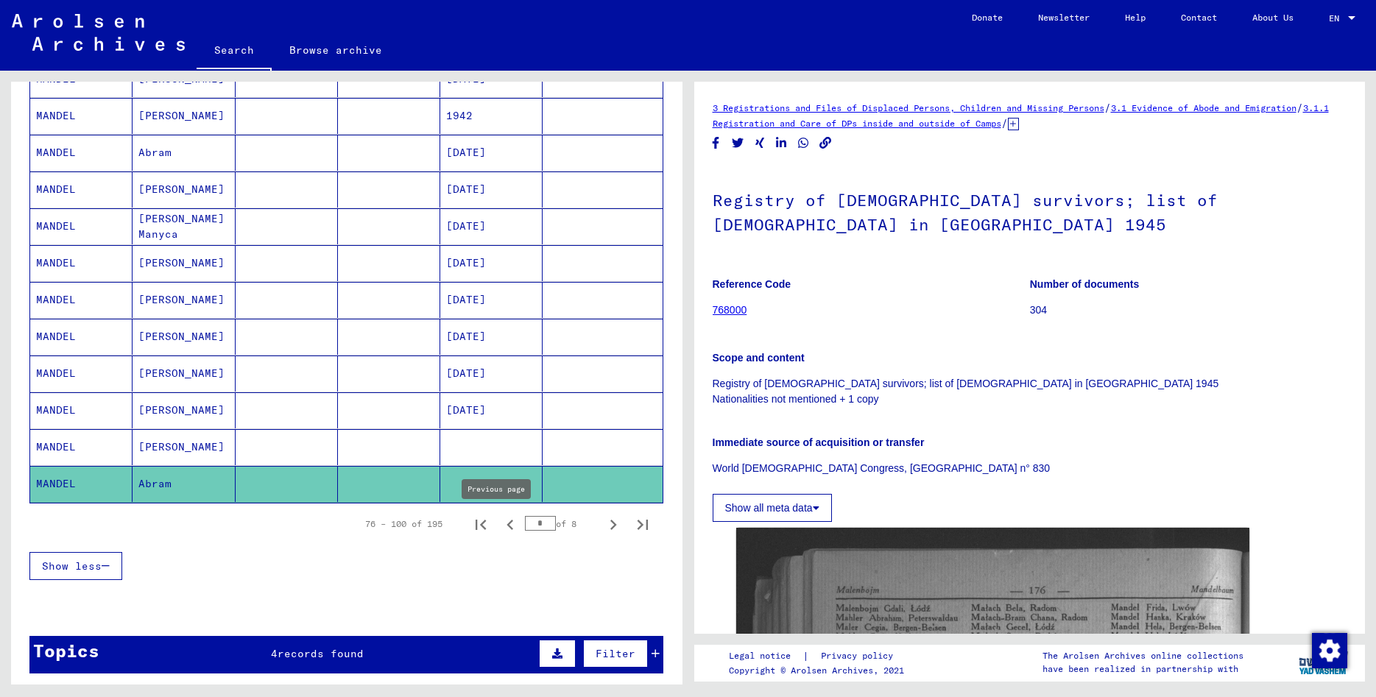
click at [501, 527] on icon "Previous page" at bounding box center [510, 525] width 21 height 21
type input "*"
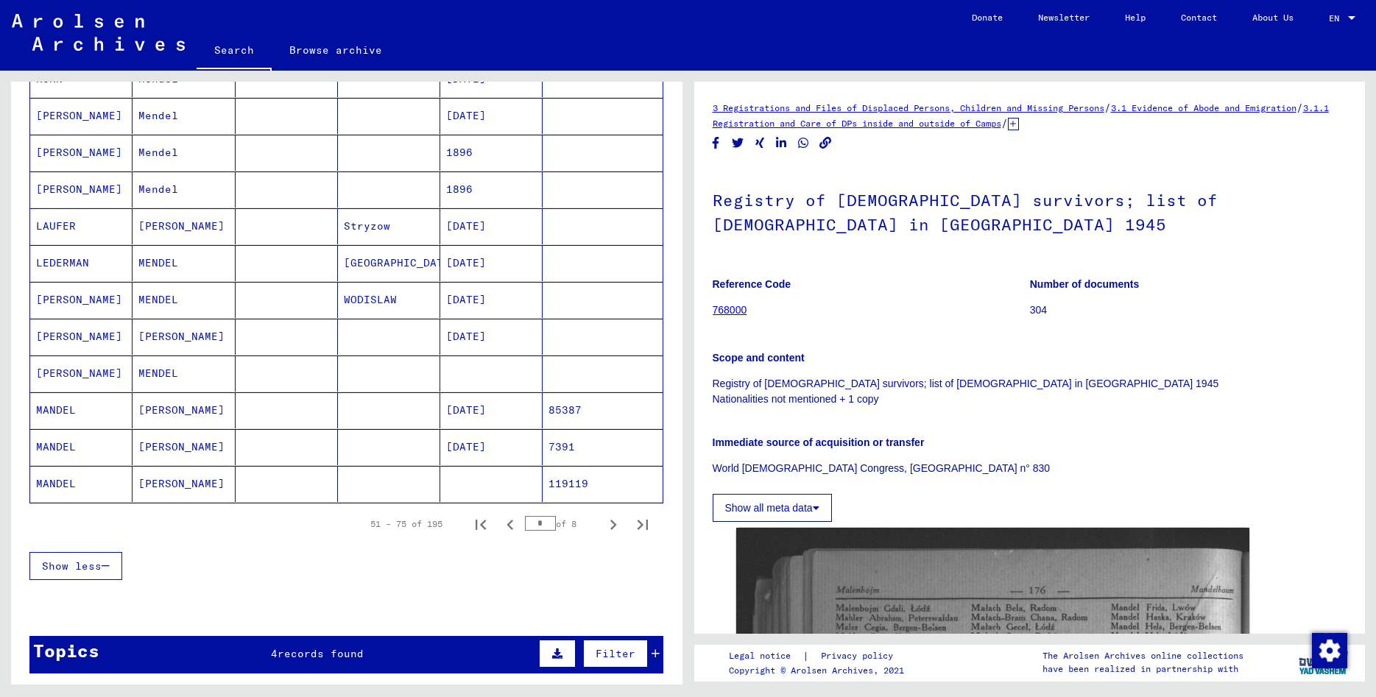
click at [150, 488] on mat-cell "[PERSON_NAME]" at bounding box center [184, 484] width 102 height 36
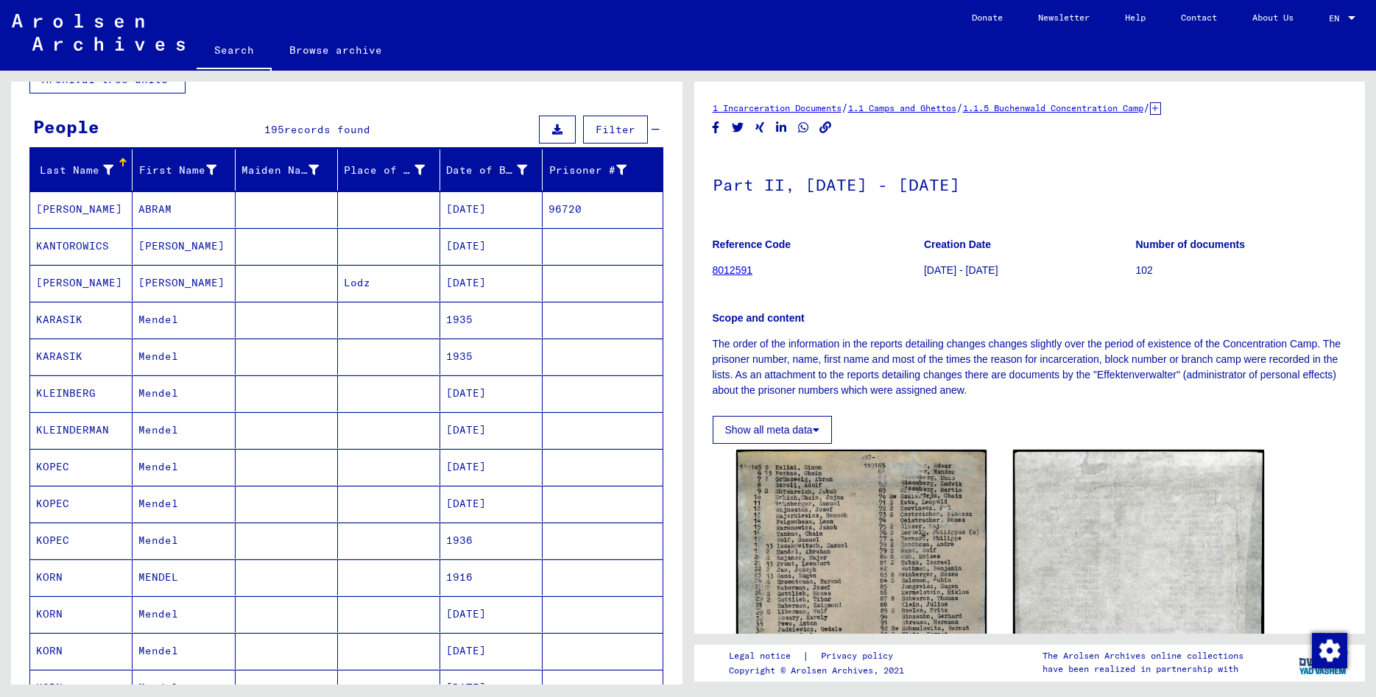
scroll to position [80, 0]
